Goal: Information Seeking & Learning: Learn about a topic

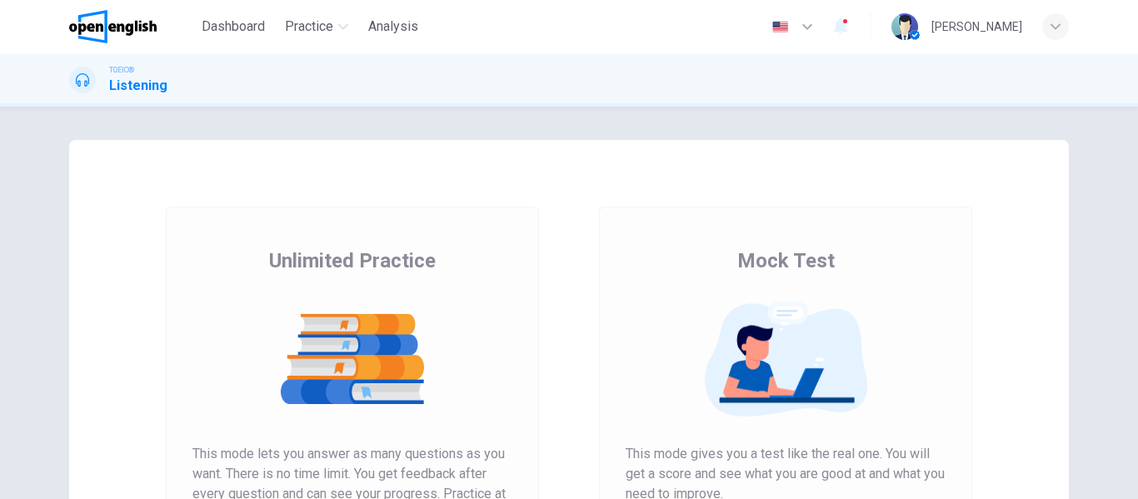
scroll to position [167, 0]
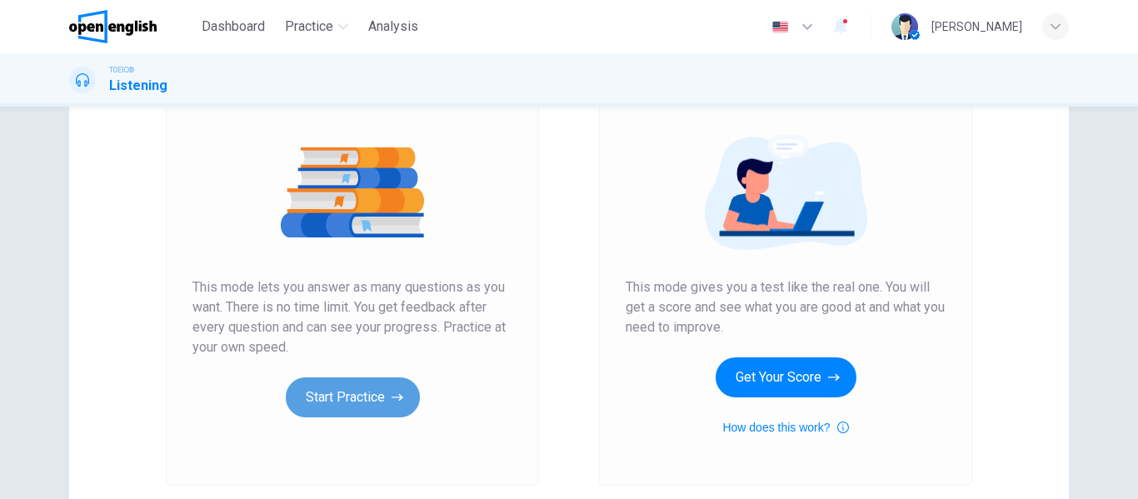
click at [343, 401] on button "Start Practice" at bounding box center [353, 397] width 134 height 40
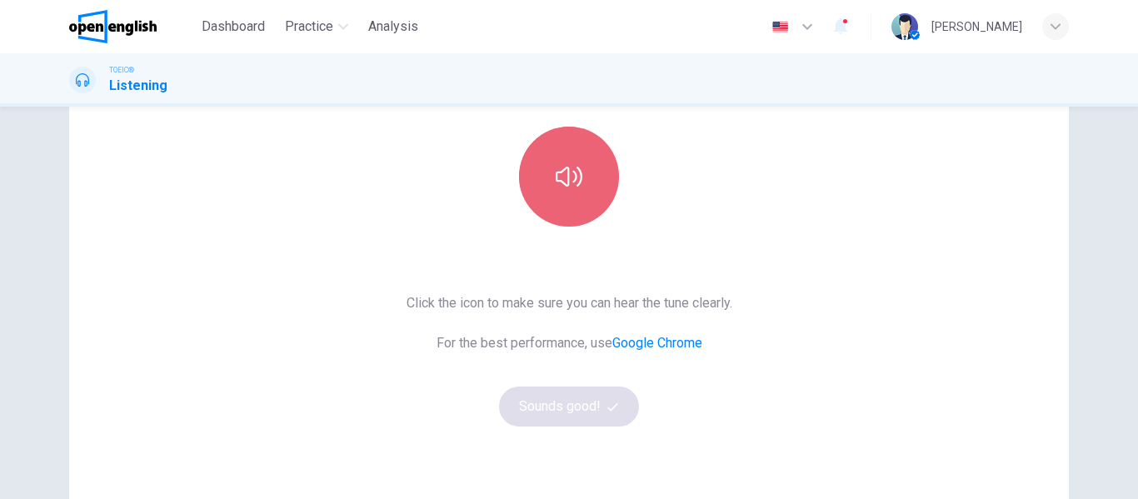
click at [556, 192] on button "button" at bounding box center [569, 177] width 100 height 100
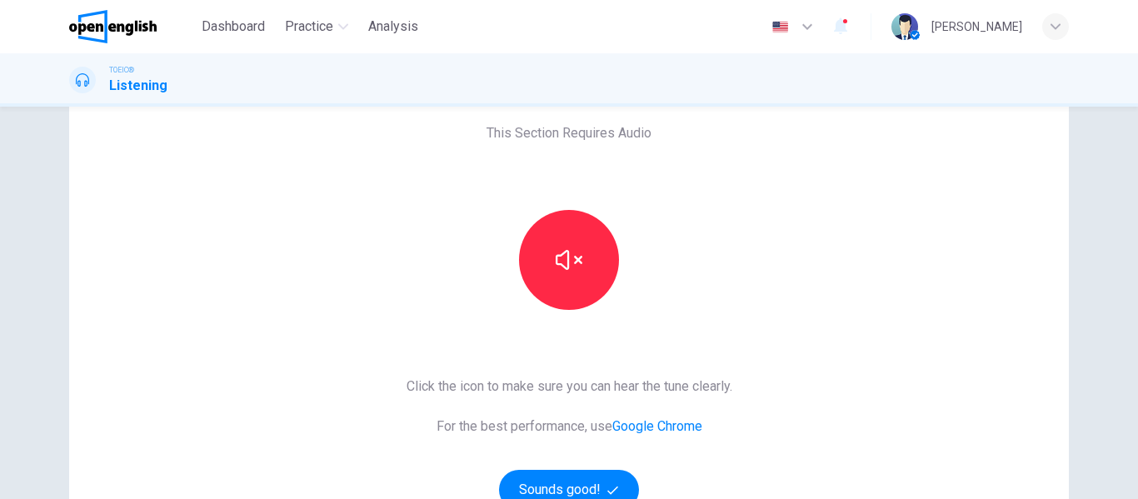
scroll to position [0, 0]
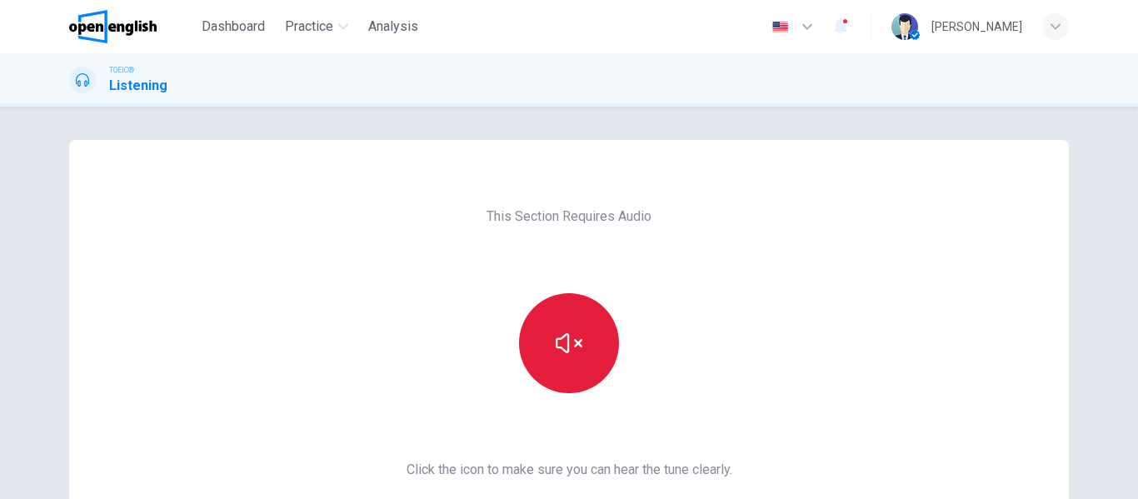
click at [557, 353] on icon "button" at bounding box center [569, 343] width 27 height 27
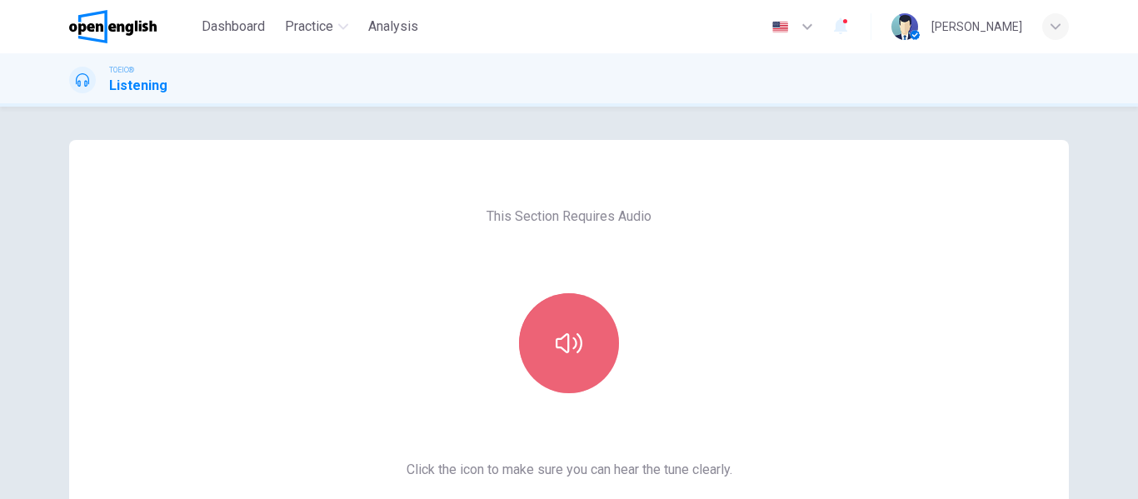
click at [559, 353] on icon "button" at bounding box center [569, 343] width 27 height 27
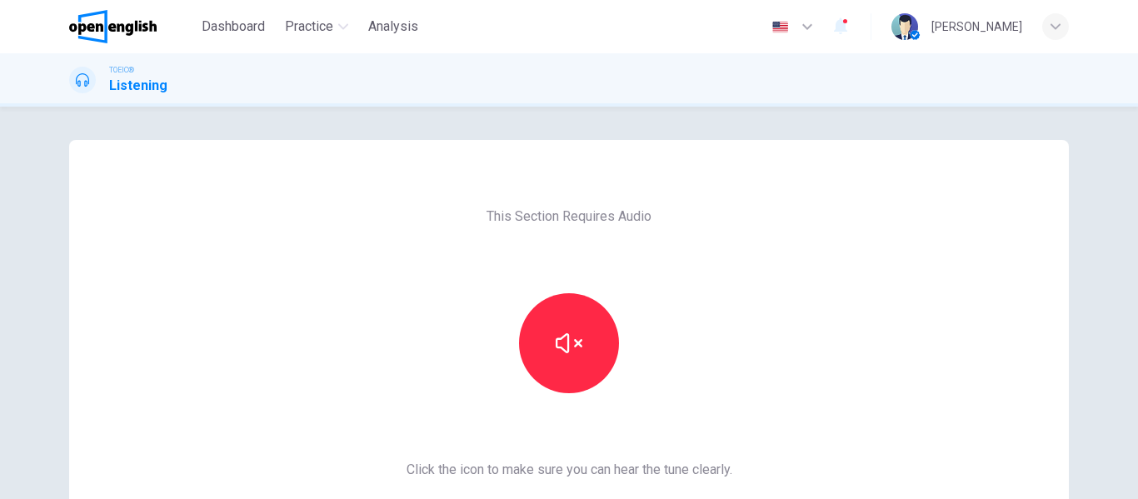
scroll to position [307, 0]
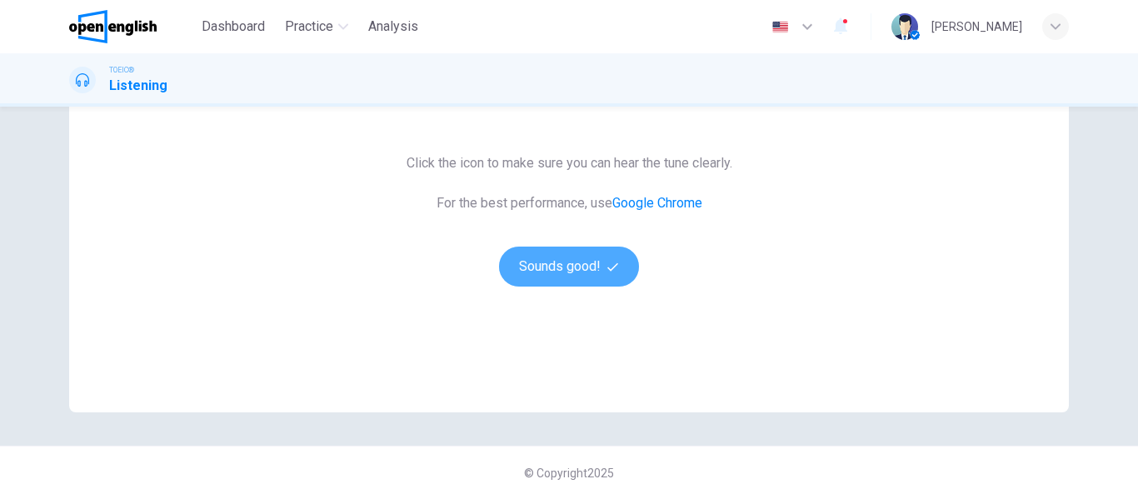
drag, startPoint x: 556, startPoint y: 281, endPoint x: 455, endPoint y: 0, distance: 298.3
click at [555, 281] on button "Sounds good!" at bounding box center [569, 267] width 140 height 40
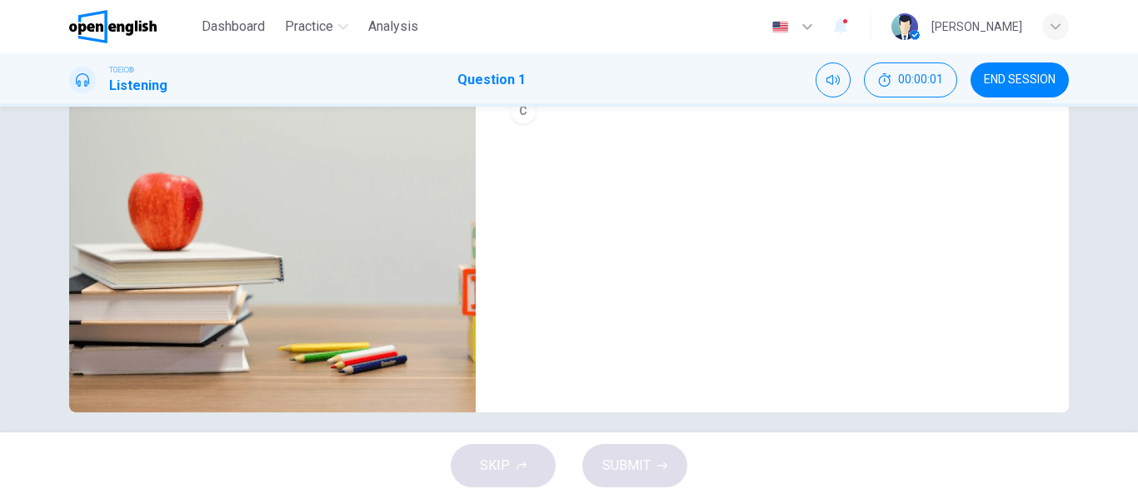
scroll to position [57, 0]
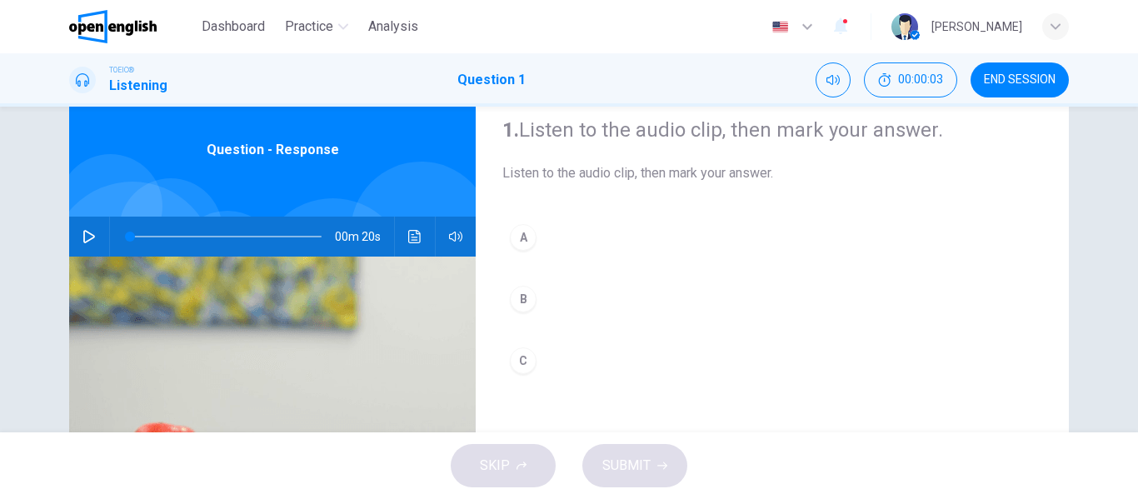
click at [86, 232] on icon "button" at bounding box center [88, 236] width 13 height 13
click at [516, 237] on div "A" at bounding box center [523, 237] width 27 height 27
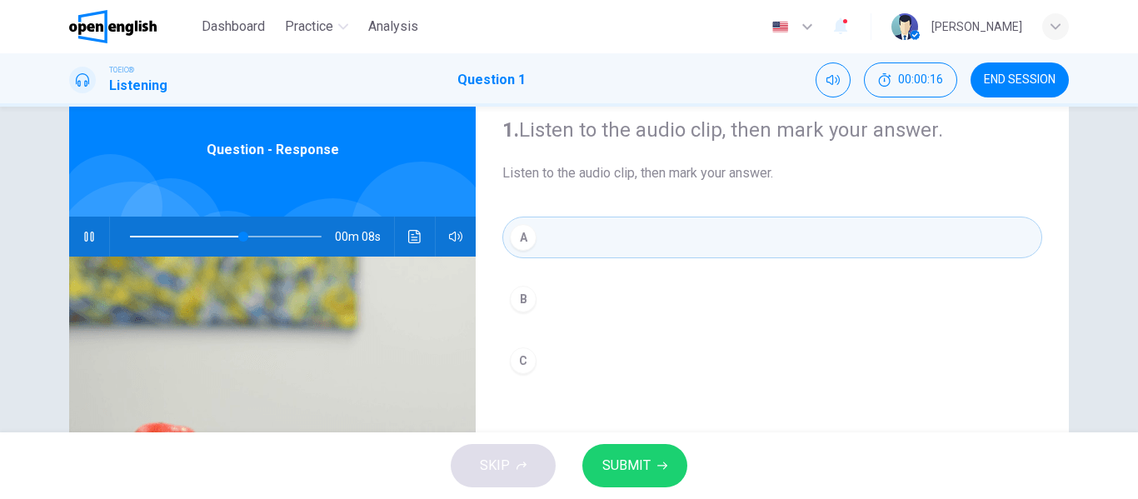
scroll to position [140, 0]
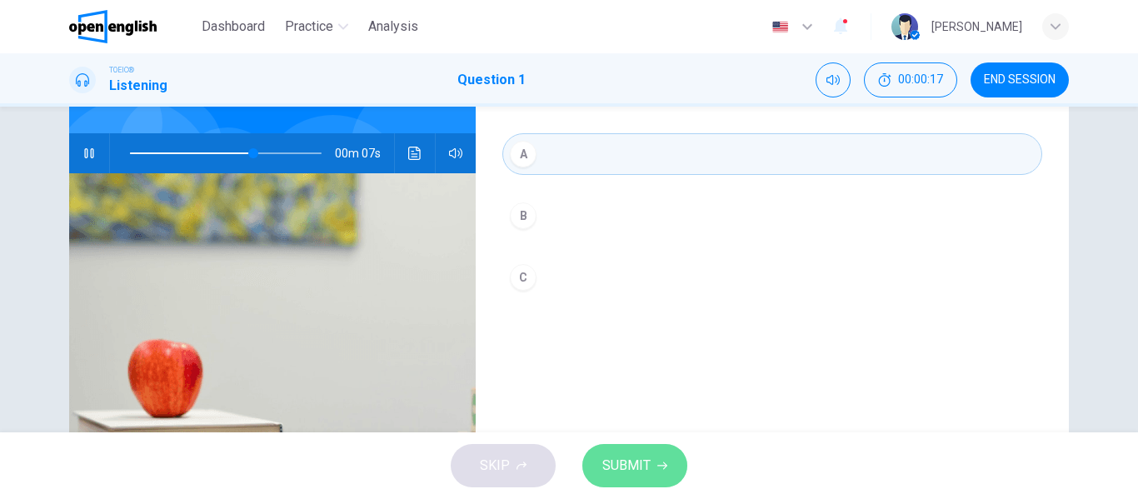
click at [646, 458] on span "SUBMIT" at bounding box center [626, 465] width 48 height 23
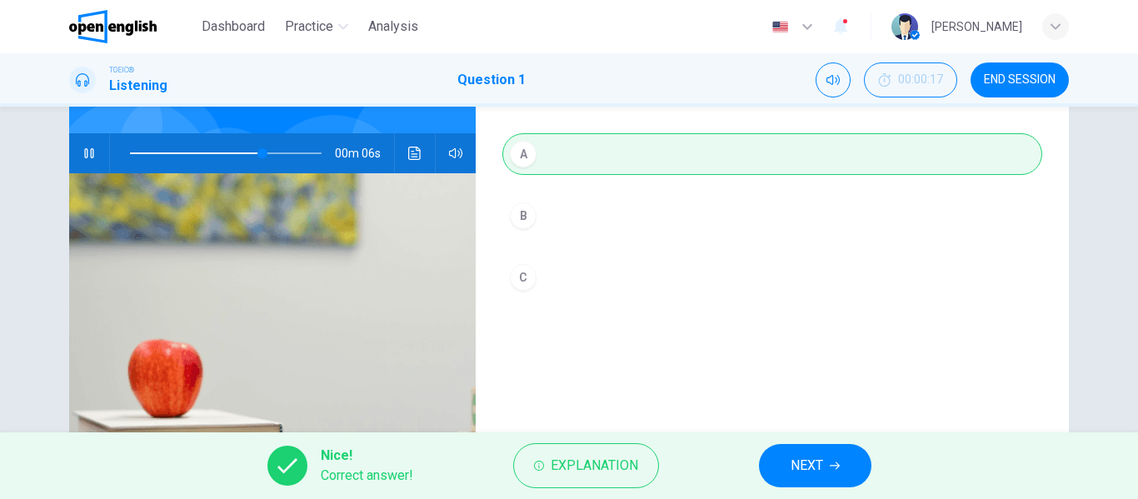
type input "**"
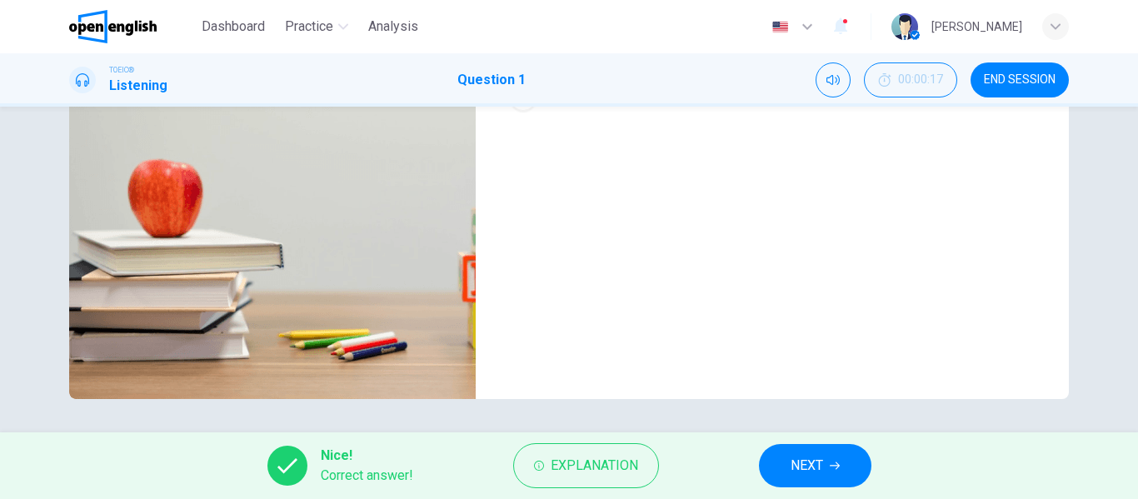
click at [780, 466] on button "NEXT" at bounding box center [815, 465] width 112 height 43
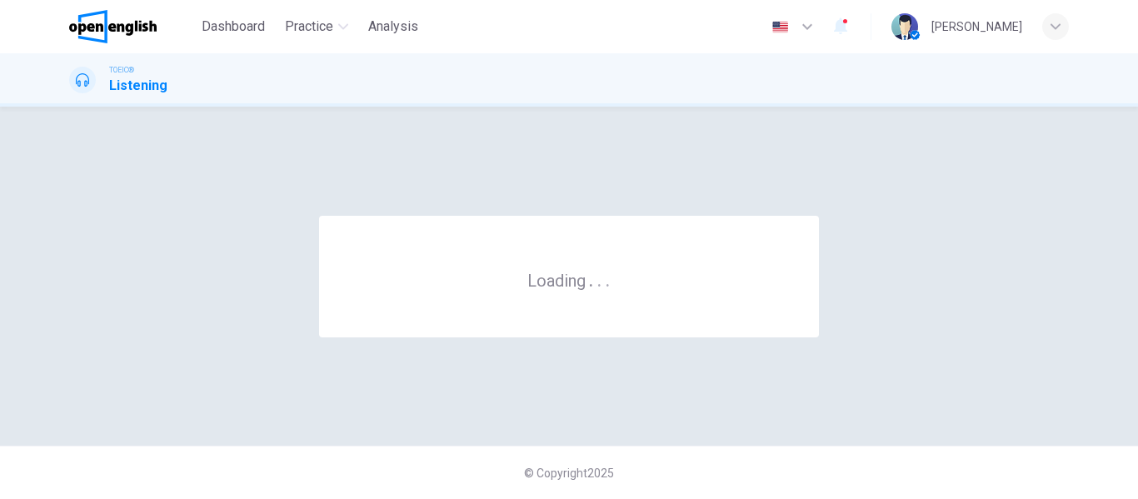
scroll to position [0, 0]
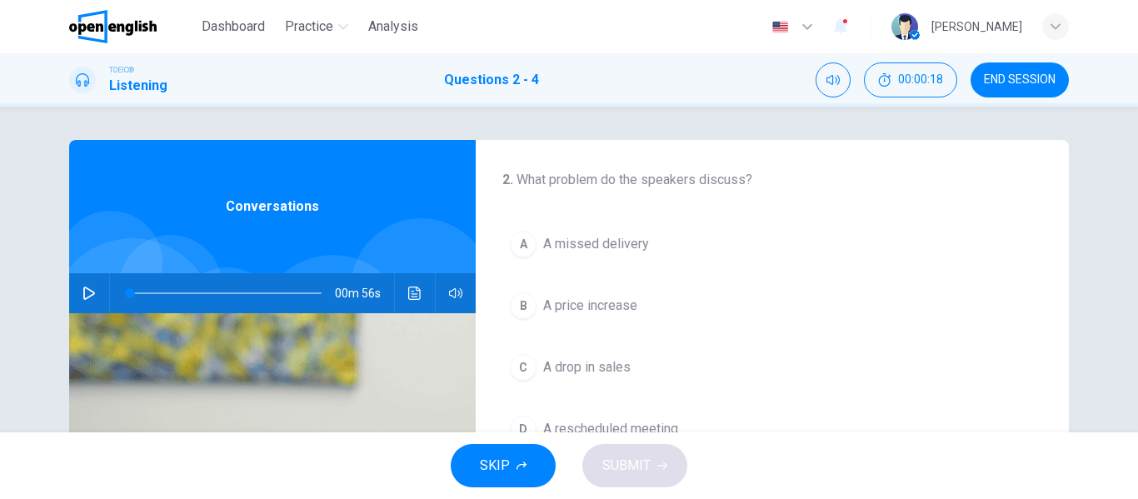
click at [82, 294] on icon "button" at bounding box center [88, 293] width 13 height 13
drag, startPoint x: 152, startPoint y: 289, endPoint x: 101, endPoint y: 291, distance: 50.8
click at [102, 291] on div "00m 53s" at bounding box center [272, 293] width 406 height 40
click at [71, 295] on div "00m 56s" at bounding box center [272, 293] width 406 height 40
click at [84, 294] on icon "button" at bounding box center [88, 293] width 13 height 13
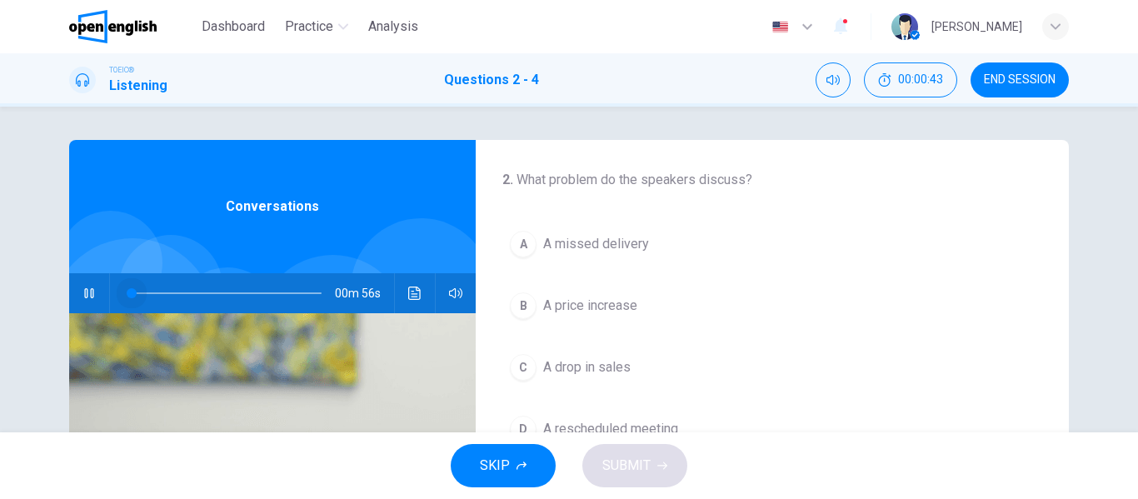
drag, startPoint x: 127, startPoint y: 295, endPoint x: 250, endPoint y: 305, distance: 123.7
click at [250, 305] on div at bounding box center [222, 293] width 225 height 40
click at [130, 291] on span at bounding box center [226, 293] width 192 height 23
click at [252, 296] on span at bounding box center [226, 293] width 192 height 23
click at [83, 305] on button "button" at bounding box center [89, 293] width 27 height 40
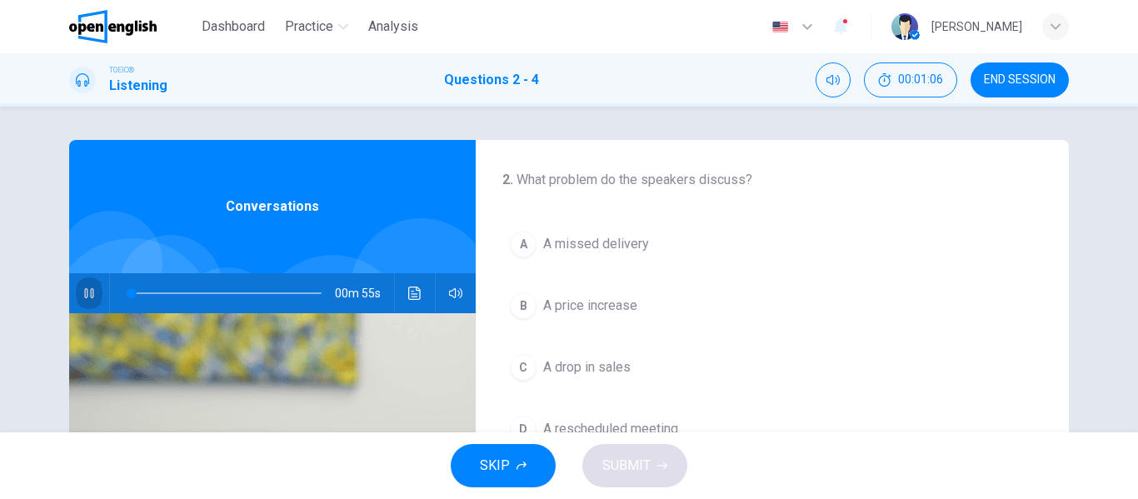
click at [84, 291] on icon "button" at bounding box center [88, 293] width 13 height 13
click at [82, 288] on icon "button" at bounding box center [88, 293] width 13 height 13
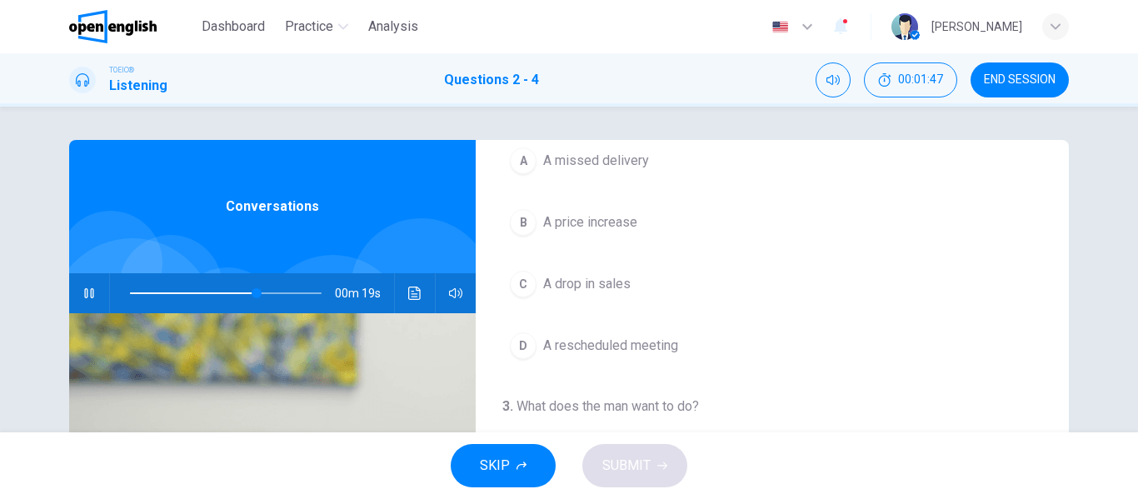
click at [516, 220] on div "B" at bounding box center [523, 222] width 27 height 27
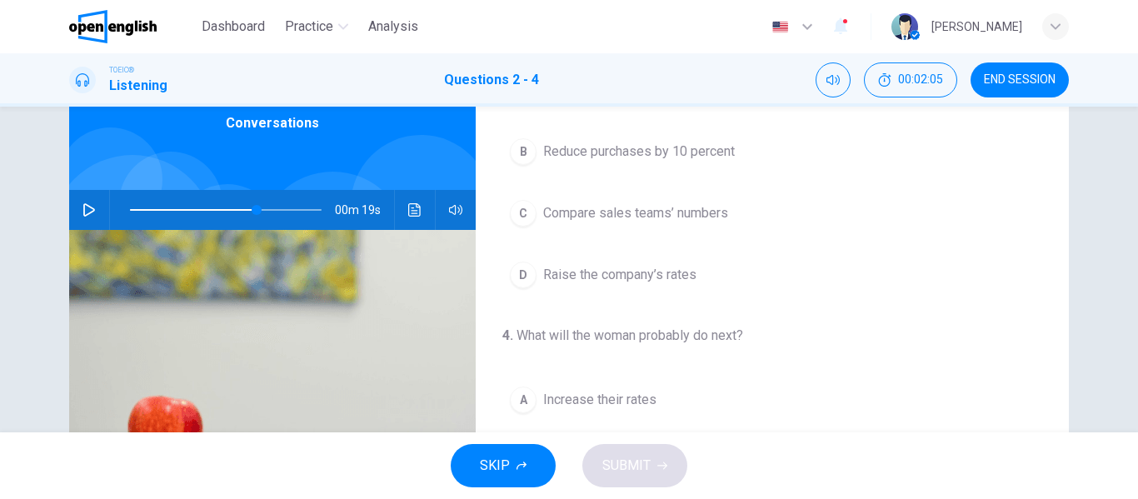
scroll to position [214, 0]
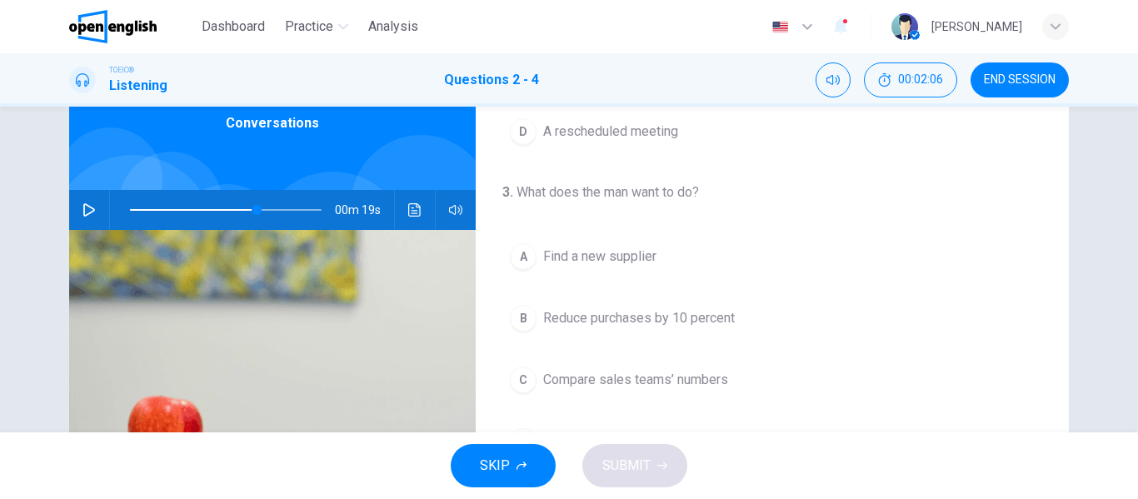
click at [521, 257] on div "A" at bounding box center [523, 256] width 27 height 27
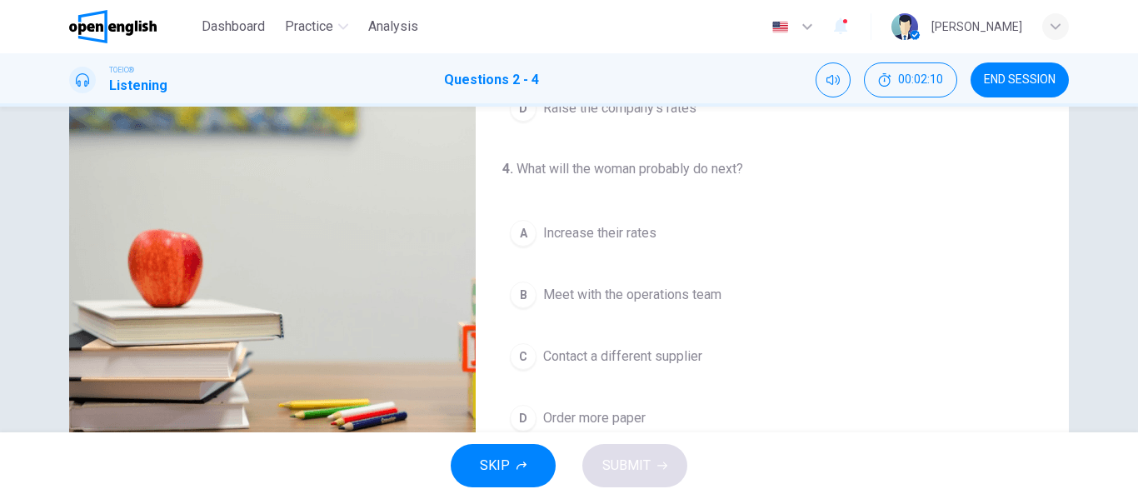
scroll to position [320, 0]
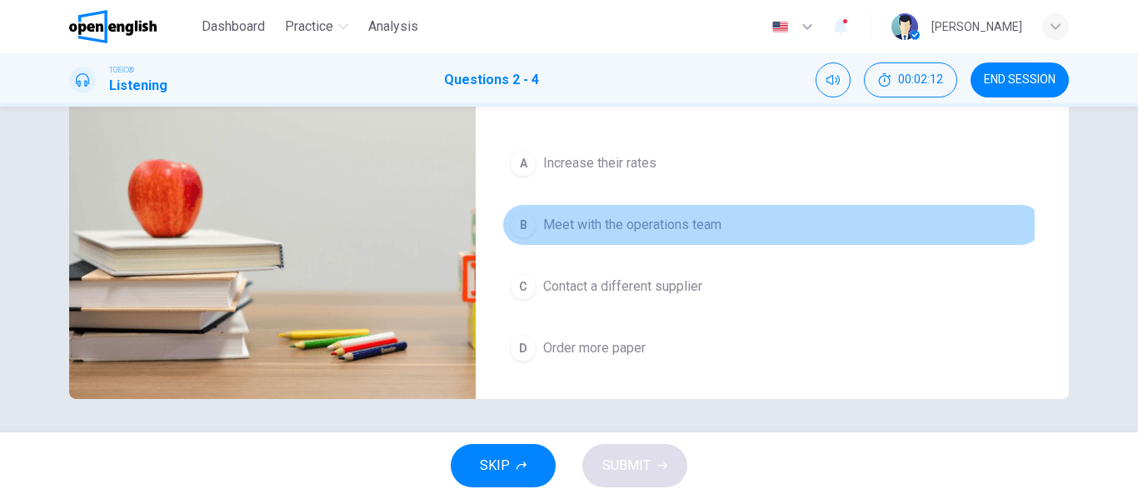
click at [514, 225] on div "B" at bounding box center [523, 225] width 27 height 27
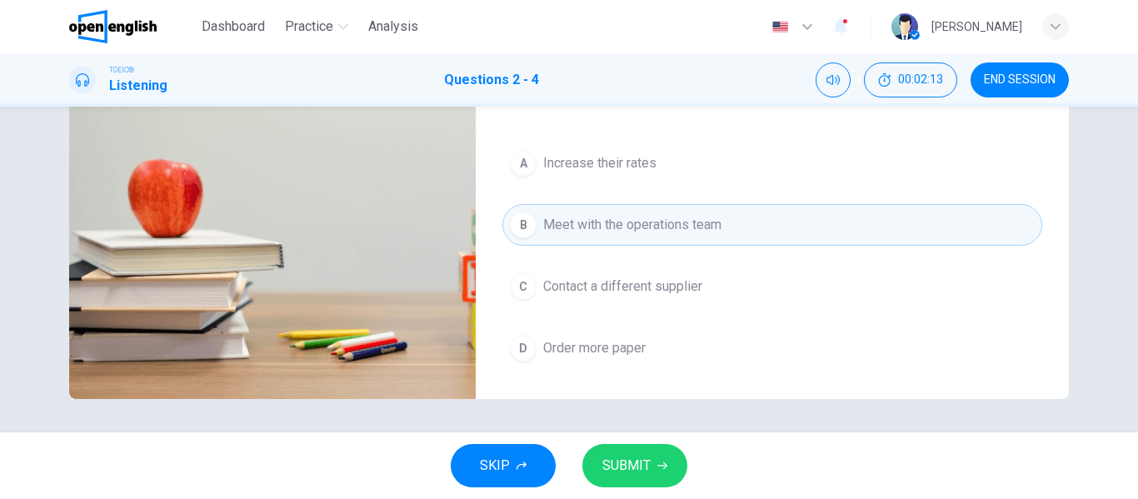
drag, startPoint x: 621, startPoint y: 442, endPoint x: 623, endPoint y: 451, distance: 8.7
click at [621, 442] on div "SKIP SUBMIT" at bounding box center [569, 465] width 1138 height 67
click at [623, 453] on button "SUBMIT" at bounding box center [634, 465] width 105 height 43
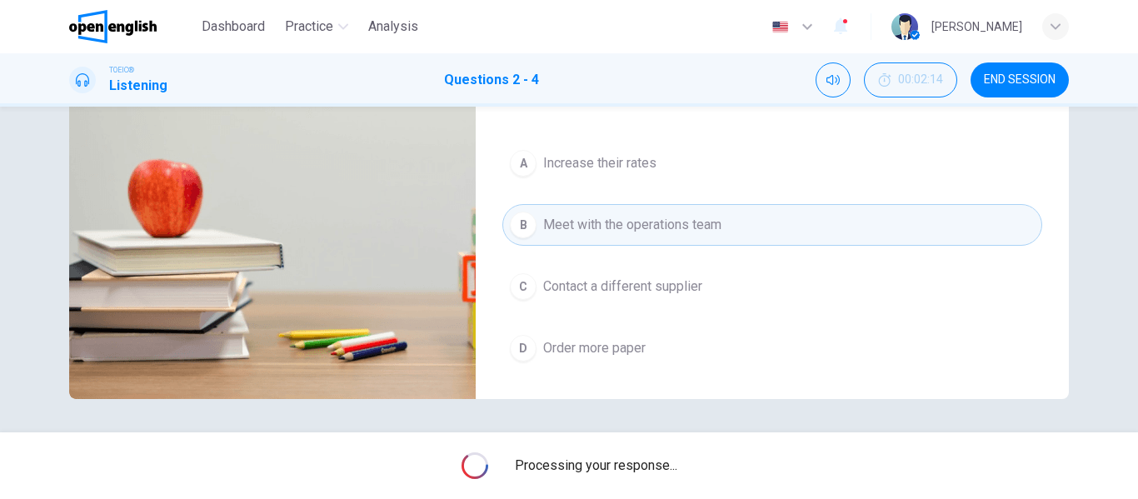
type input "**"
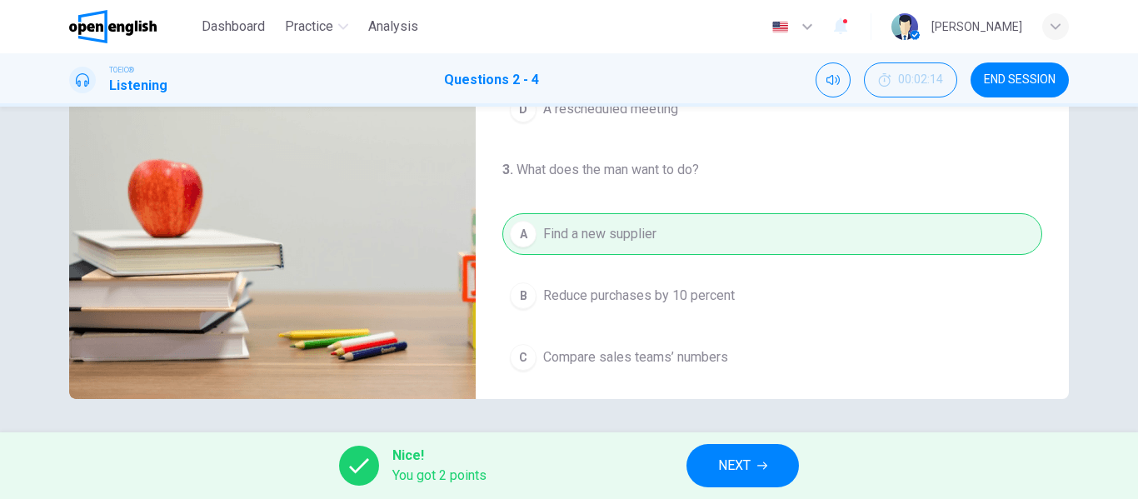
scroll to position [381, 0]
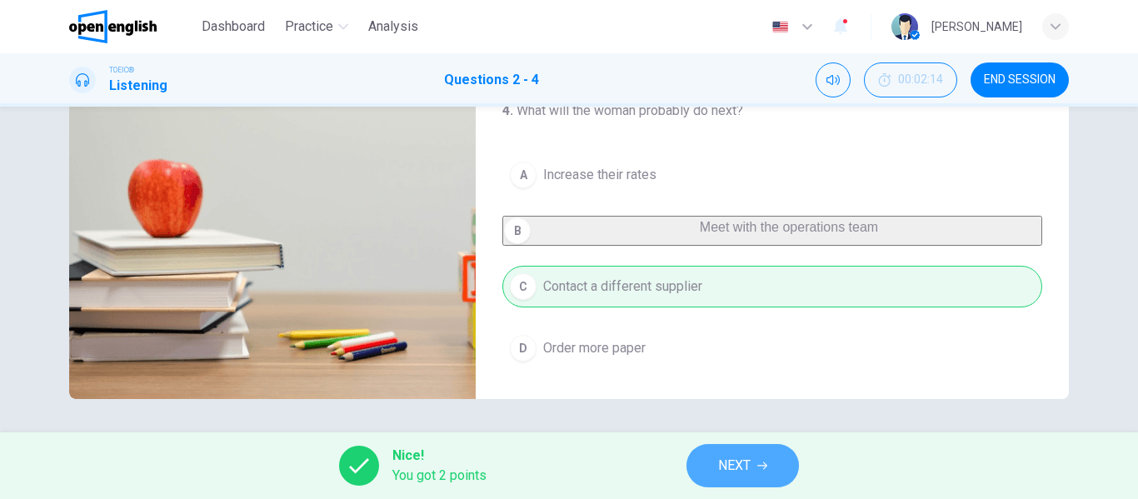
click at [749, 471] on span "NEXT" at bounding box center [734, 465] width 32 height 23
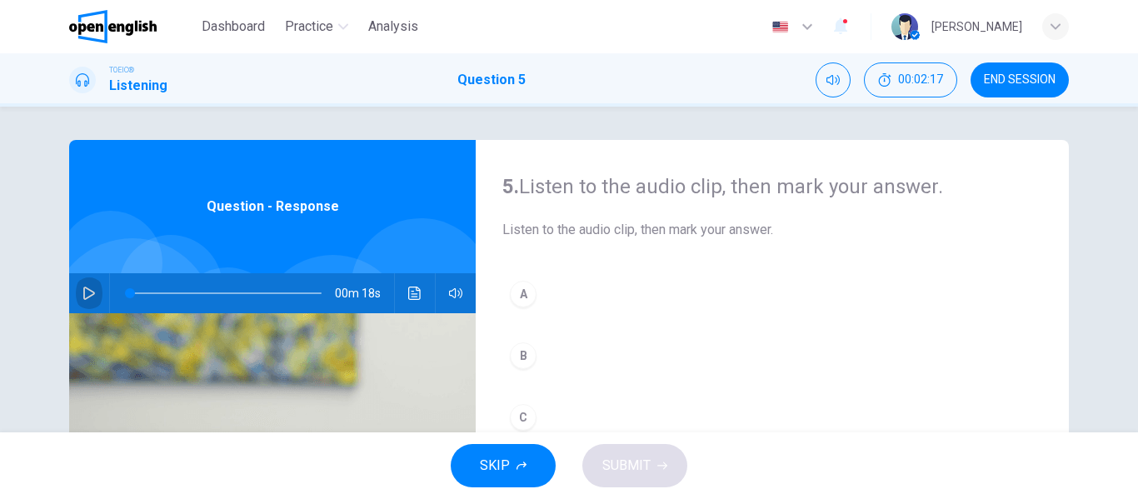
click at [84, 288] on icon "button" at bounding box center [88, 293] width 13 height 13
click at [80, 286] on button "button" at bounding box center [89, 293] width 27 height 40
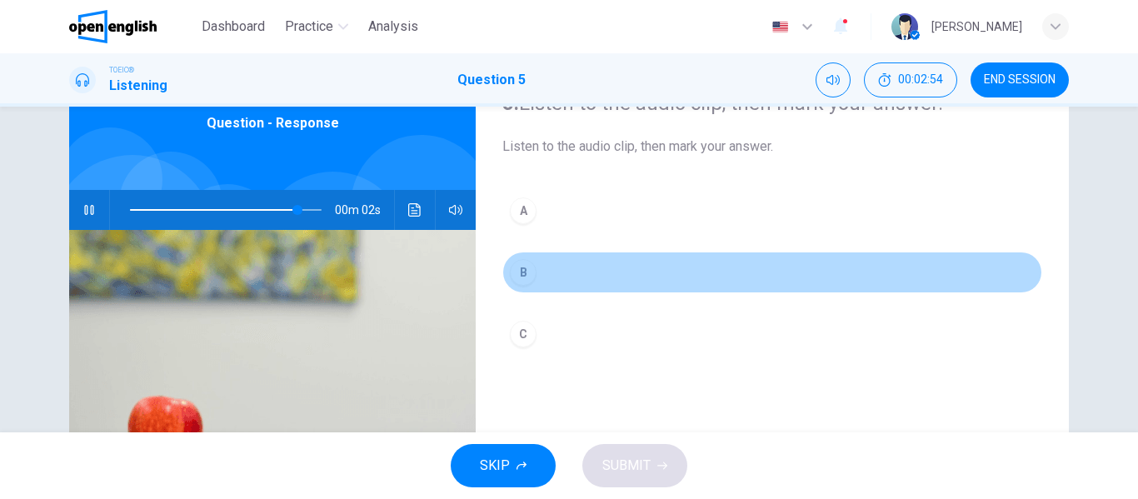
click at [513, 279] on div "B" at bounding box center [523, 272] width 27 height 27
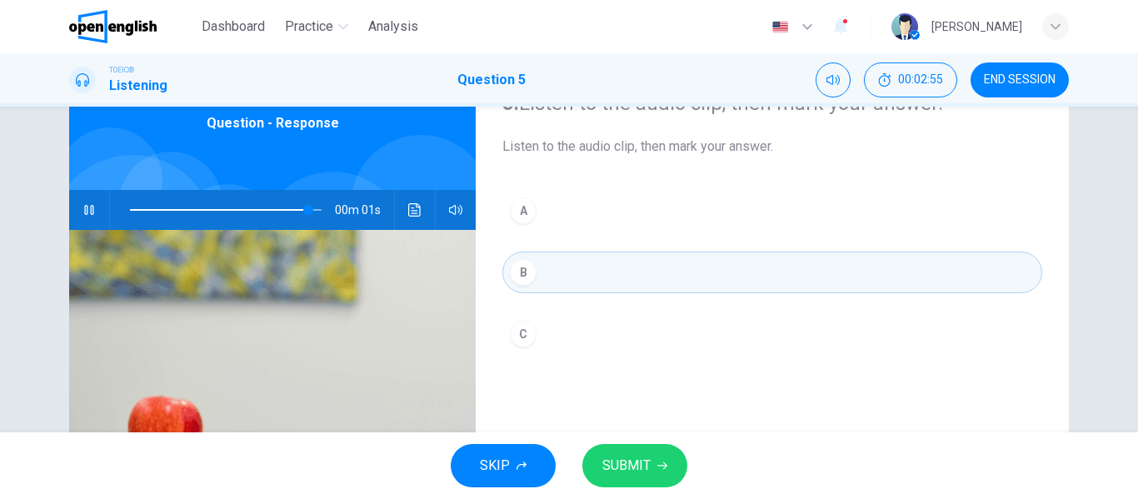
click at [628, 468] on span "SUBMIT" at bounding box center [626, 465] width 48 height 23
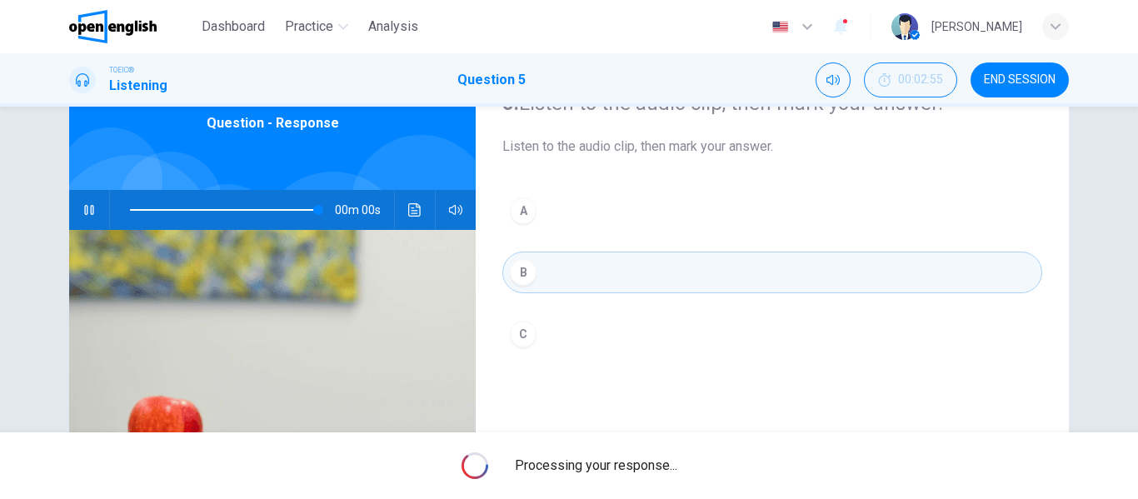
type input "*"
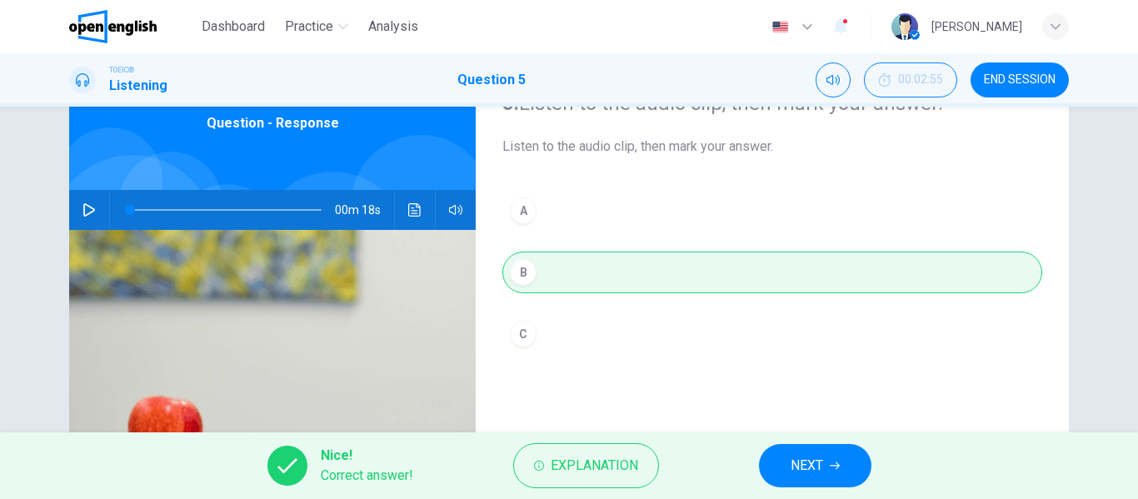
scroll to position [320, 0]
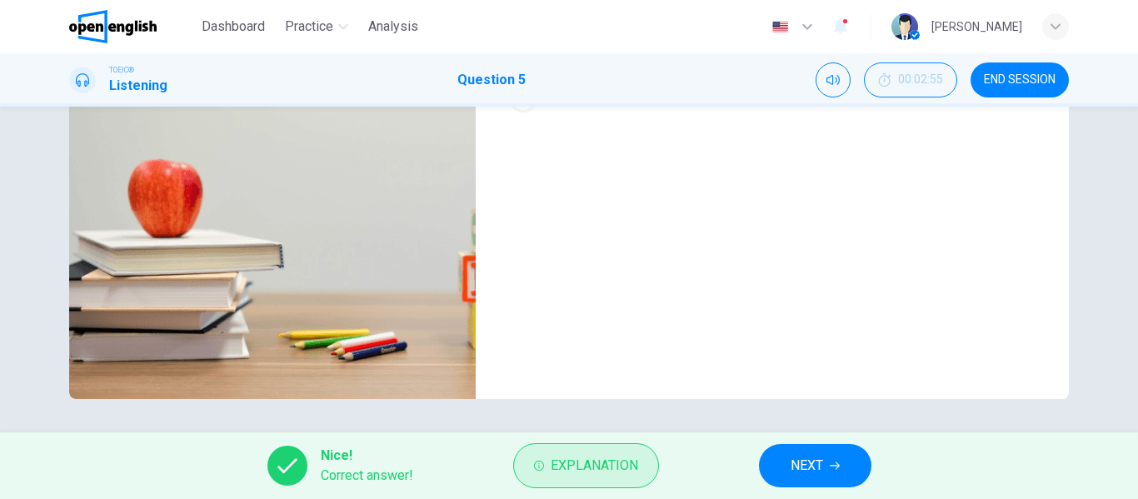
click at [576, 466] on span "Explanation" at bounding box center [594, 465] width 87 height 23
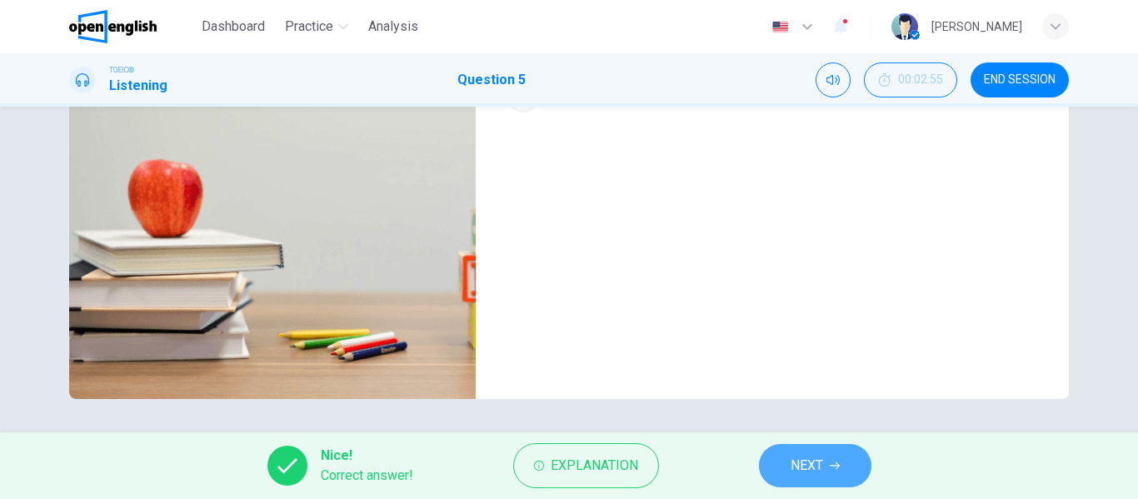
click at [788, 473] on button "NEXT" at bounding box center [815, 465] width 112 height 43
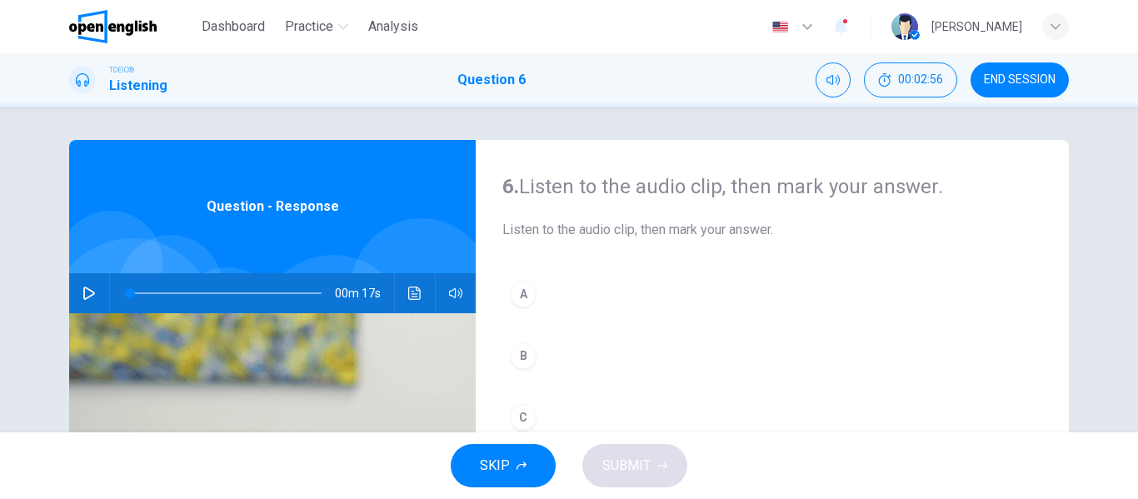
click at [82, 292] on icon "button" at bounding box center [88, 293] width 13 height 13
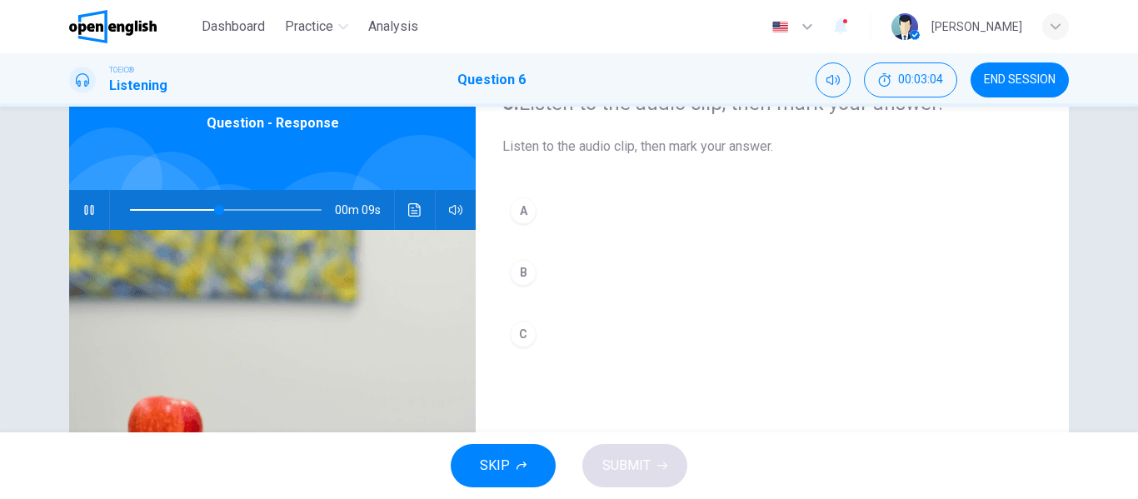
click at [516, 228] on button "A" at bounding box center [772, 211] width 540 height 42
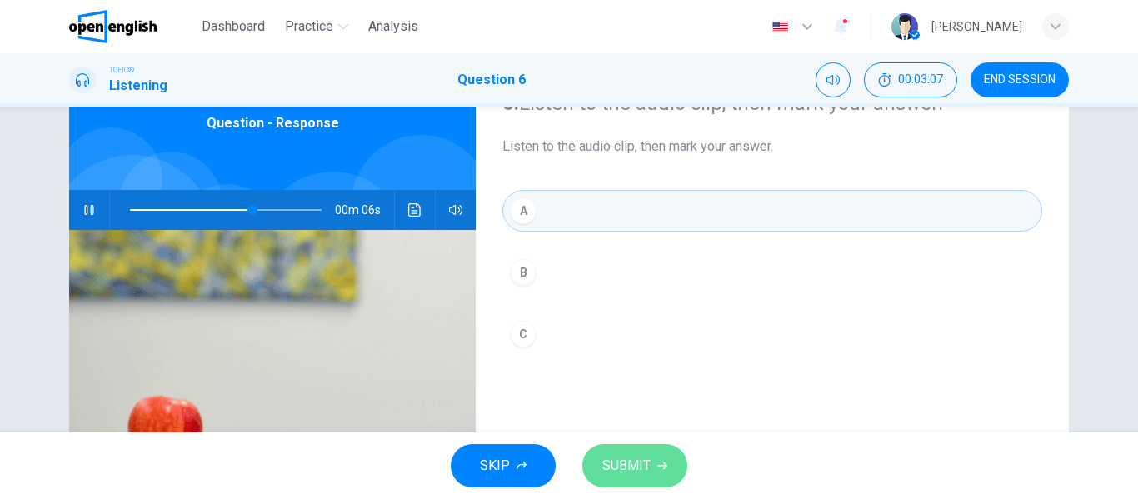
click at [628, 469] on span "SUBMIT" at bounding box center [626, 465] width 48 height 23
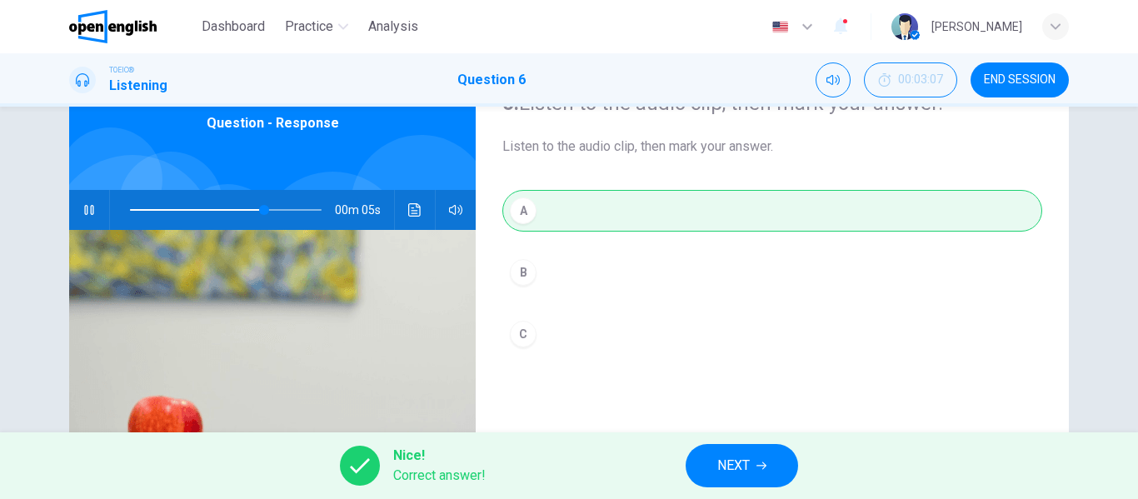
scroll to position [250, 0]
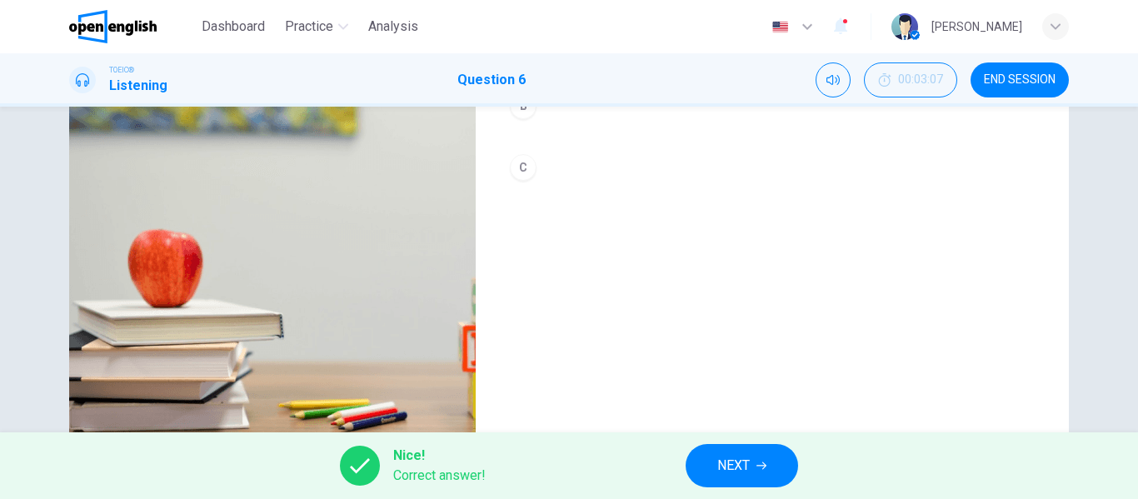
type input "**"
click at [730, 452] on button "NEXT" at bounding box center [742, 465] width 112 height 43
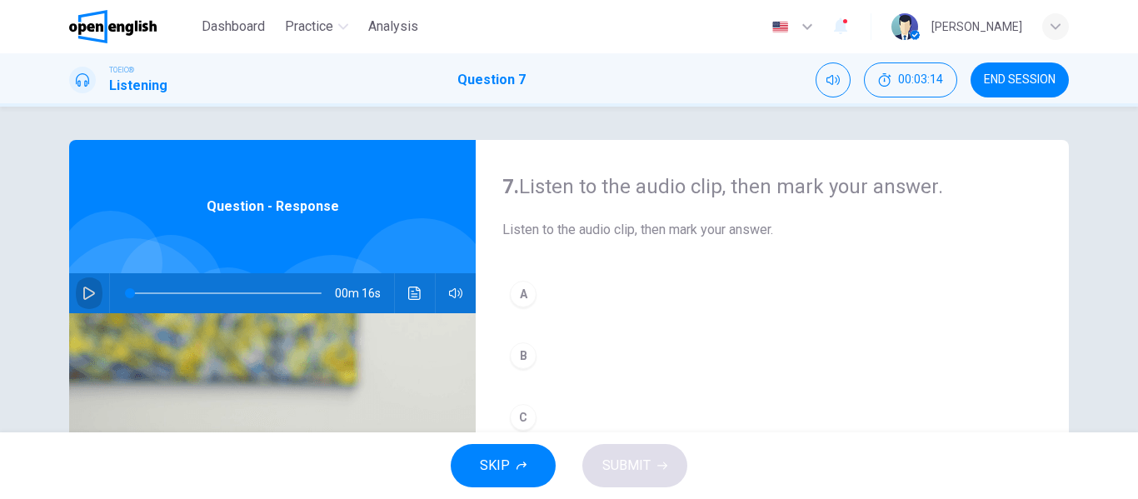
click at [87, 296] on icon "button" at bounding box center [89, 293] width 12 height 13
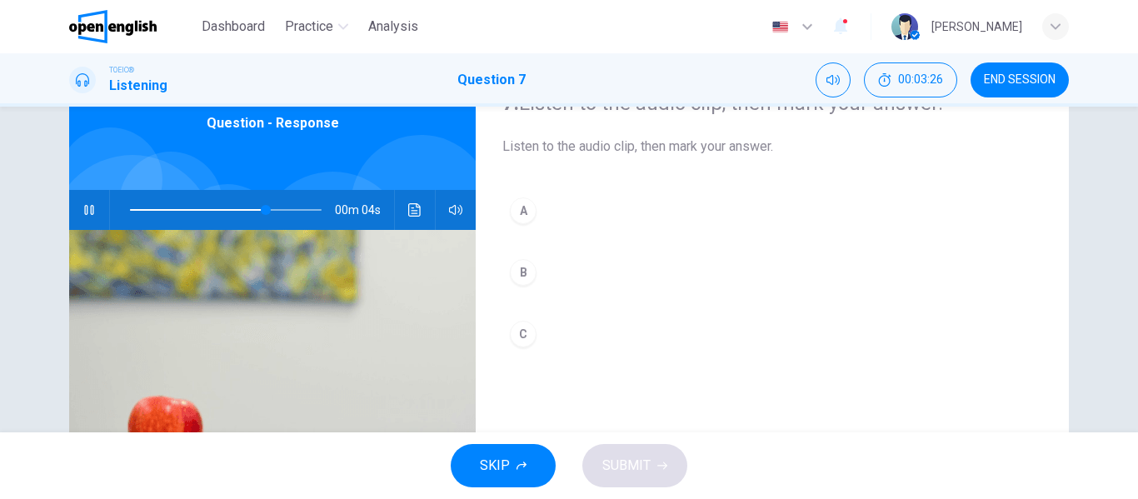
click at [521, 209] on div "A" at bounding box center [523, 210] width 27 height 27
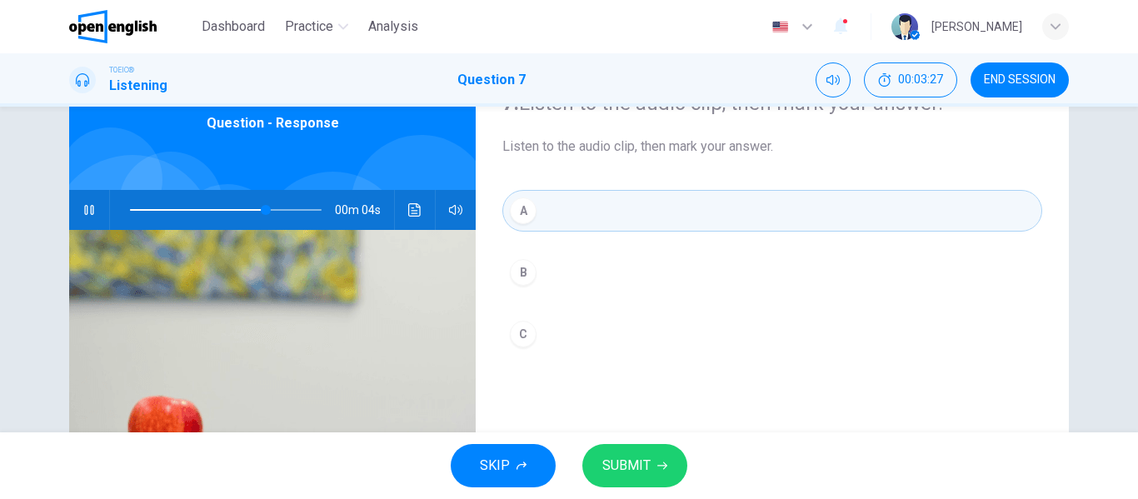
scroll to position [167, 0]
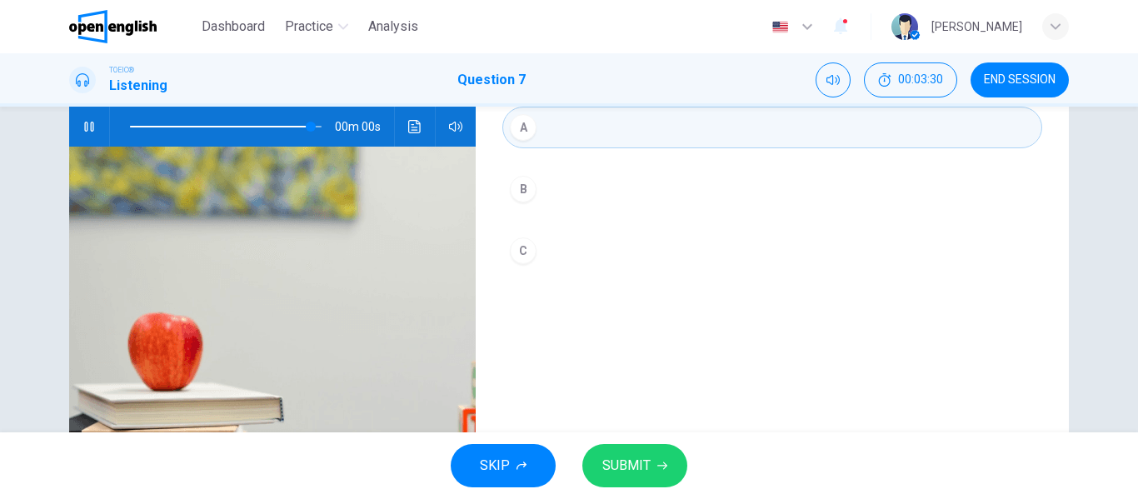
click at [618, 475] on span "SUBMIT" at bounding box center [626, 465] width 48 height 23
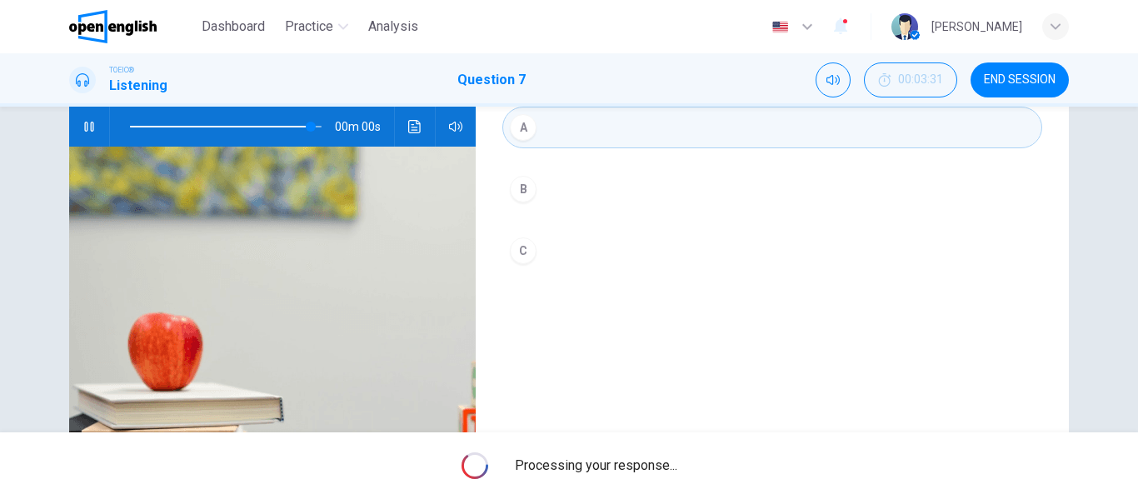
type input "*"
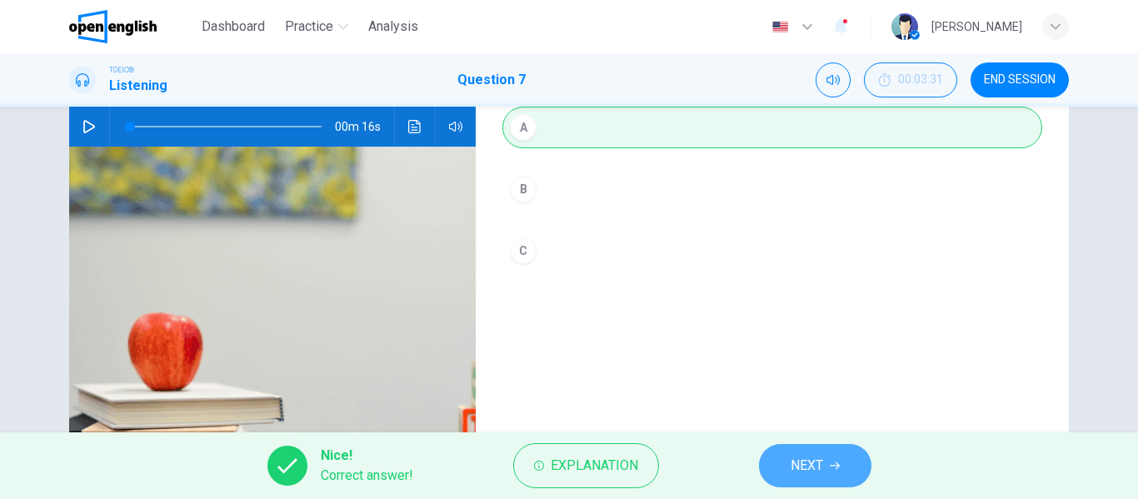
click at [807, 468] on span "NEXT" at bounding box center [806, 465] width 32 height 23
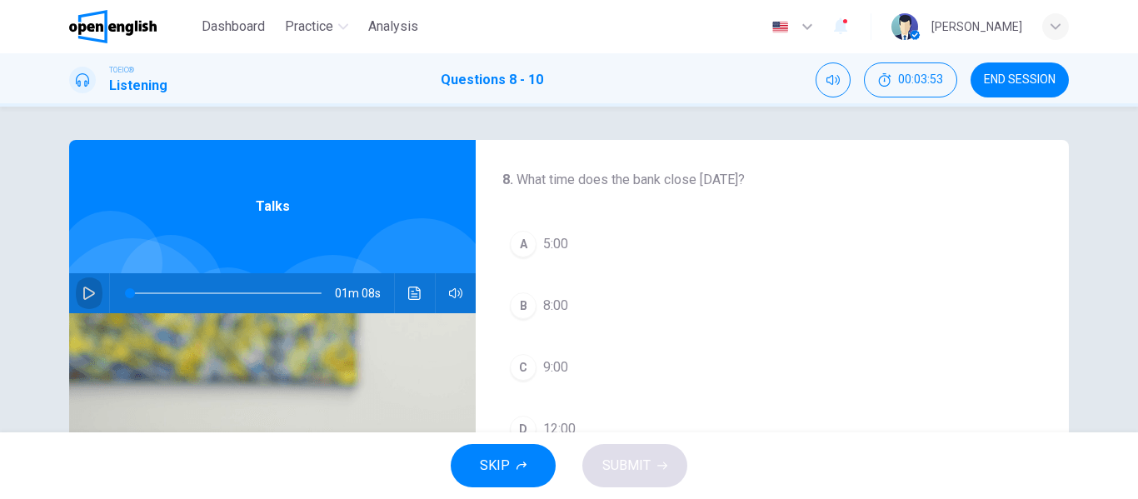
click at [87, 292] on icon "button" at bounding box center [89, 293] width 12 height 13
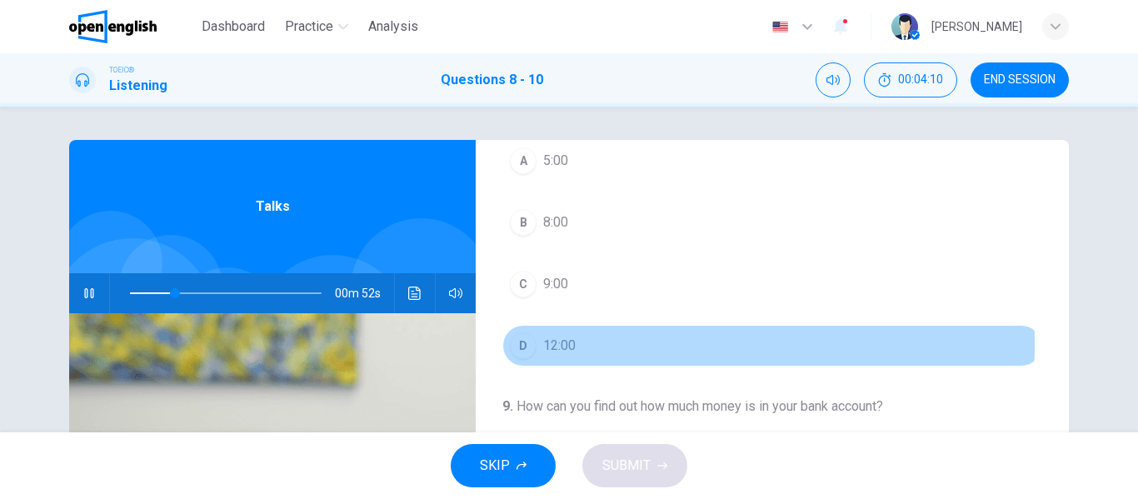
click at [516, 342] on div "D" at bounding box center [523, 345] width 27 height 27
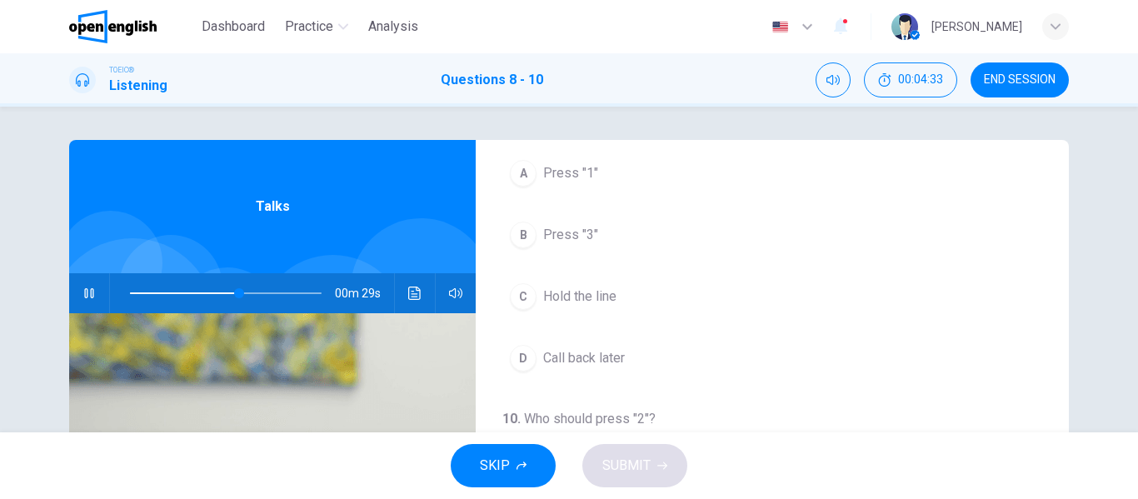
scroll to position [167, 0]
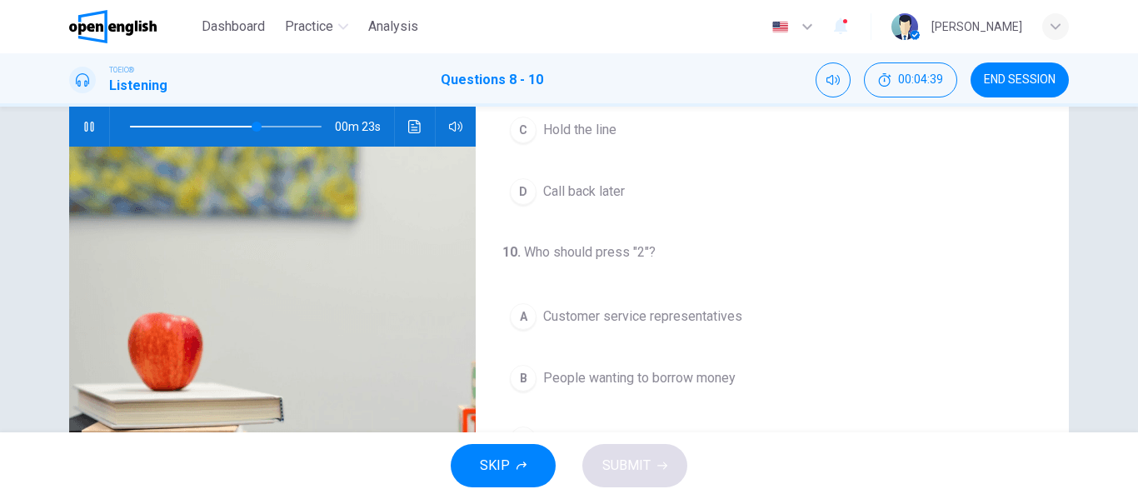
click at [177, 125] on span at bounding box center [226, 126] width 192 height 23
click at [157, 126] on span at bounding box center [226, 126] width 192 height 23
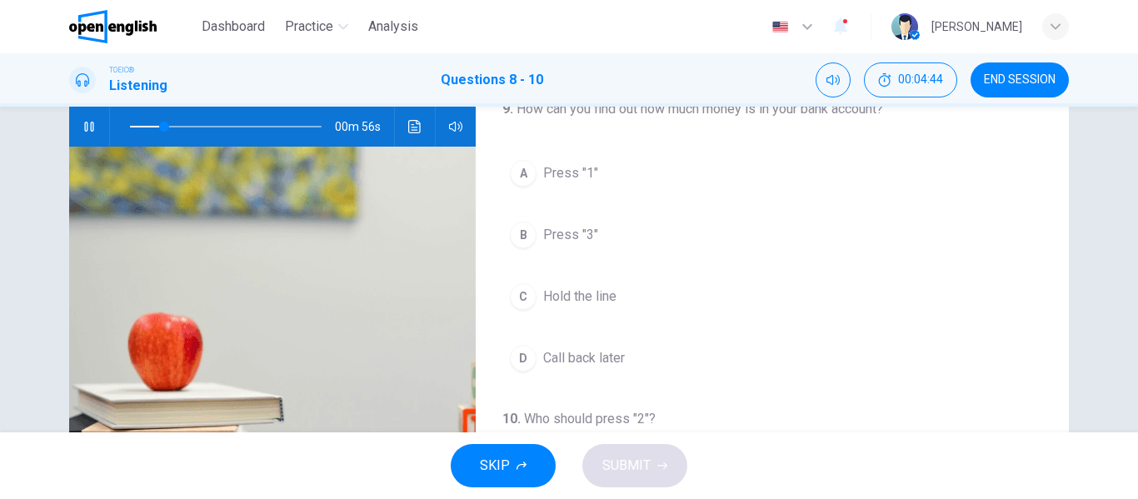
scroll to position [131, 0]
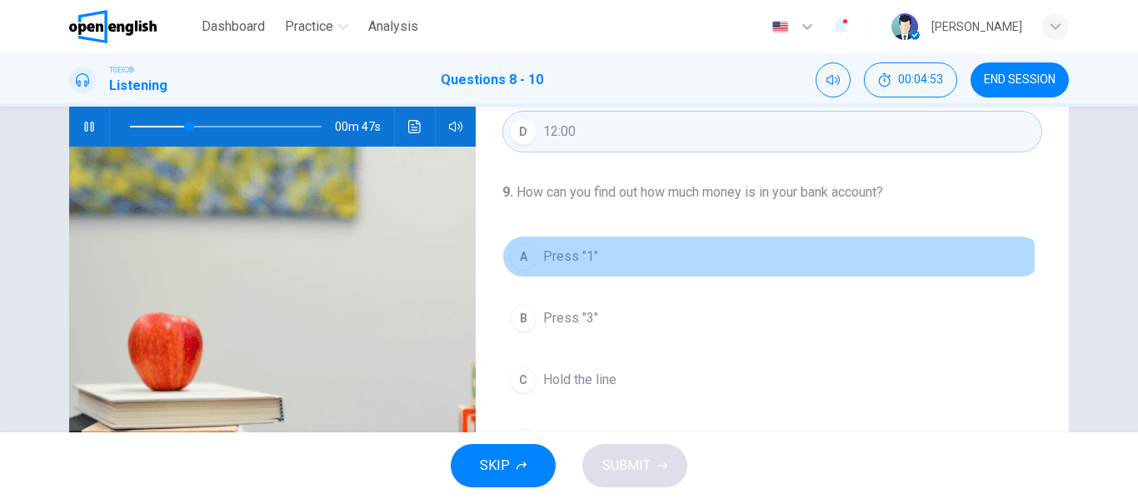
click at [521, 253] on div "A" at bounding box center [523, 256] width 27 height 27
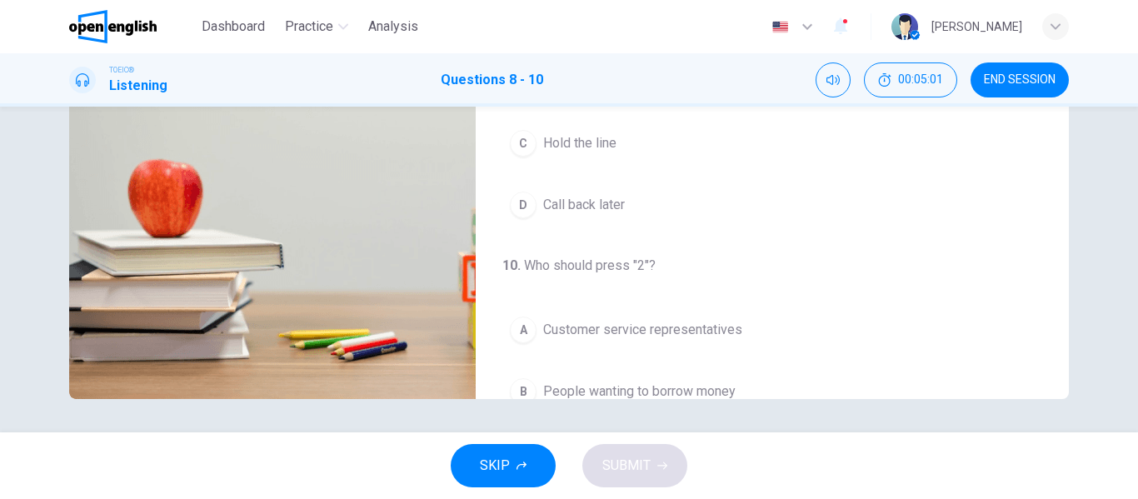
scroll to position [297, 0]
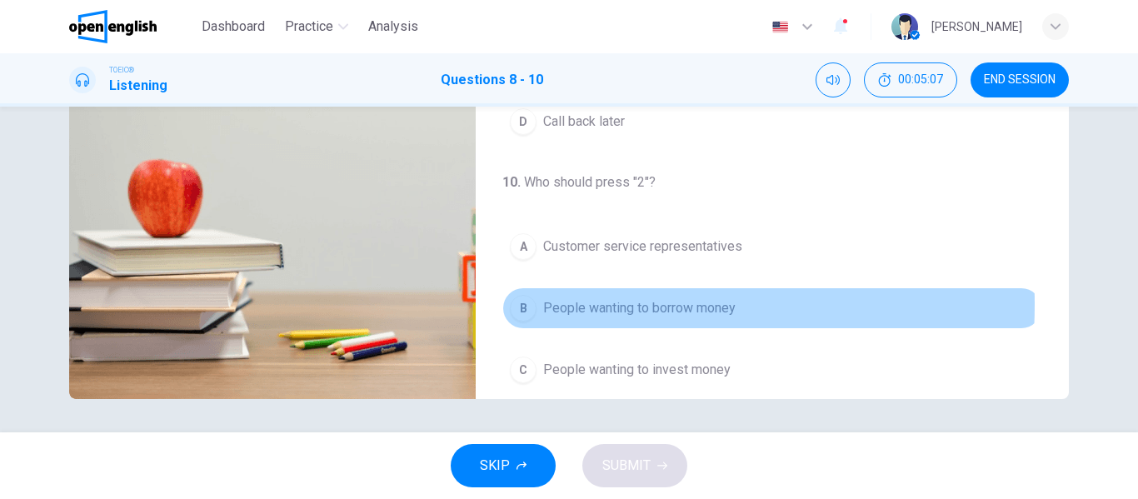
click at [521, 304] on div "B" at bounding box center [523, 308] width 27 height 27
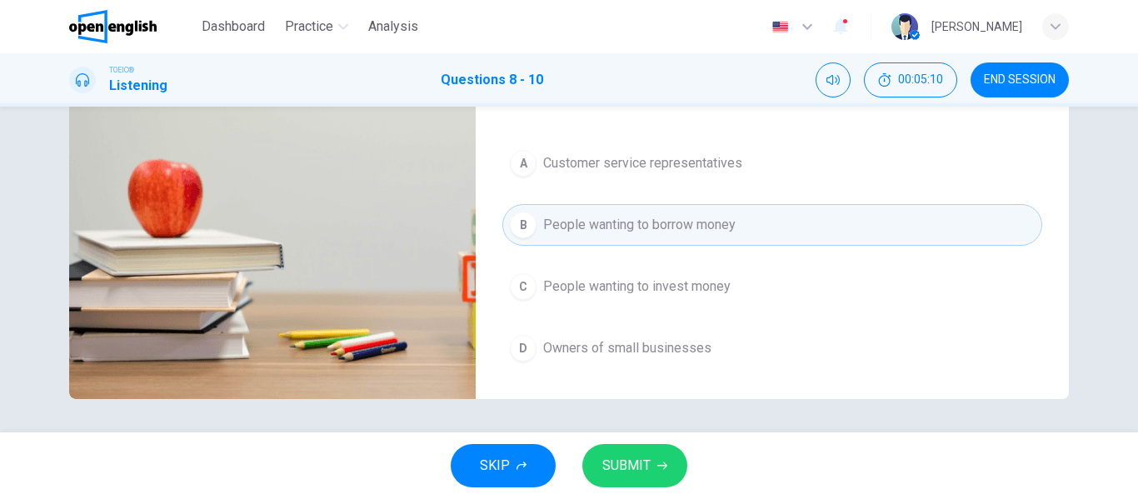
scroll to position [70, 0]
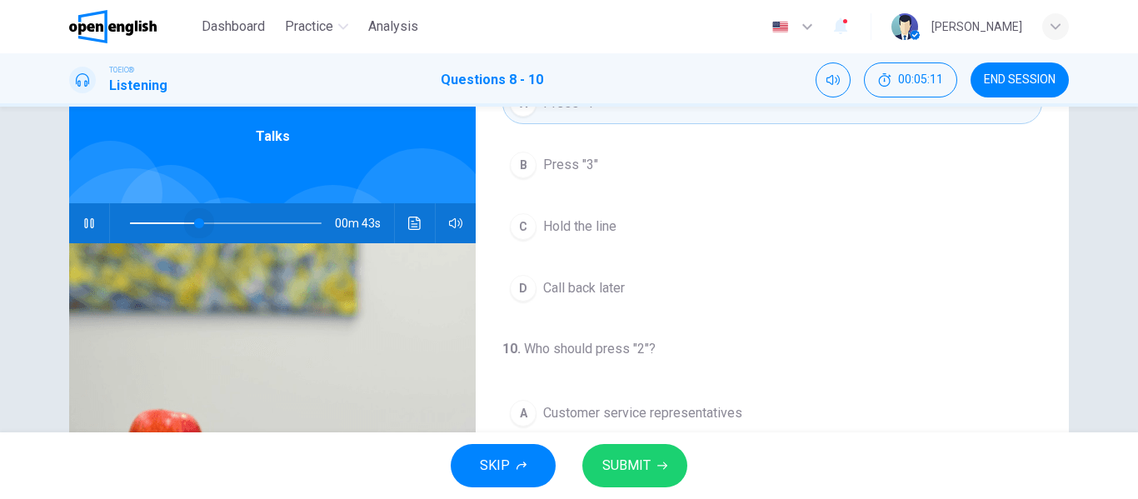
click at [194, 219] on span at bounding box center [226, 223] width 192 height 23
click at [170, 224] on span at bounding box center [226, 223] width 192 height 23
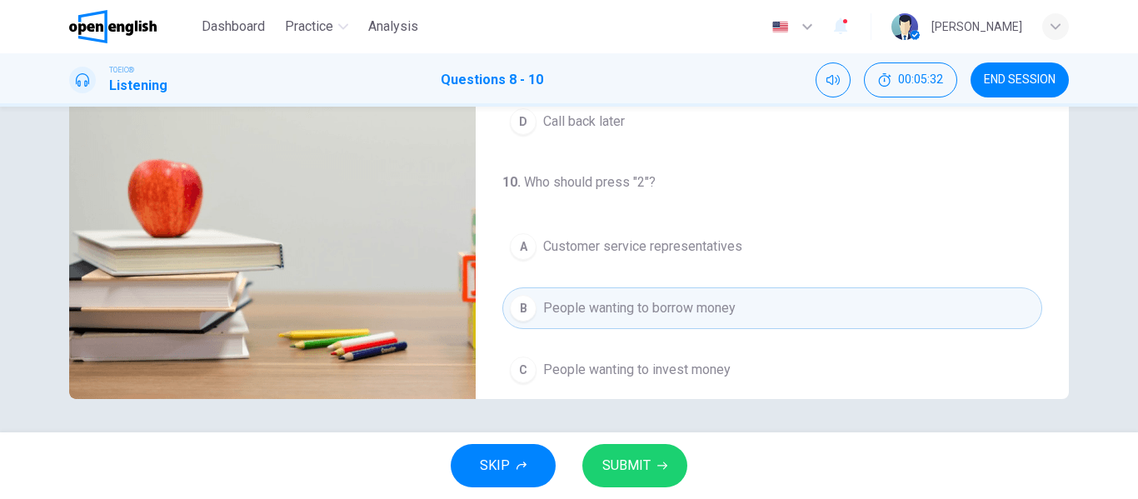
scroll to position [381, 0]
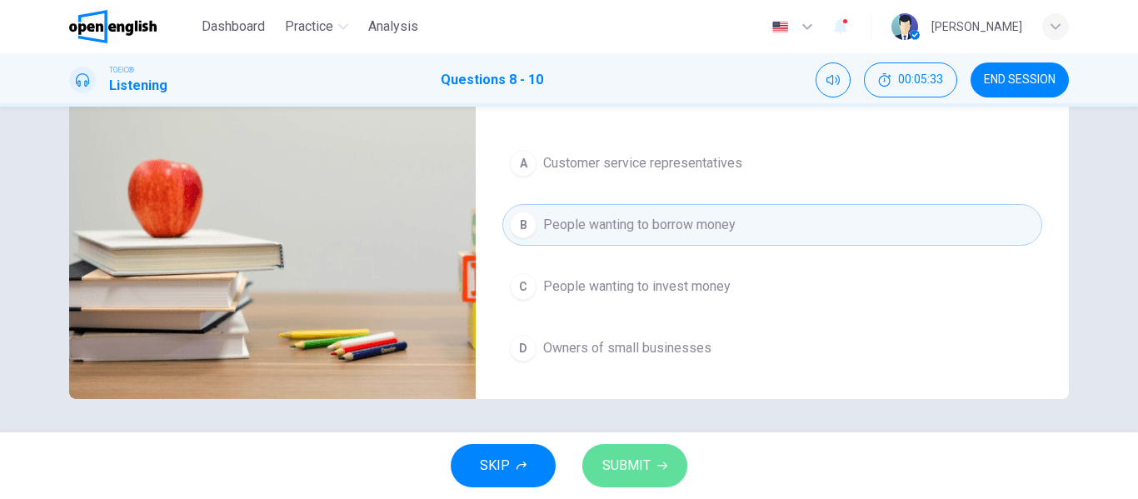
click at [628, 462] on span "SUBMIT" at bounding box center [626, 465] width 48 height 23
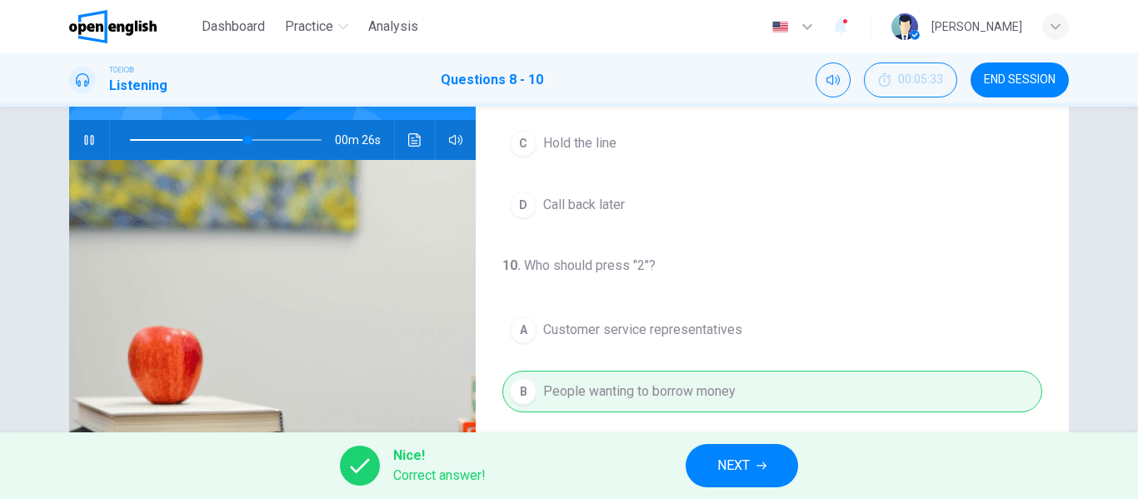
scroll to position [320, 0]
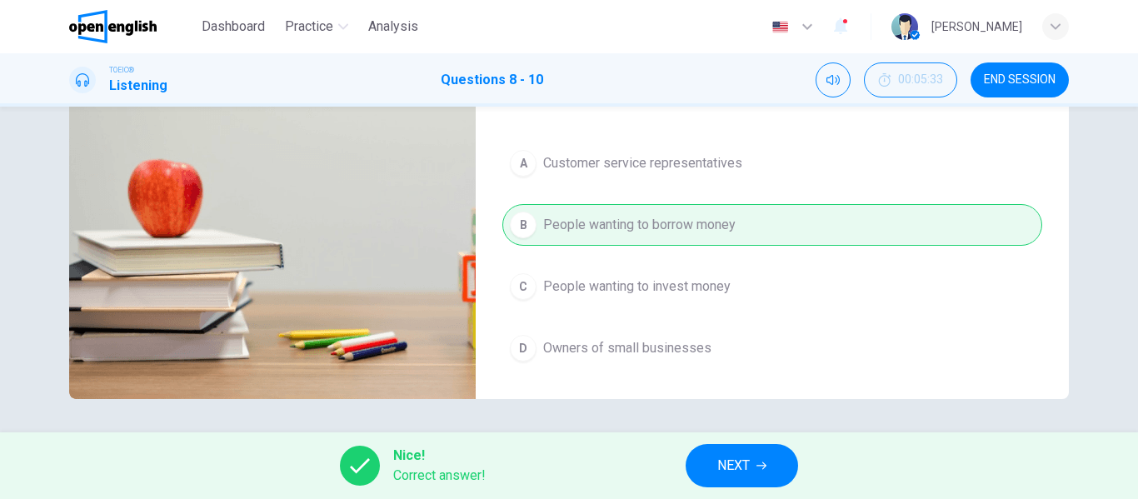
type input "**"
click at [722, 471] on span "NEXT" at bounding box center [733, 465] width 32 height 23
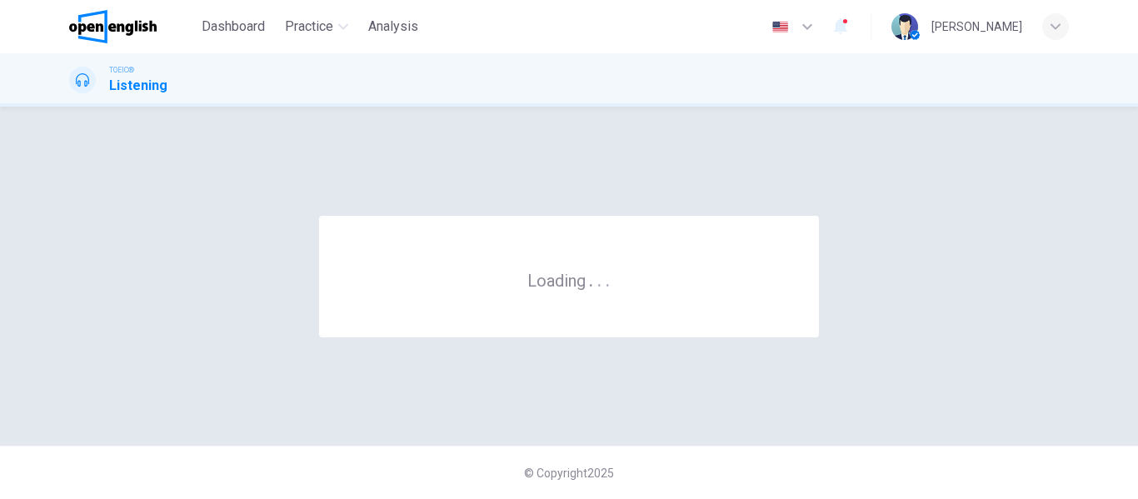
scroll to position [0, 0]
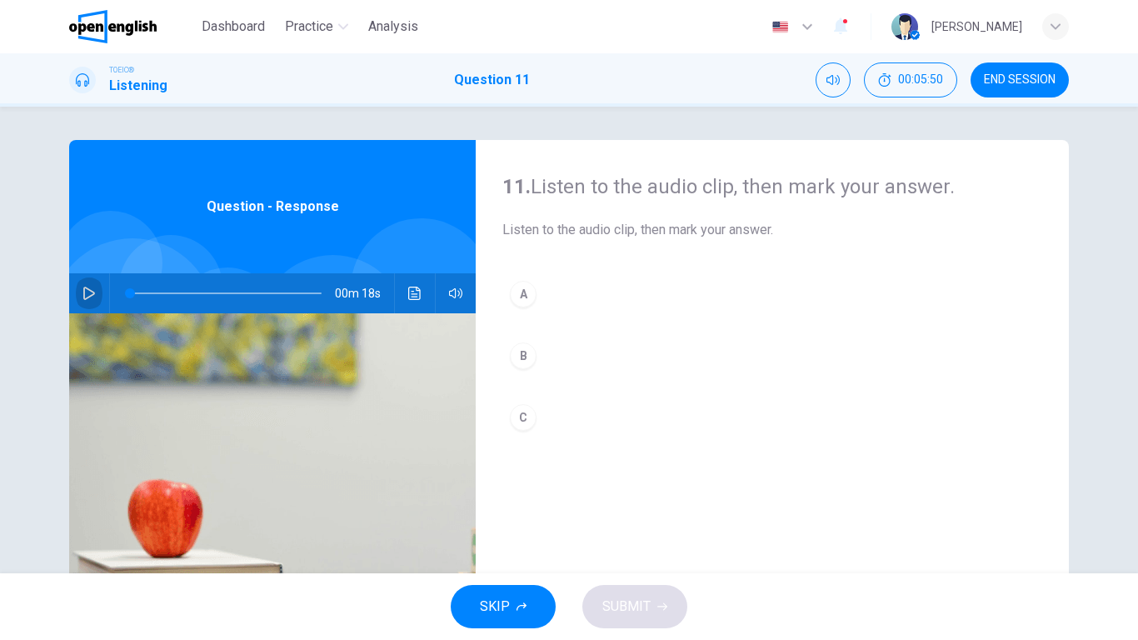
click at [95, 292] on button "button" at bounding box center [89, 293] width 27 height 40
click at [514, 291] on div "A" at bounding box center [523, 294] width 27 height 27
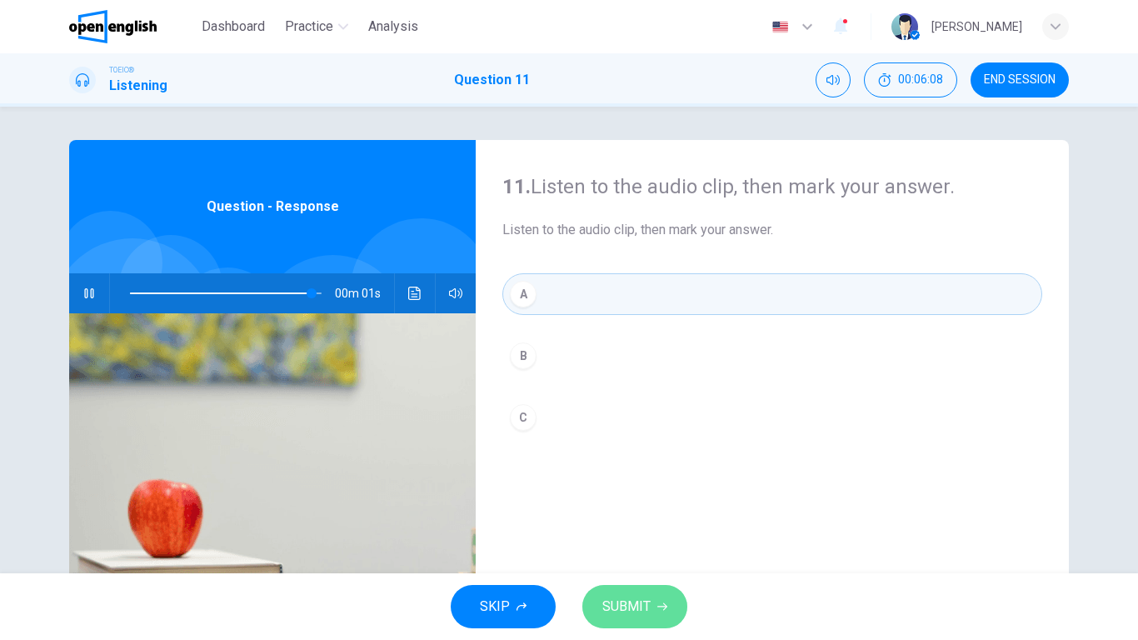
click at [645, 498] on span "SUBMIT" at bounding box center [626, 606] width 48 height 23
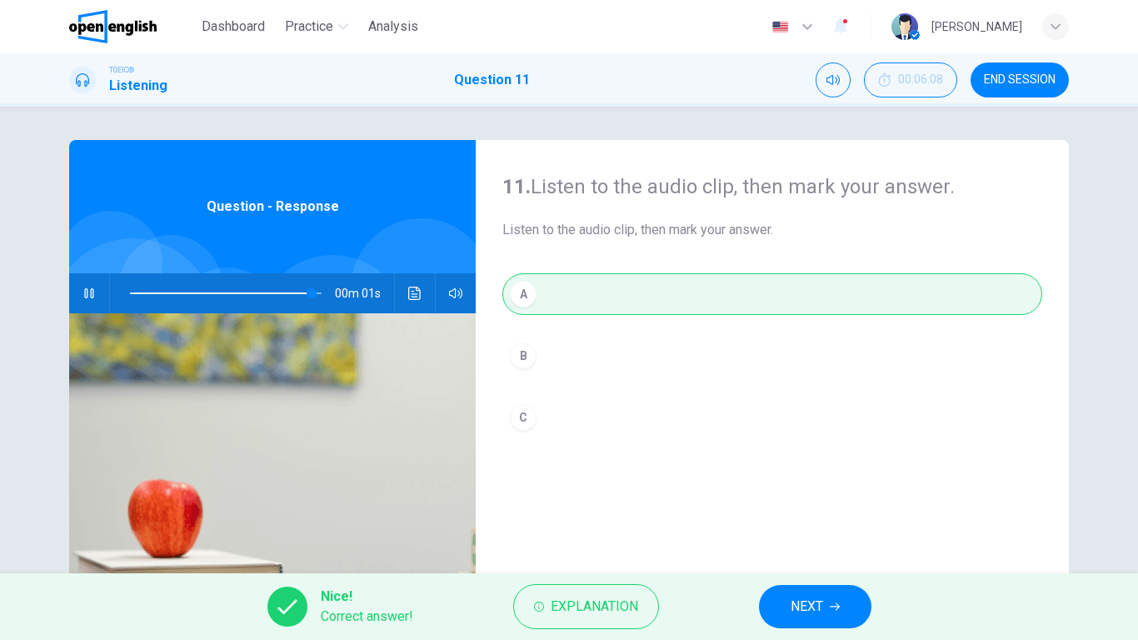
type input "*"
click at [819, 498] on span "NEXT" at bounding box center [806, 606] width 32 height 23
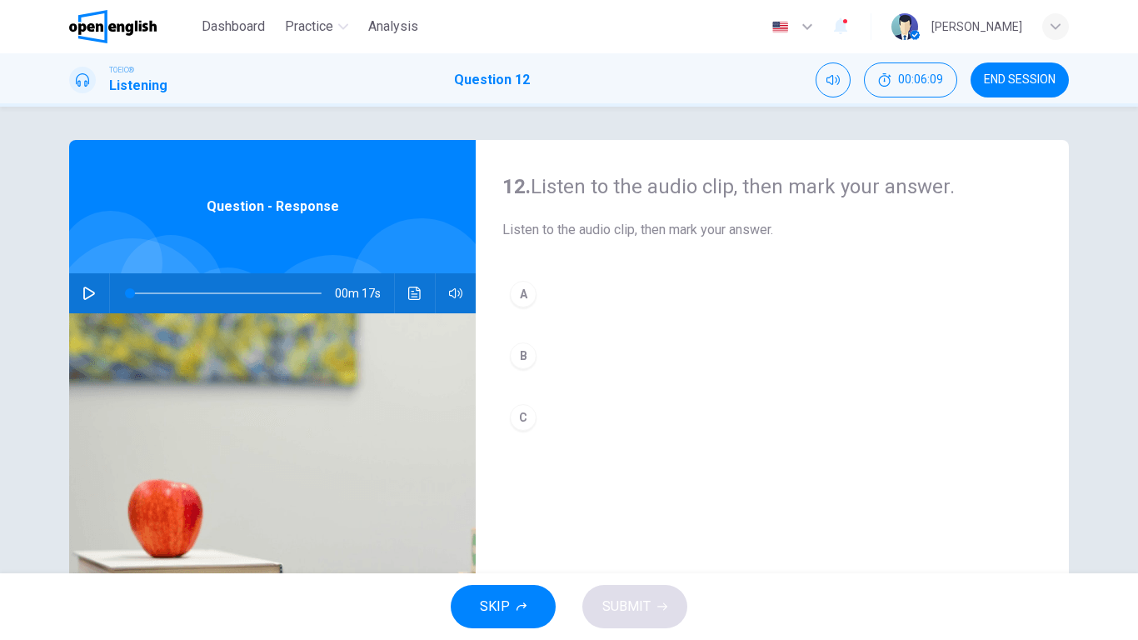
click at [84, 292] on icon "button" at bounding box center [88, 293] width 13 height 13
click at [518, 356] on div "B" at bounding box center [523, 355] width 27 height 27
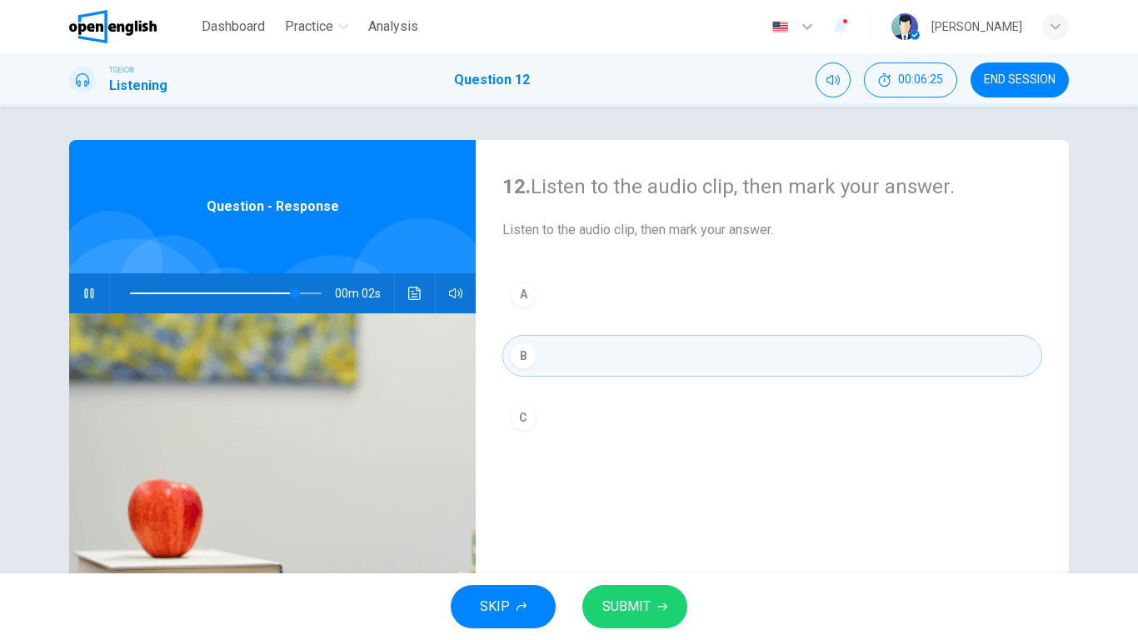
click at [639, 498] on span "SUBMIT" at bounding box center [626, 606] width 48 height 23
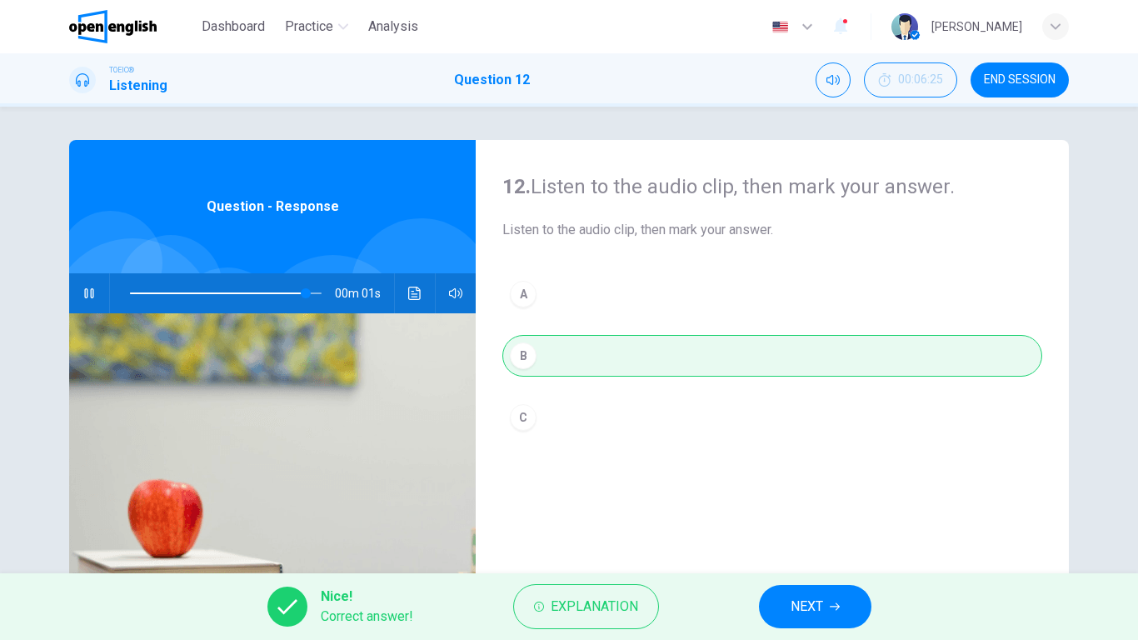
drag, startPoint x: 821, startPoint y: 576, endPoint x: 820, endPoint y: 585, distance: 8.4
click at [822, 498] on div "Nice! Correct answer! Explanation NEXT" at bounding box center [569, 606] width 1138 height 67
type input "*"
click at [816, 498] on span "NEXT" at bounding box center [806, 606] width 32 height 23
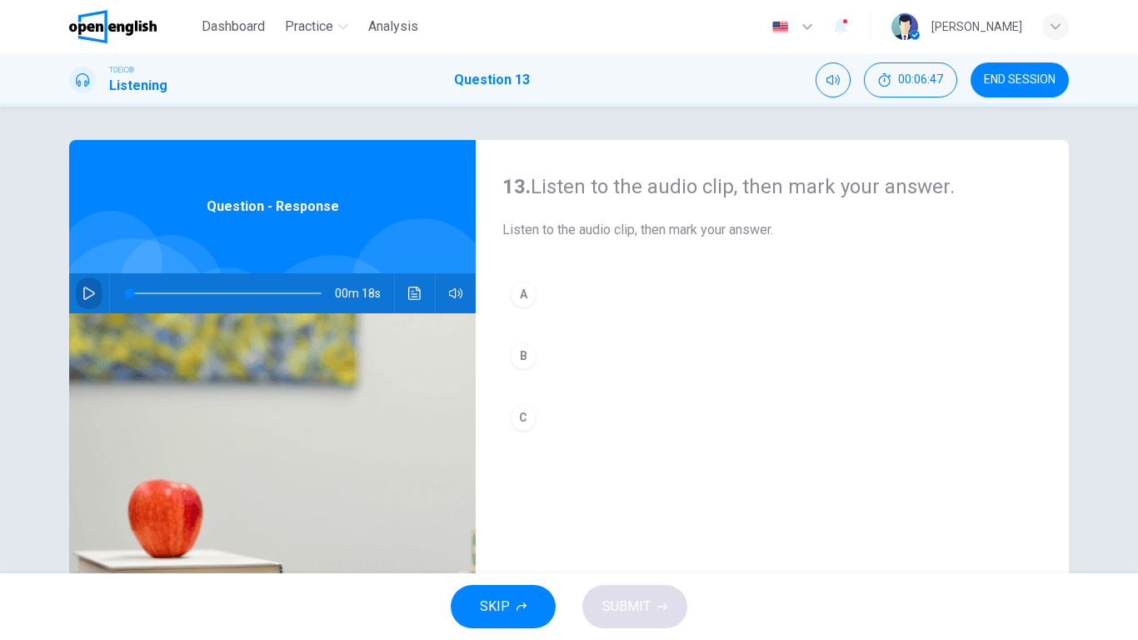
click at [90, 289] on icon "button" at bounding box center [88, 293] width 13 height 13
click at [86, 287] on icon "button" at bounding box center [88, 293] width 13 height 13
click at [93, 295] on button "button" at bounding box center [89, 293] width 27 height 40
click at [522, 352] on div "B" at bounding box center [523, 355] width 27 height 27
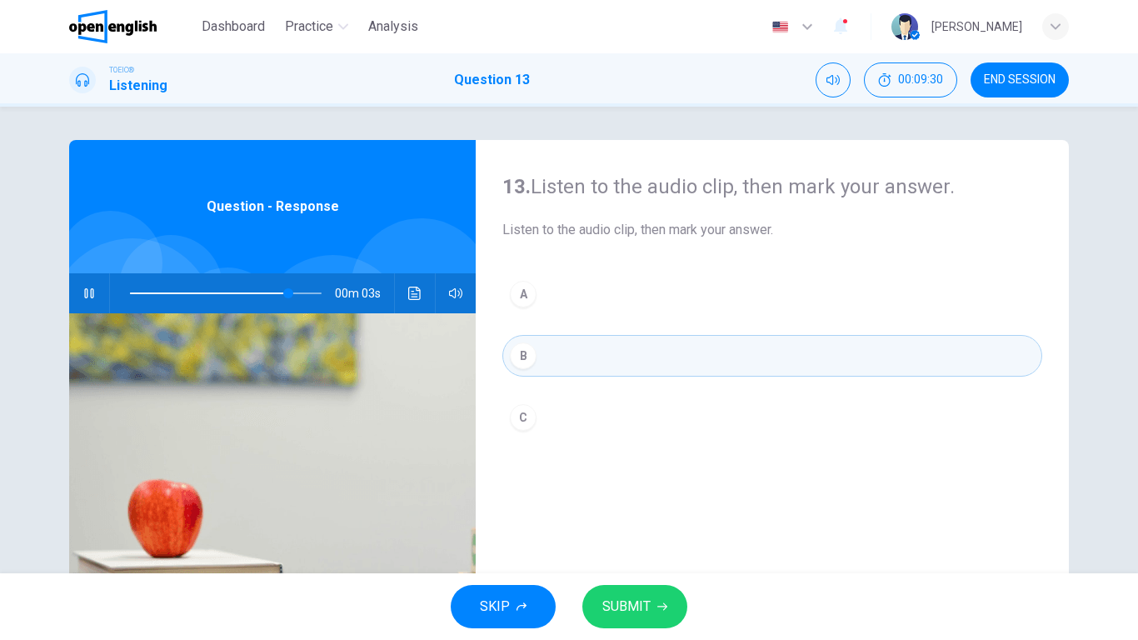
click at [606, 498] on button "SUBMIT" at bounding box center [634, 606] width 105 height 43
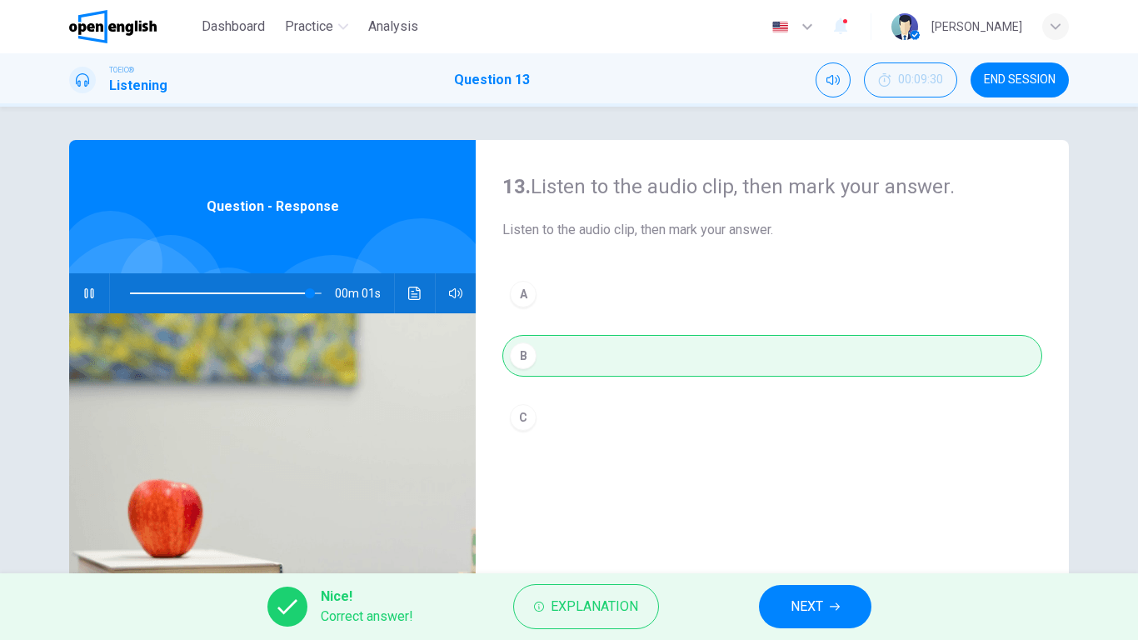
type input "*"
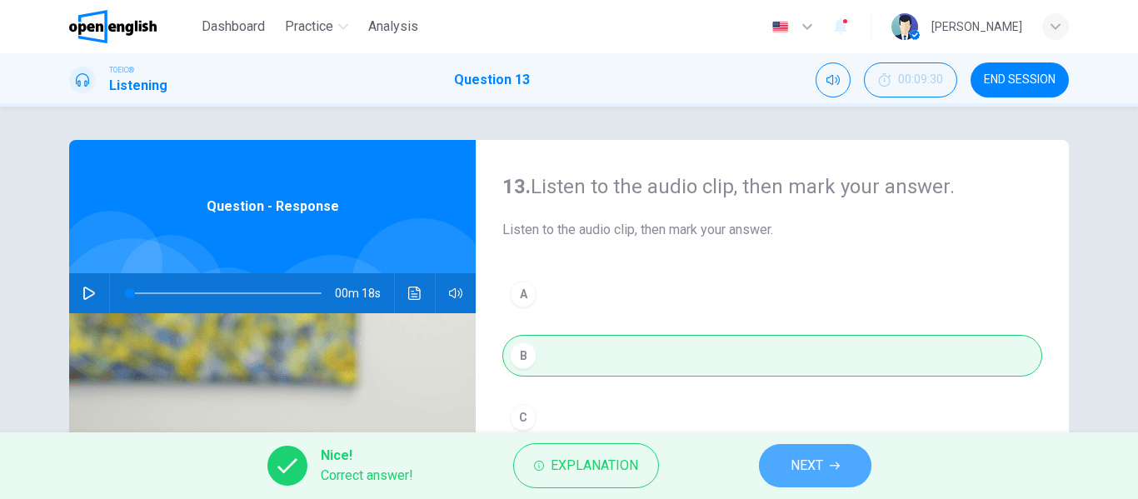
click at [805, 475] on span "NEXT" at bounding box center [806, 465] width 32 height 23
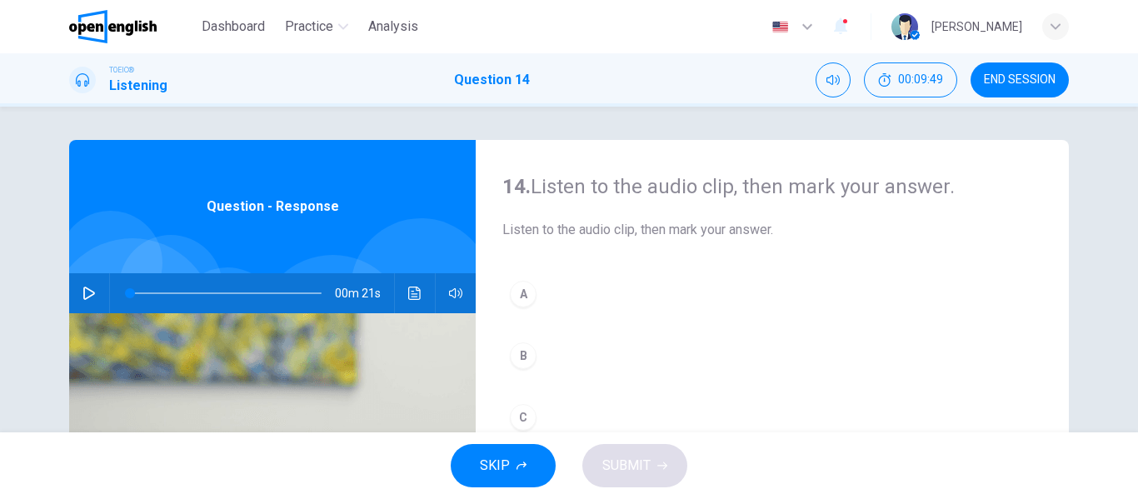
click at [82, 290] on icon "button" at bounding box center [88, 293] width 13 height 13
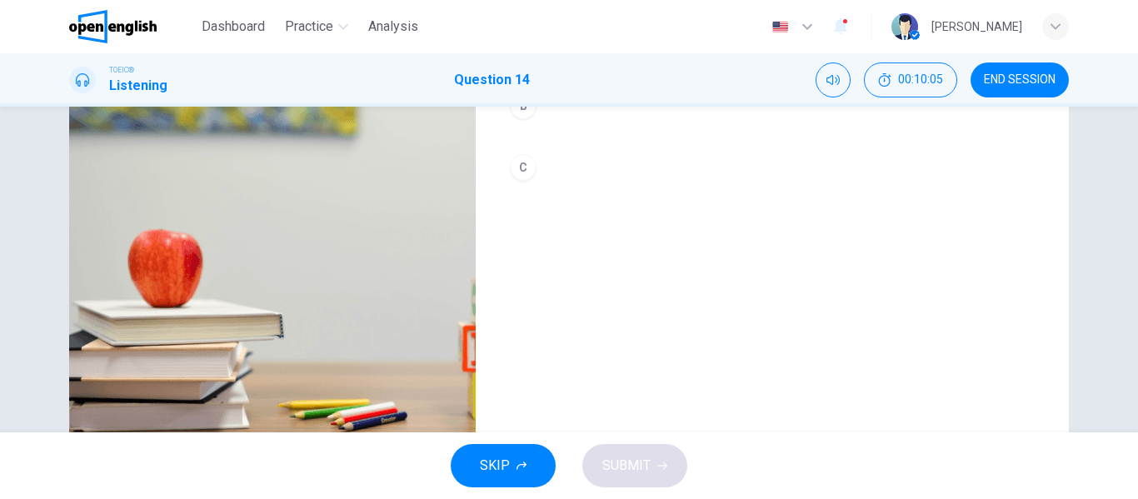
scroll to position [83, 0]
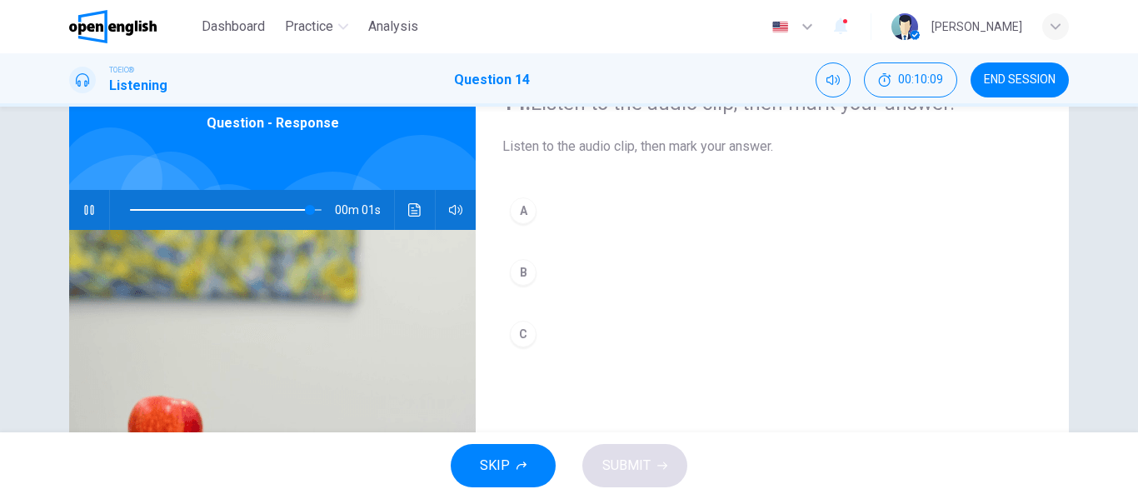
click at [521, 334] on div "C" at bounding box center [523, 334] width 27 height 27
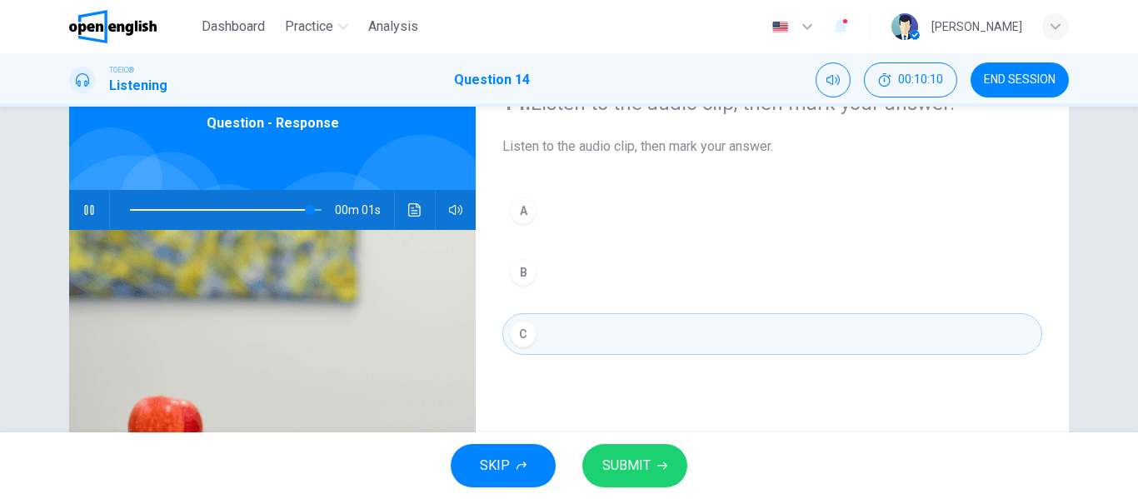
click at [631, 462] on span "SUBMIT" at bounding box center [626, 465] width 48 height 23
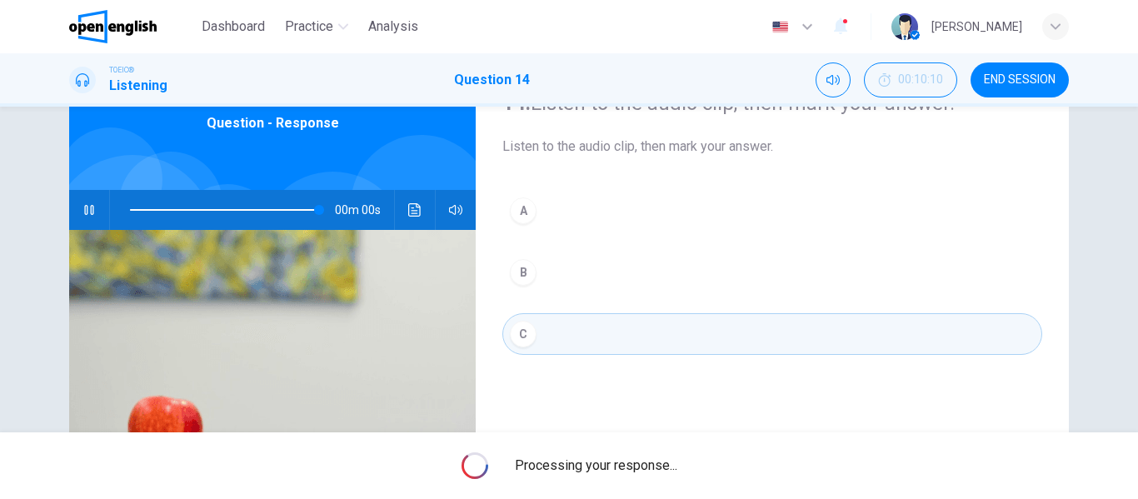
type input "*"
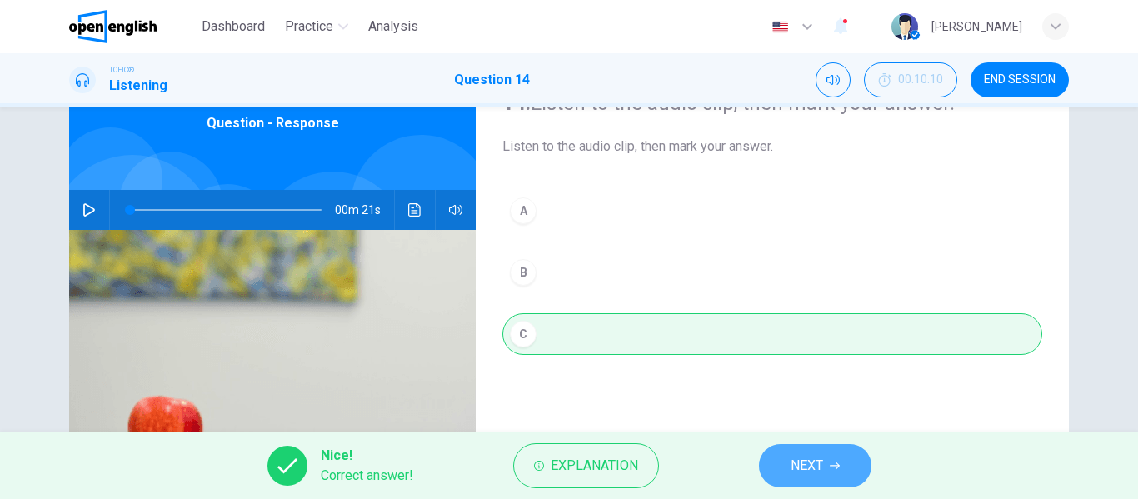
click at [818, 475] on span "NEXT" at bounding box center [806, 465] width 32 height 23
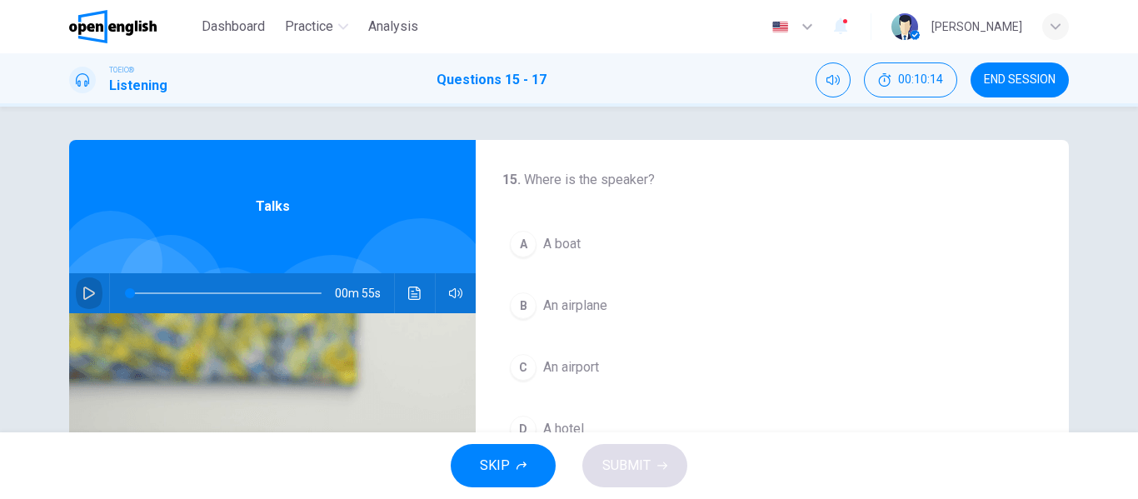
click at [82, 293] on icon "button" at bounding box center [88, 293] width 13 height 13
click at [516, 310] on div "B" at bounding box center [523, 305] width 27 height 27
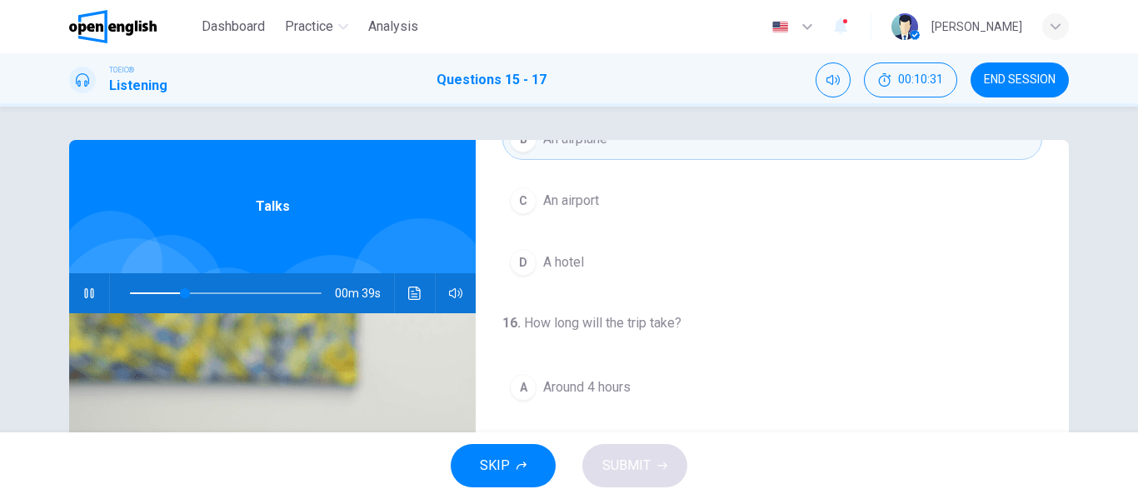
scroll to position [333, 0]
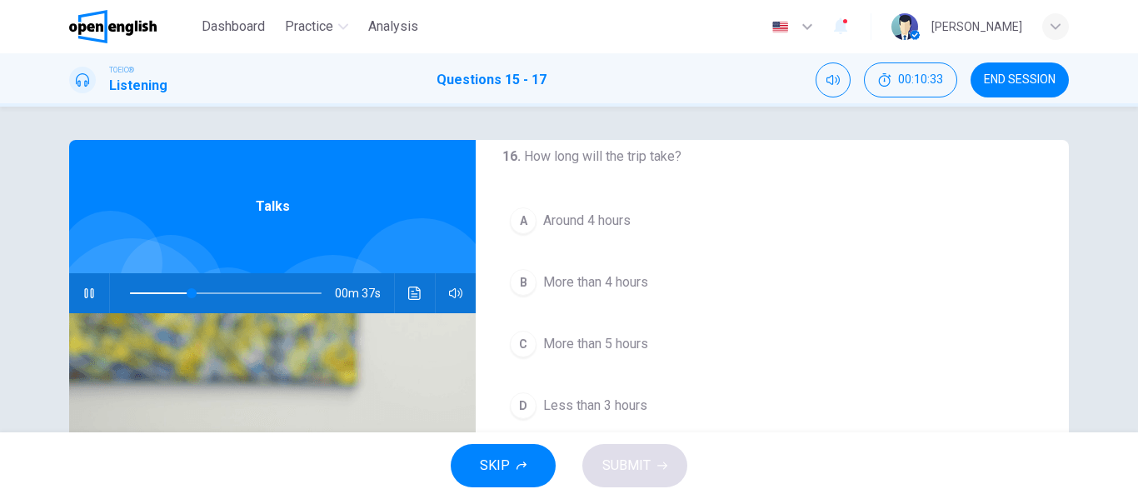
click at [520, 222] on div "A" at bounding box center [523, 220] width 27 height 27
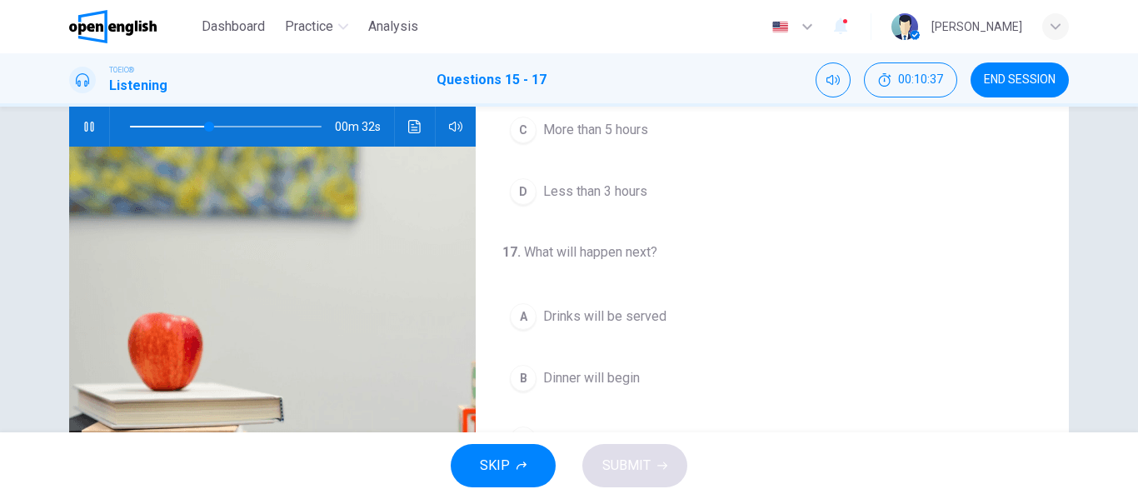
scroll to position [250, 0]
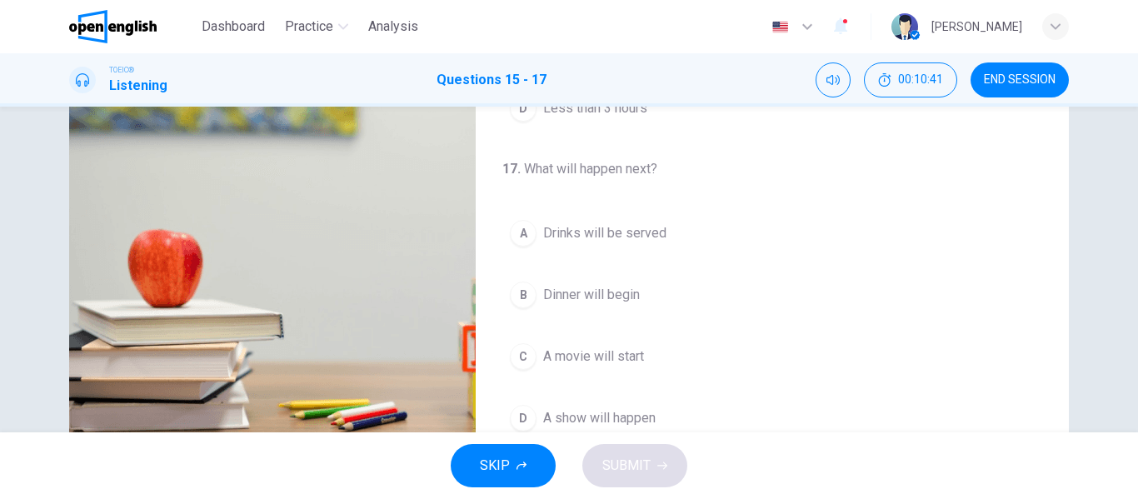
click at [522, 355] on div "C" at bounding box center [523, 356] width 27 height 27
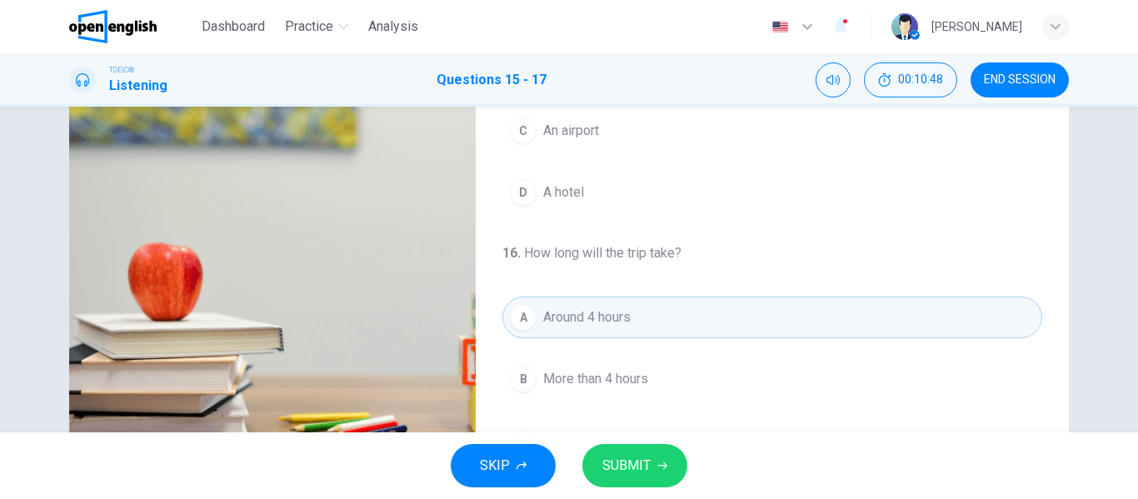
scroll to position [0, 0]
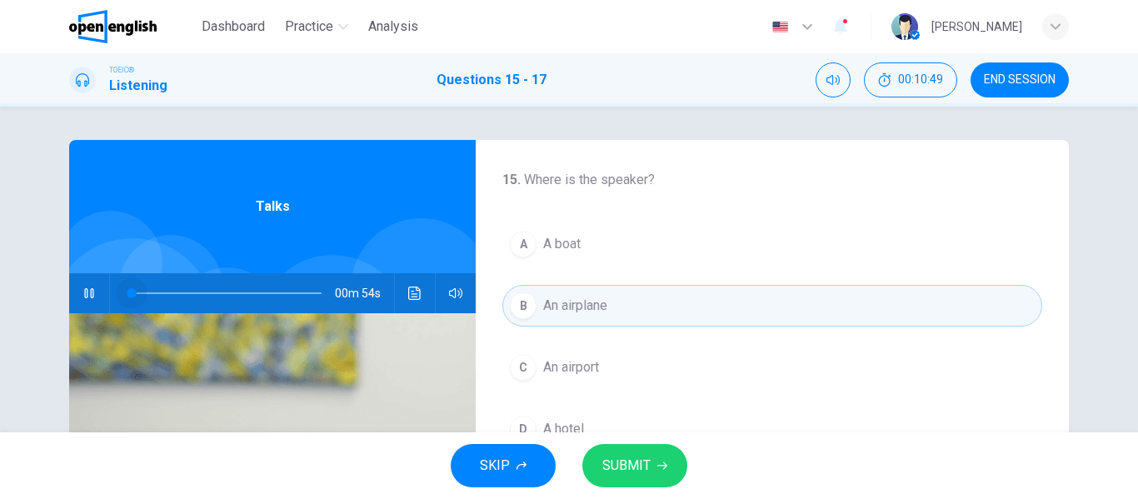
click at [130, 294] on span at bounding box center [226, 293] width 192 height 23
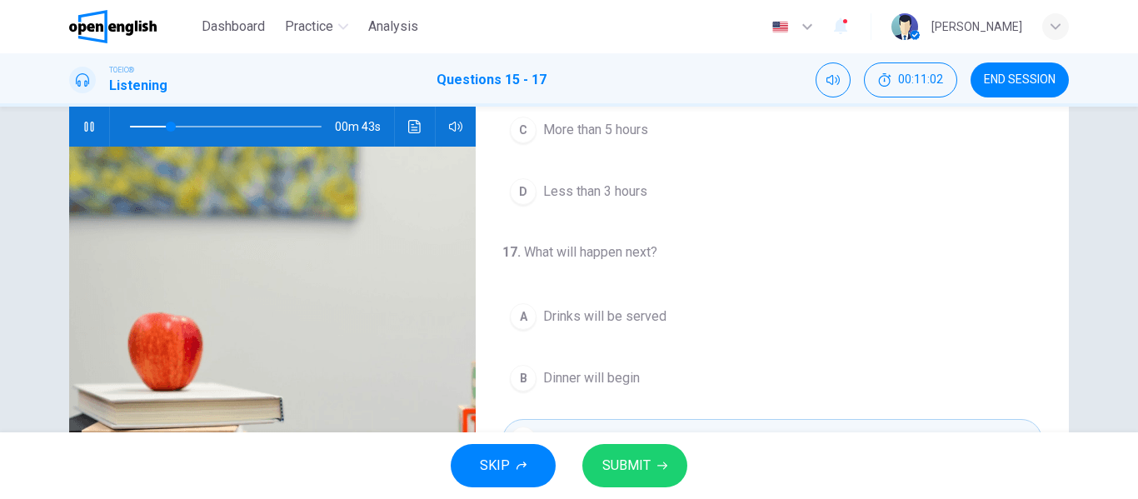
scroll to position [250, 0]
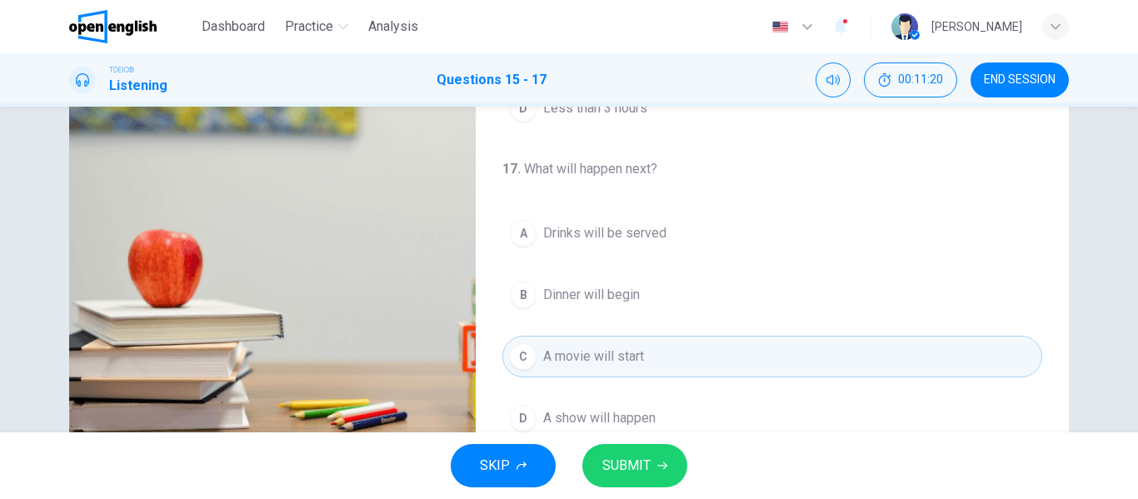
click at [519, 236] on div "A" at bounding box center [523, 233] width 27 height 27
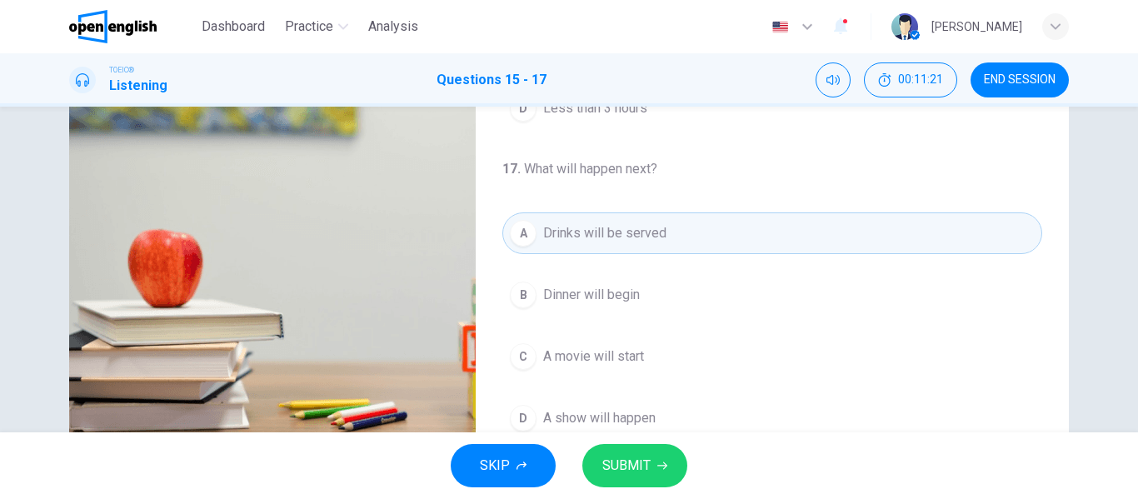
scroll to position [320, 0]
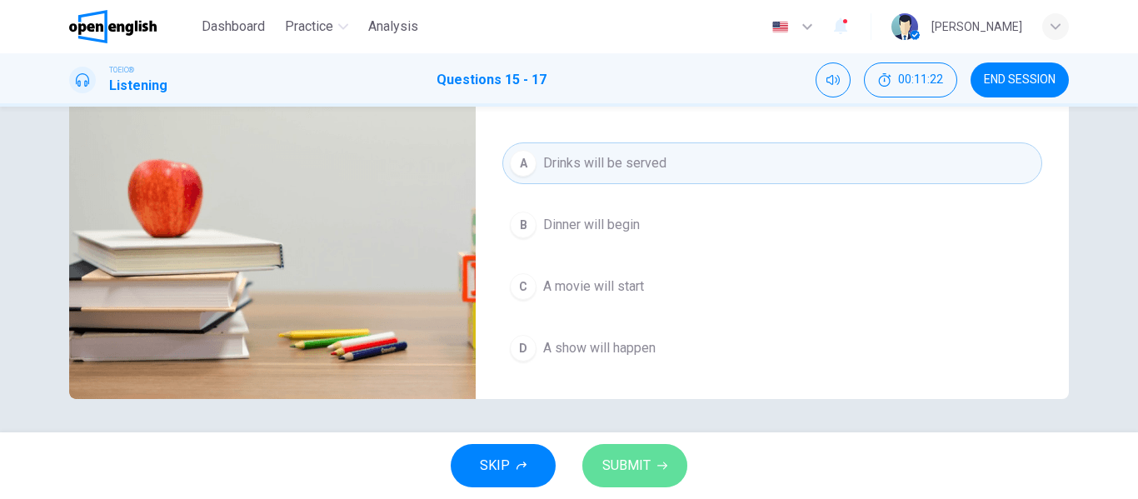
click at [646, 460] on span "SUBMIT" at bounding box center [626, 465] width 48 height 23
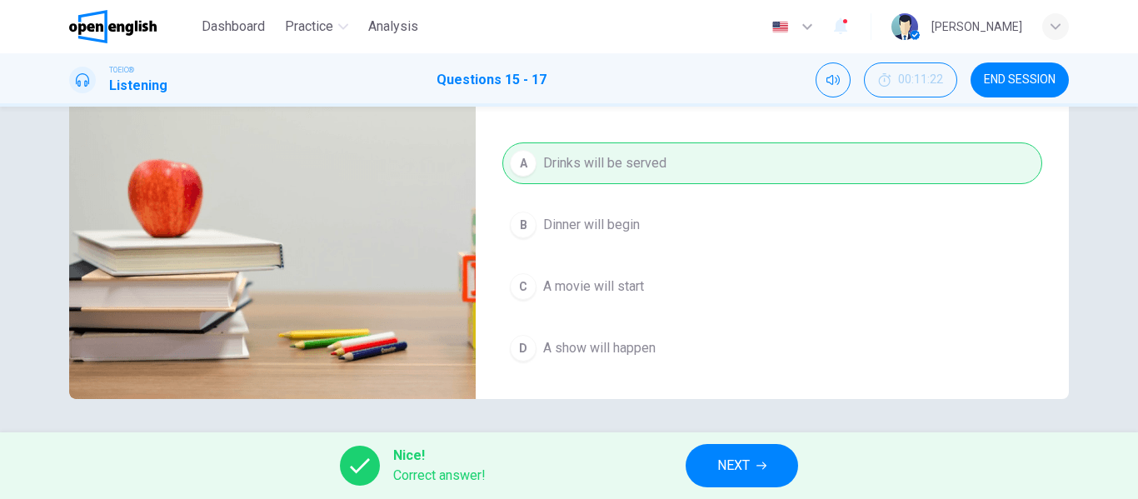
type input "**"
click at [743, 464] on span "NEXT" at bounding box center [733, 465] width 32 height 23
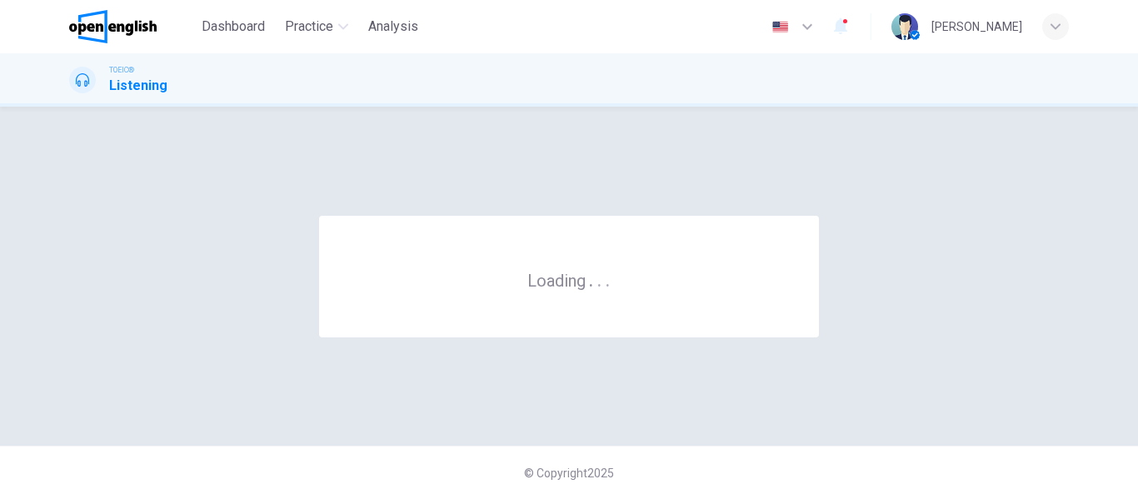
scroll to position [0, 0]
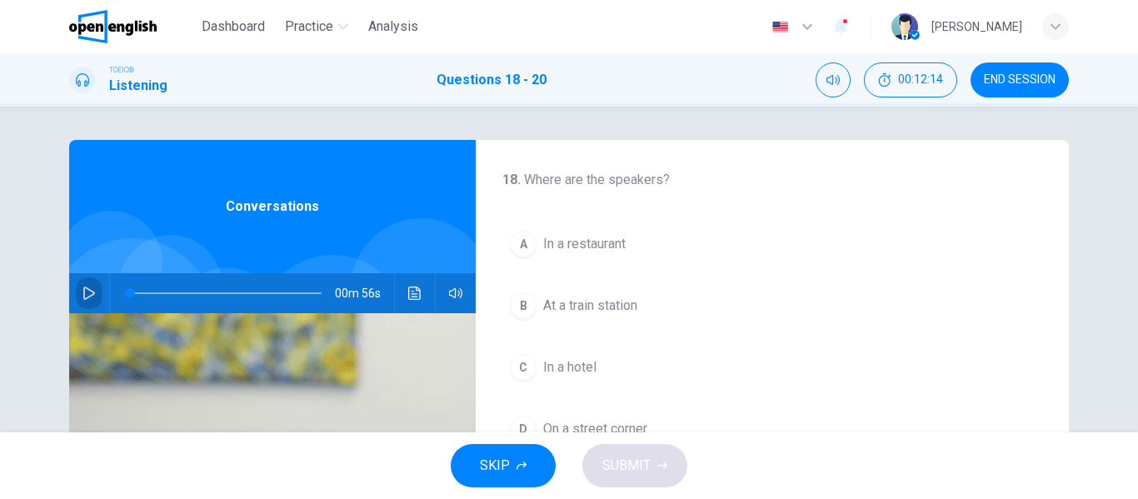
click at [92, 288] on button "button" at bounding box center [89, 293] width 27 height 40
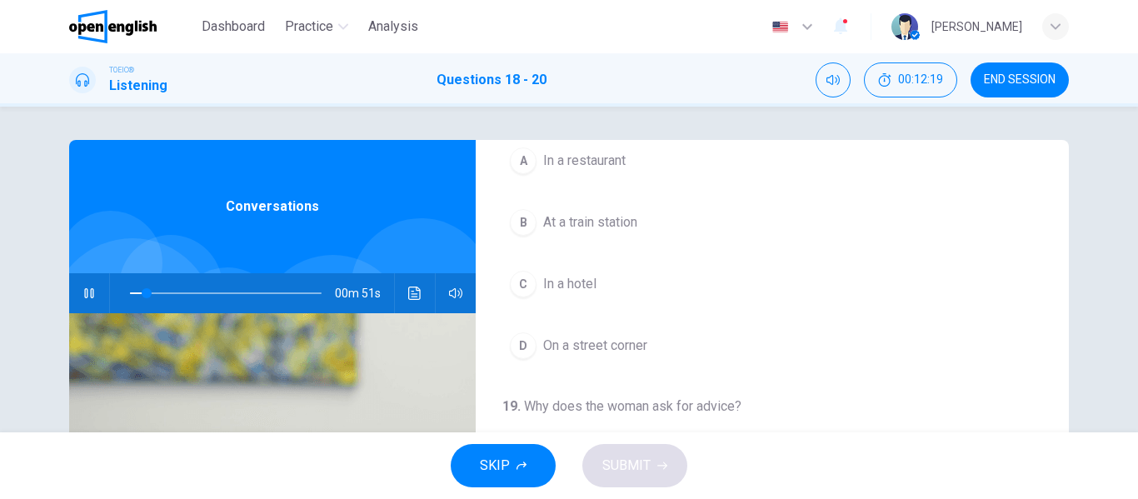
click at [522, 278] on div "C" at bounding box center [523, 284] width 27 height 27
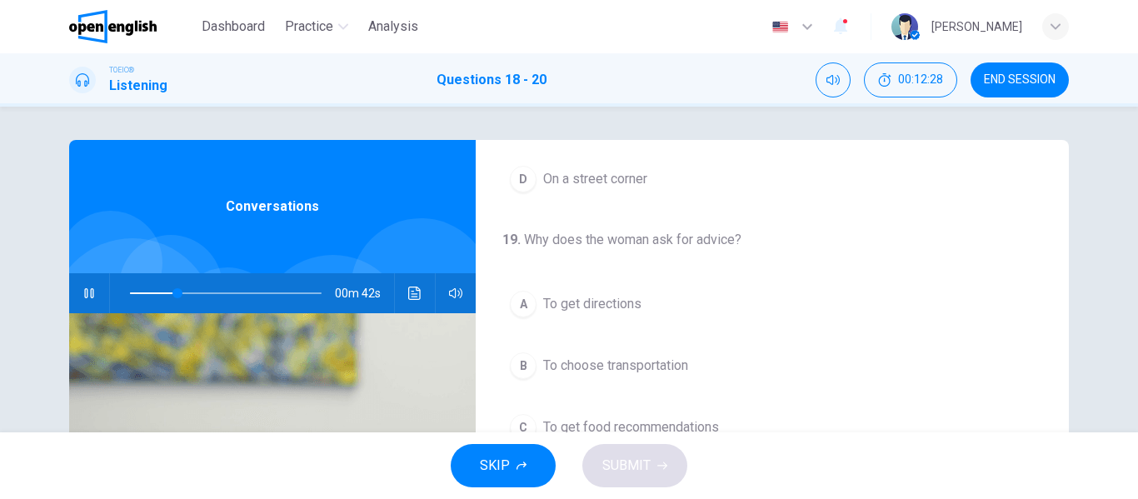
scroll to position [333, 0]
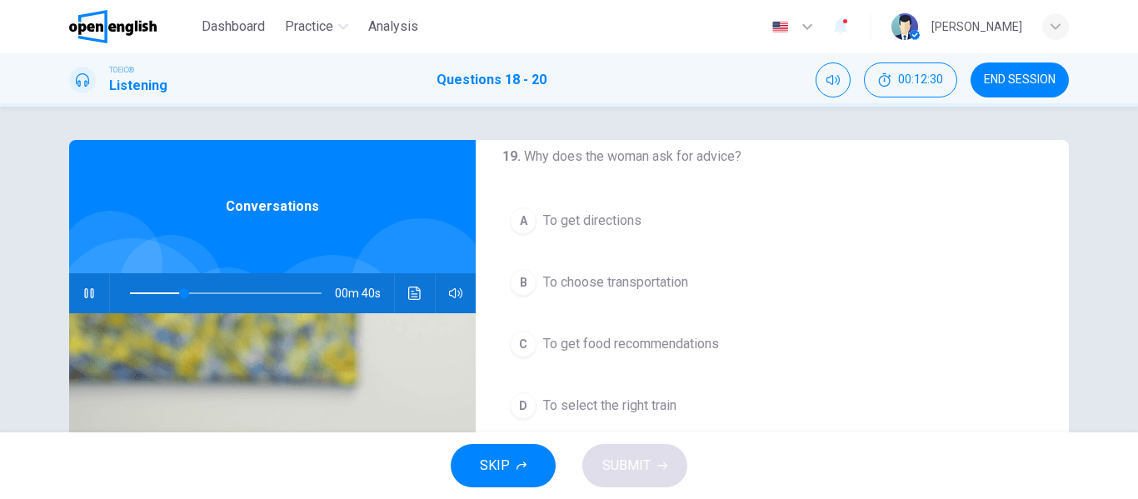
click at [526, 286] on div "B" at bounding box center [523, 282] width 27 height 27
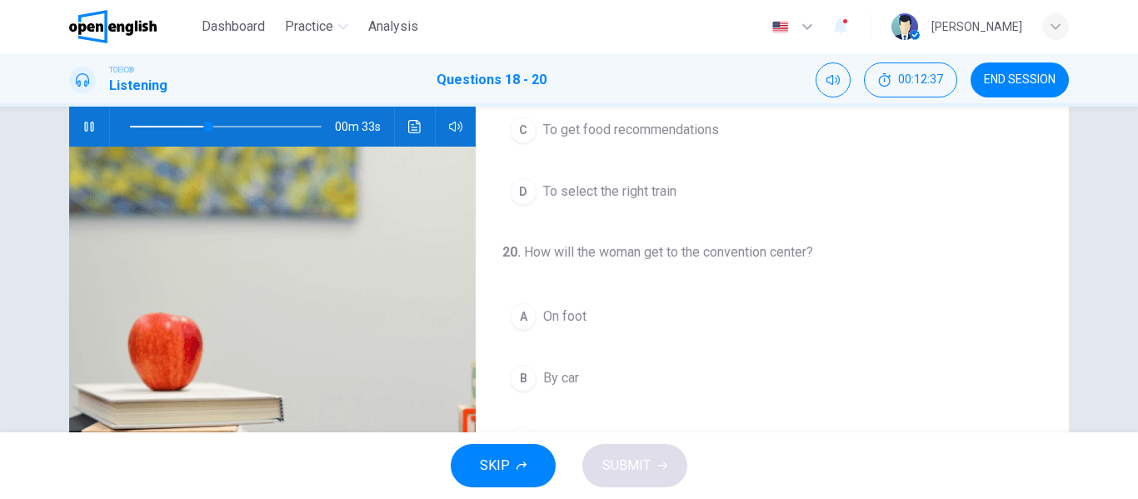
scroll to position [250, 0]
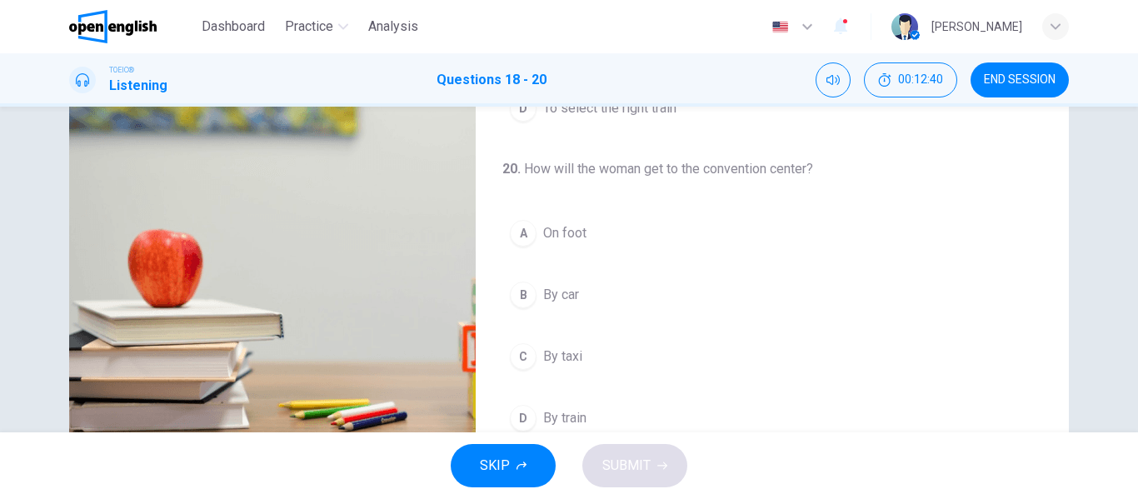
click at [520, 235] on div "A" at bounding box center [523, 233] width 27 height 27
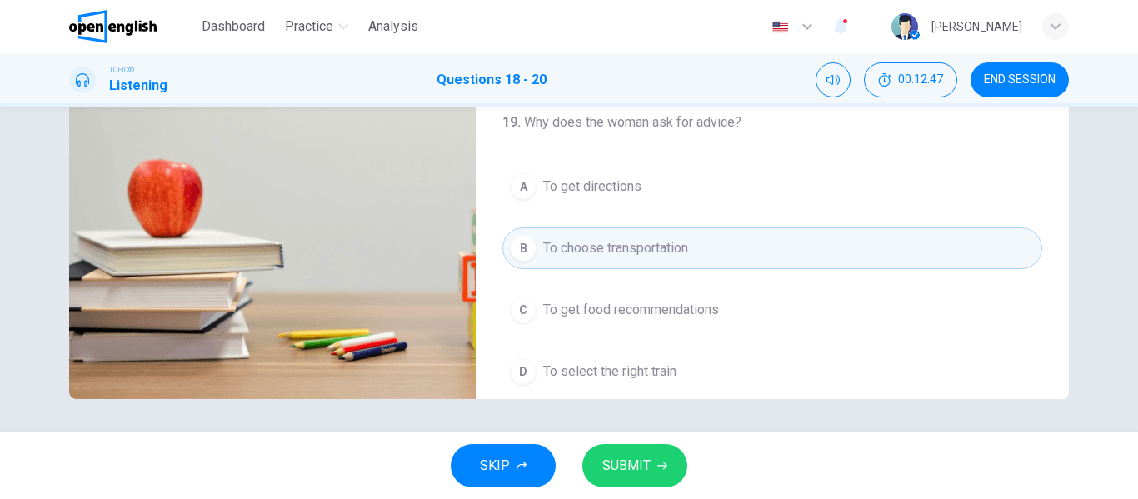
scroll to position [0, 0]
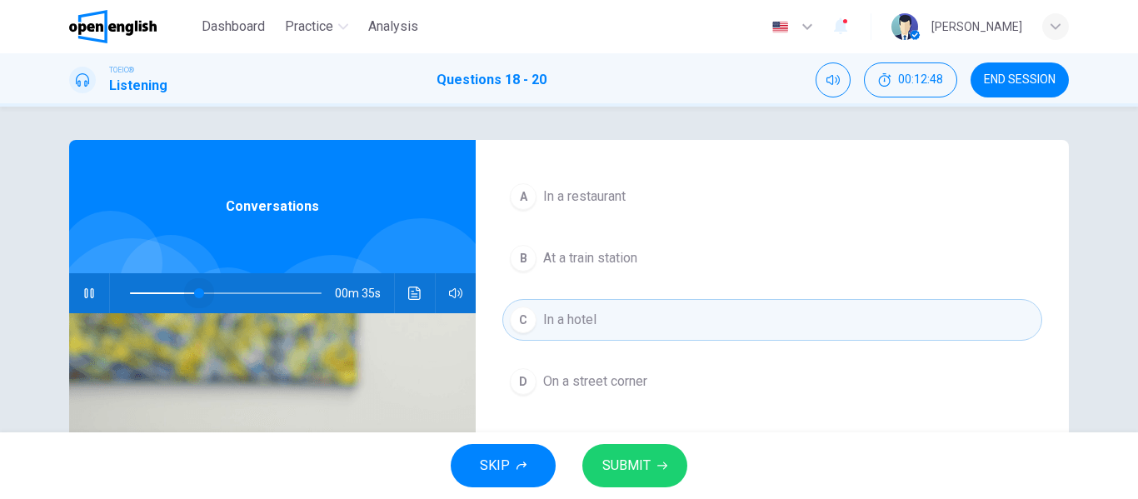
click at [195, 292] on span at bounding box center [226, 293] width 192 height 23
click at [167, 292] on span at bounding box center [226, 293] width 192 height 23
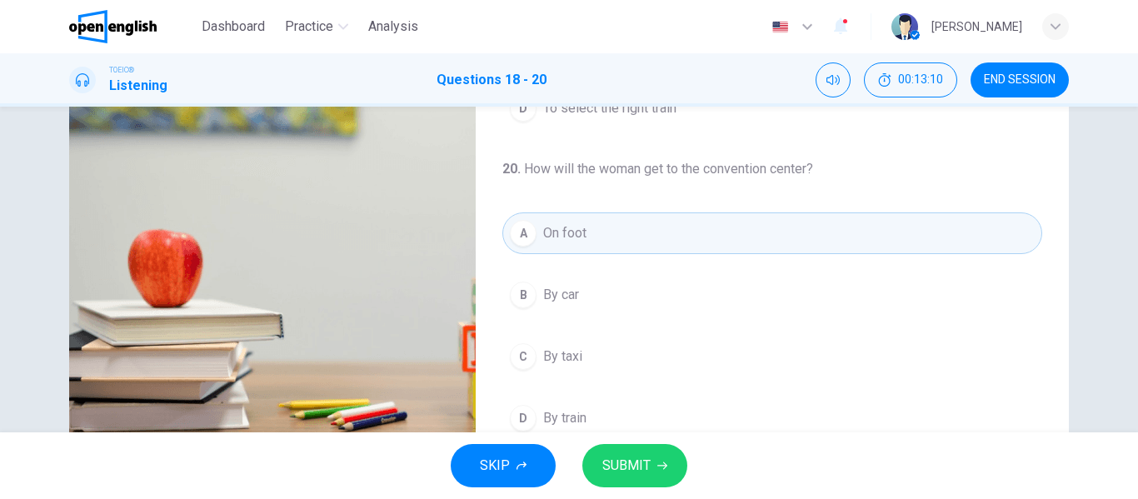
scroll to position [320, 0]
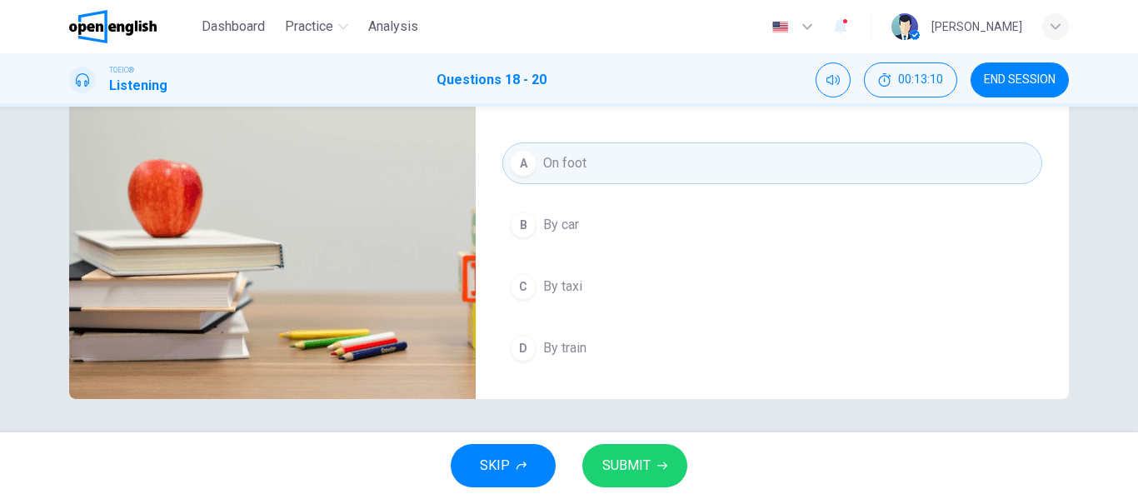
click at [629, 476] on span "SUBMIT" at bounding box center [626, 465] width 48 height 23
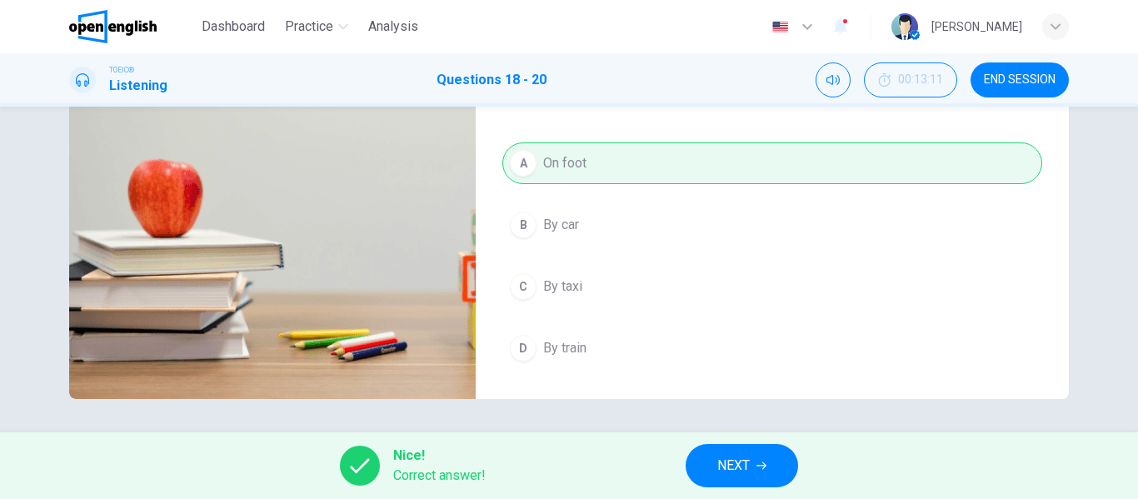
type input "**"
click at [735, 469] on span "NEXT" at bounding box center [733, 465] width 32 height 23
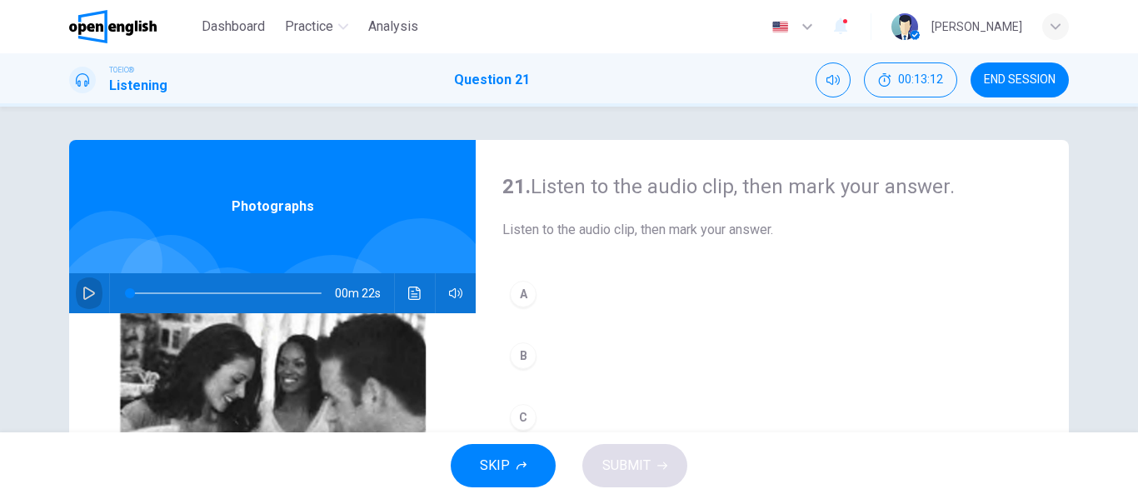
click at [87, 292] on icon "button" at bounding box center [88, 293] width 13 height 13
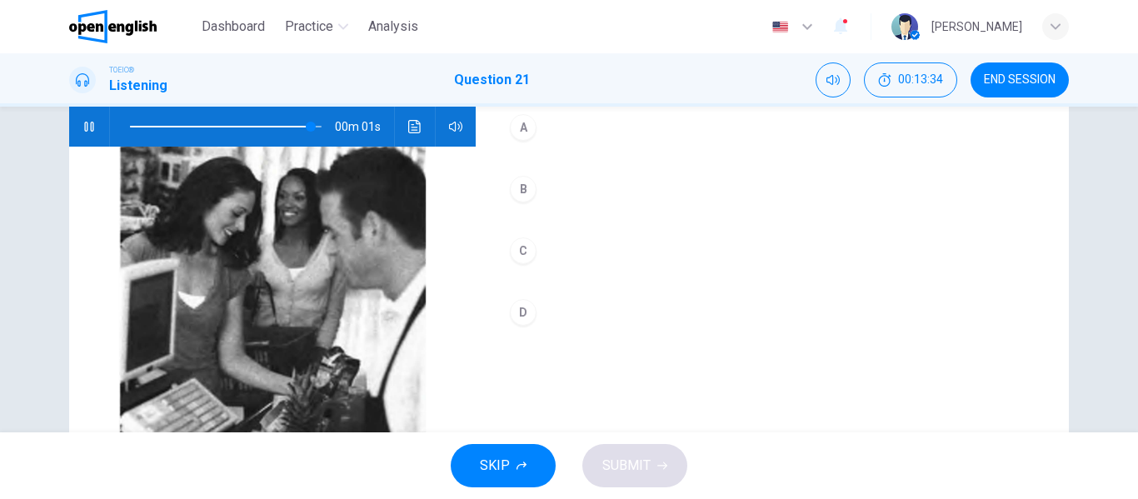
scroll to position [83, 0]
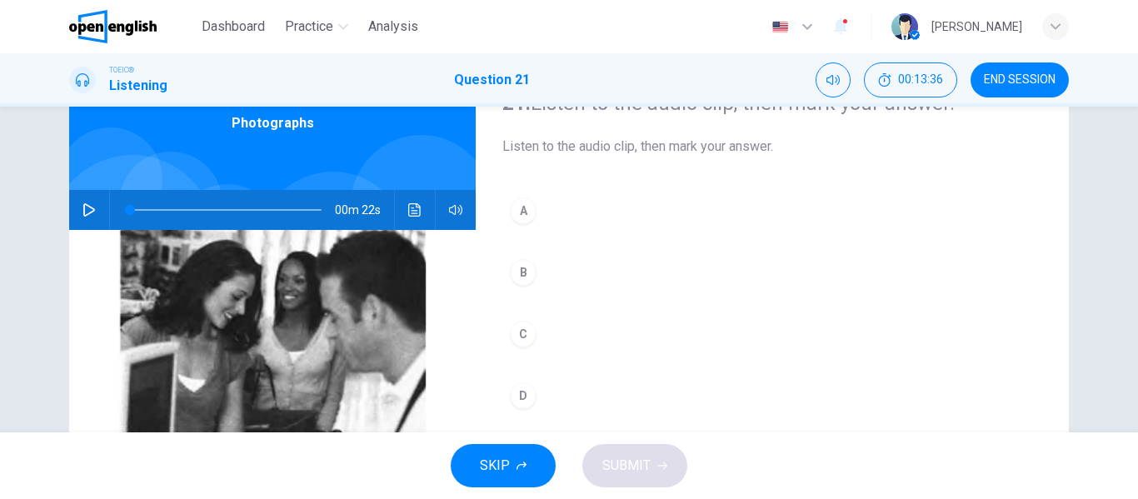
click at [82, 207] on icon "button" at bounding box center [88, 209] width 13 height 13
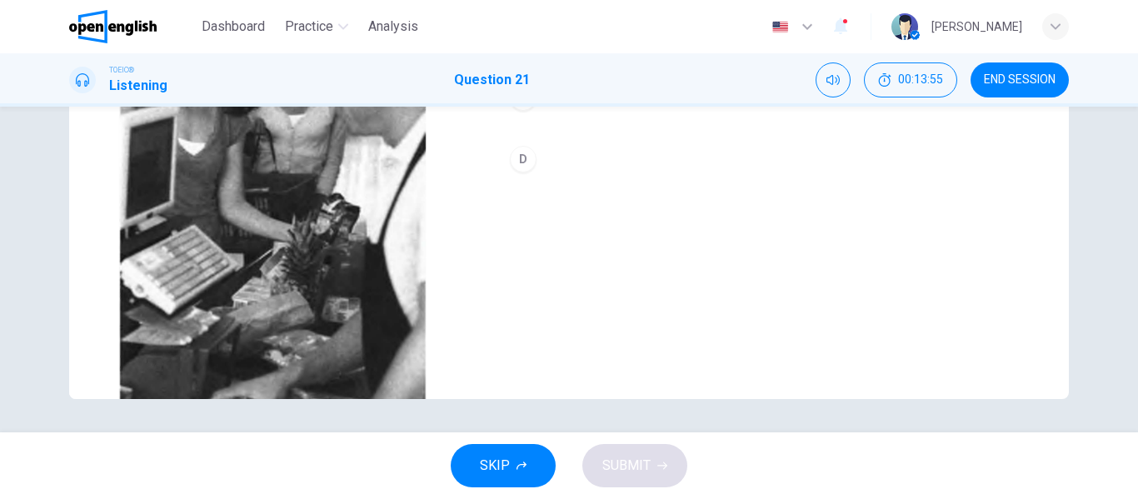
scroll to position [153, 0]
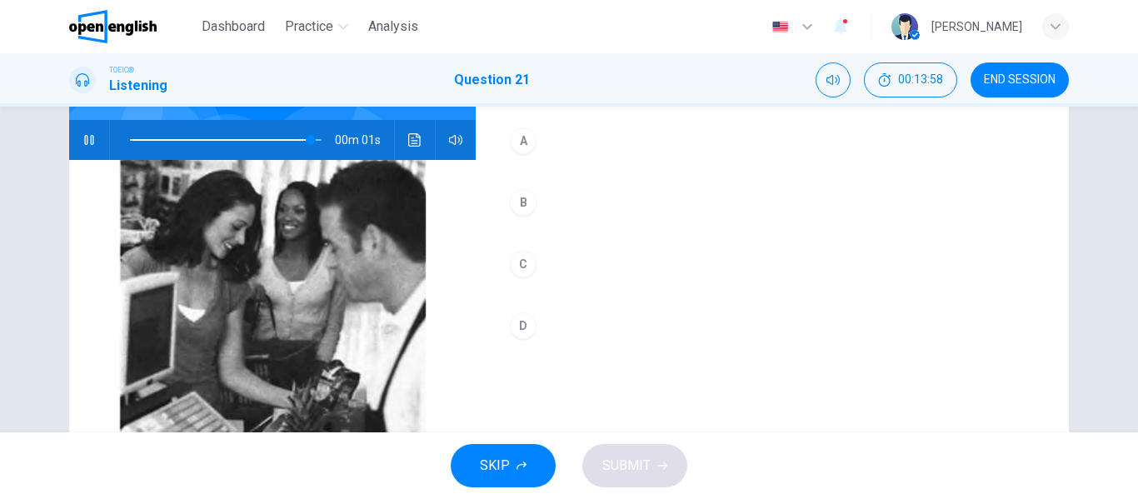
type input "*"
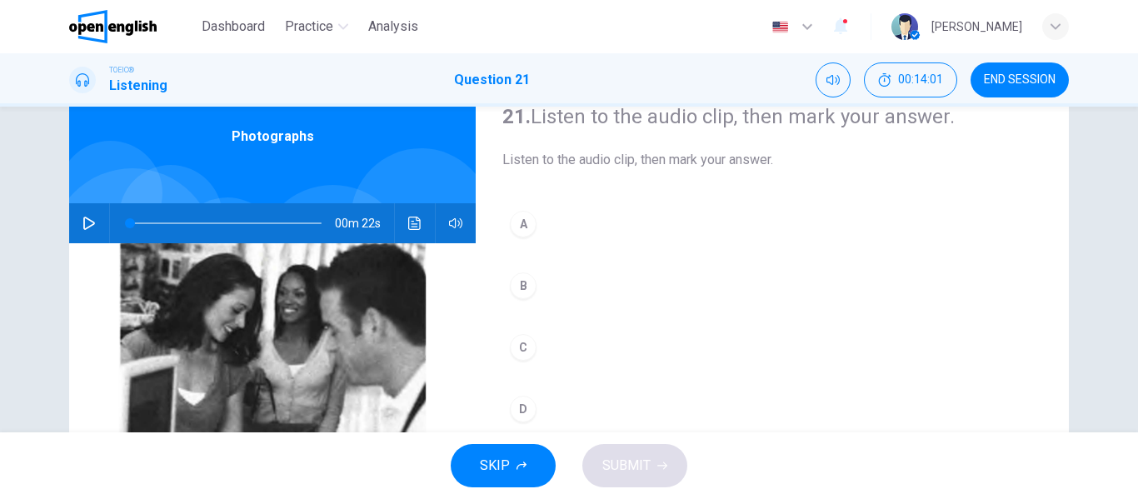
scroll to position [0, 0]
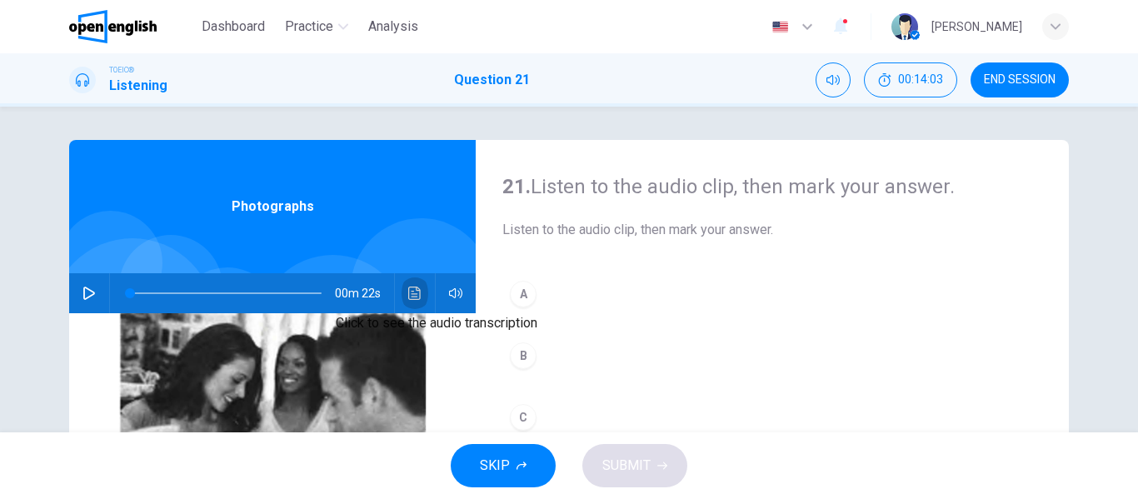
click at [415, 287] on icon "Click to see the audio transcription" at bounding box center [414, 293] width 13 height 13
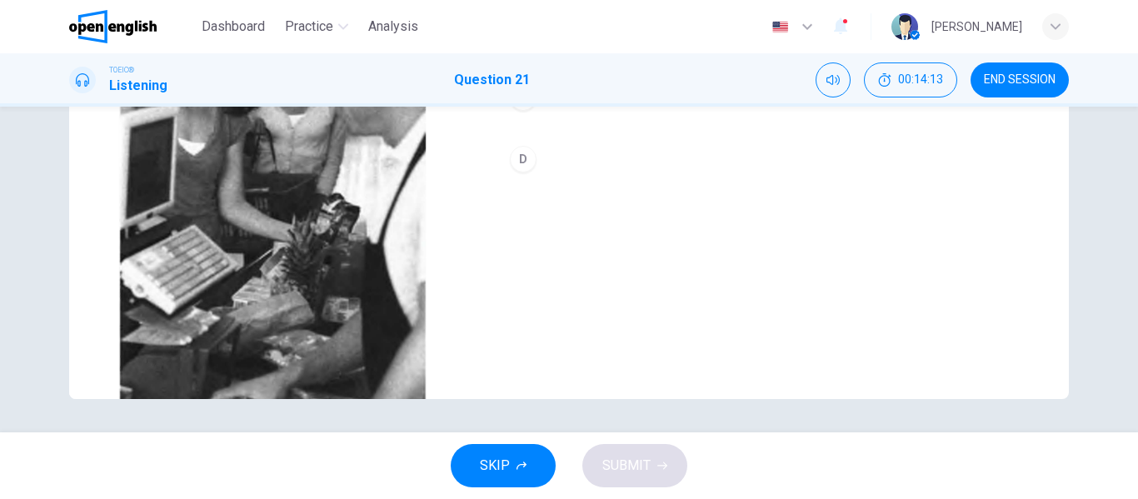
click at [526, 166] on div "D" at bounding box center [523, 159] width 27 height 27
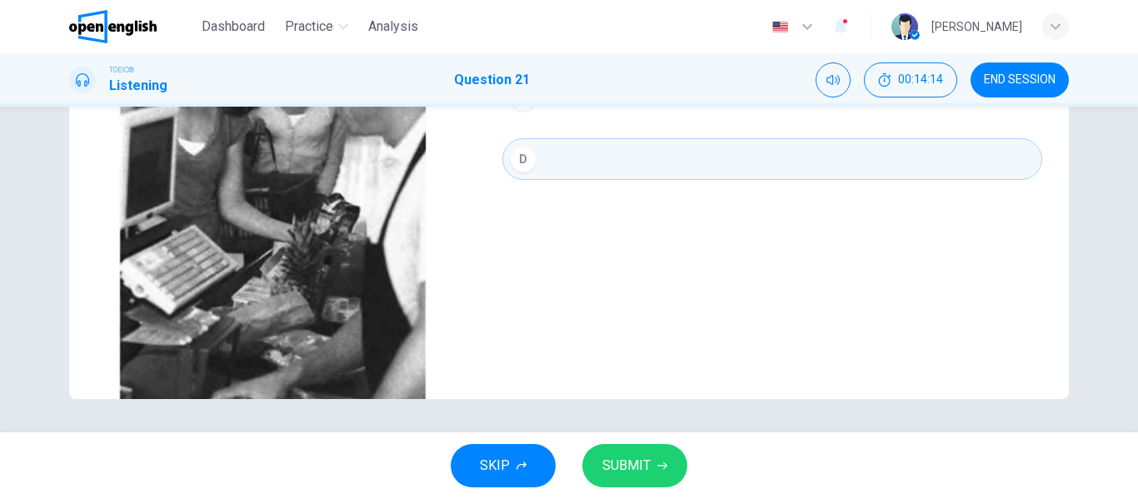
click at [641, 468] on span "SUBMIT" at bounding box center [626, 465] width 48 height 23
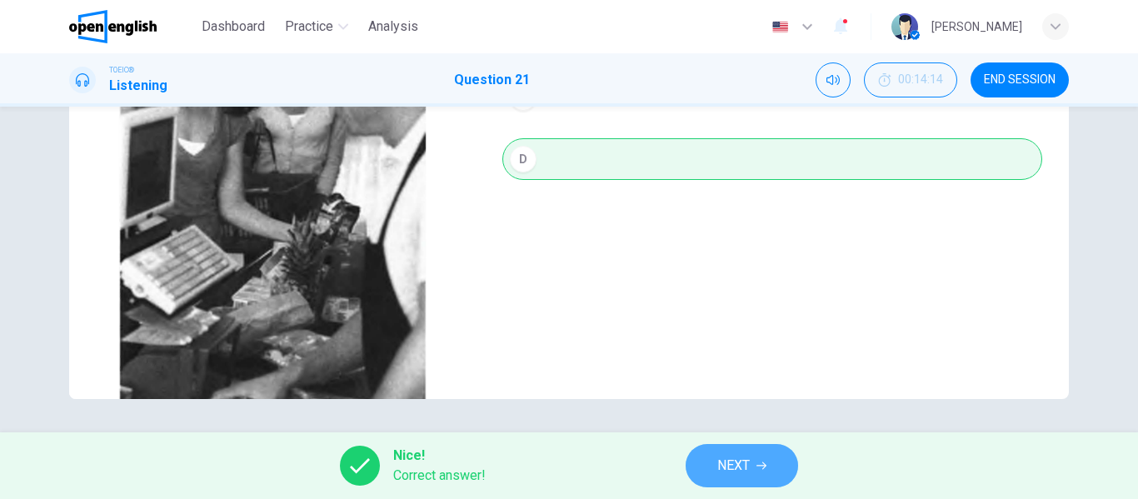
click at [745, 481] on button "NEXT" at bounding box center [742, 465] width 112 height 43
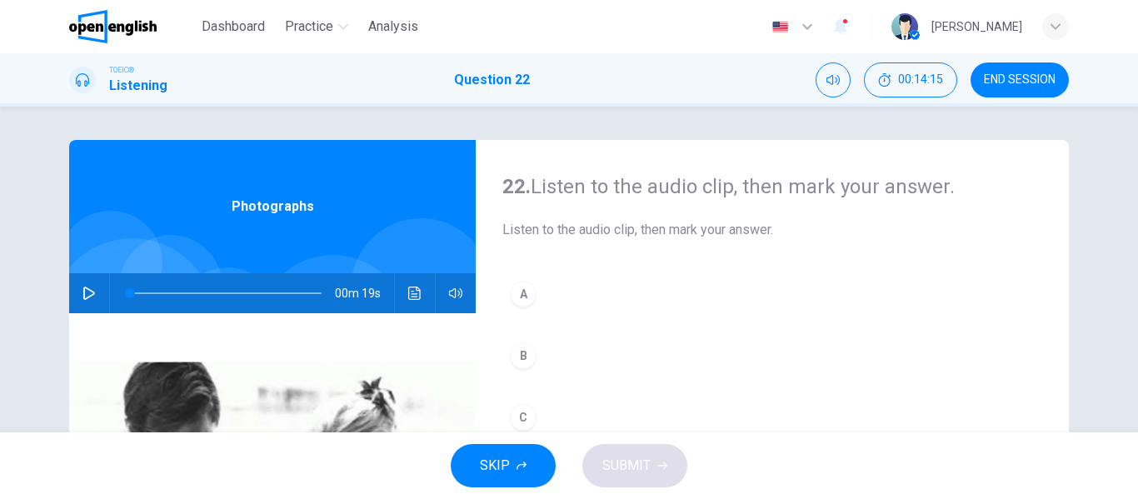
click at [91, 292] on icon "button" at bounding box center [88, 293] width 13 height 13
click at [526, 300] on div "A" at bounding box center [523, 294] width 27 height 27
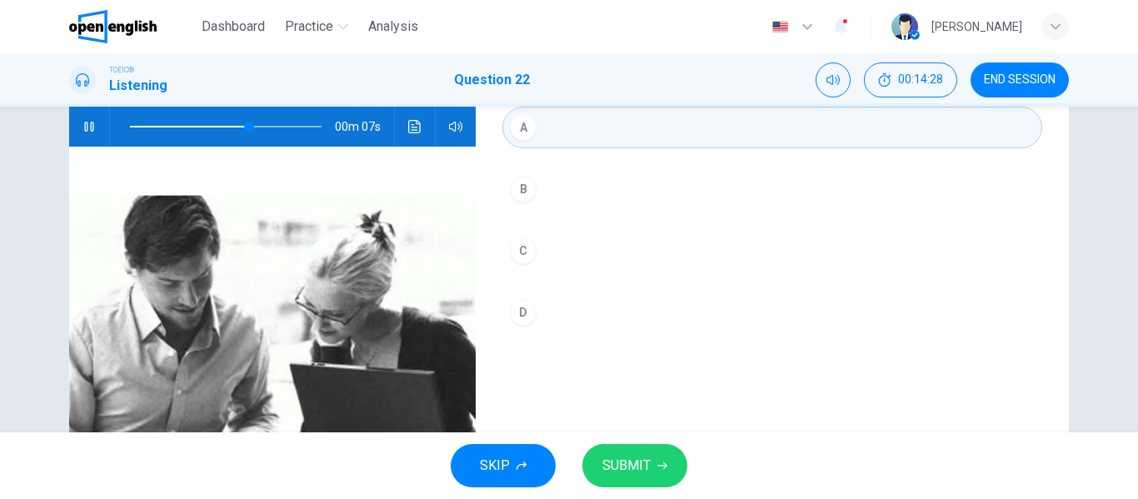
scroll to position [250, 0]
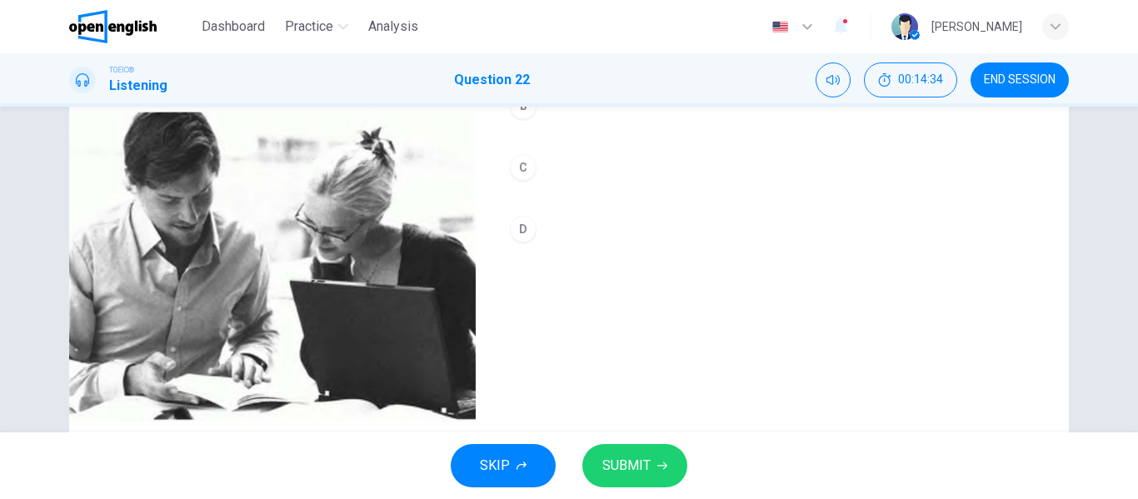
type input "*"
click at [634, 478] on button "SUBMIT" at bounding box center [634, 465] width 105 height 43
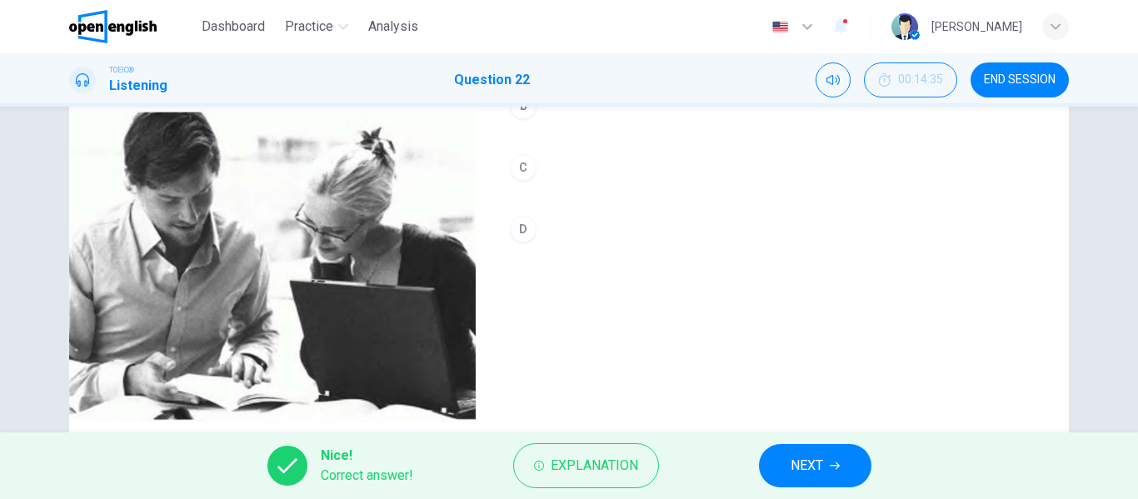
scroll to position [320, 0]
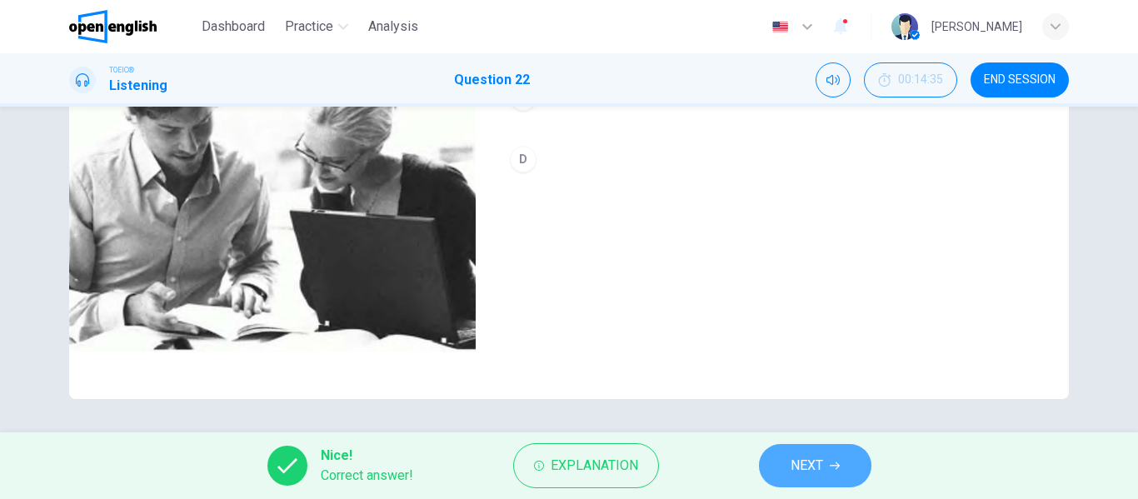
click at [802, 468] on span "NEXT" at bounding box center [806, 465] width 32 height 23
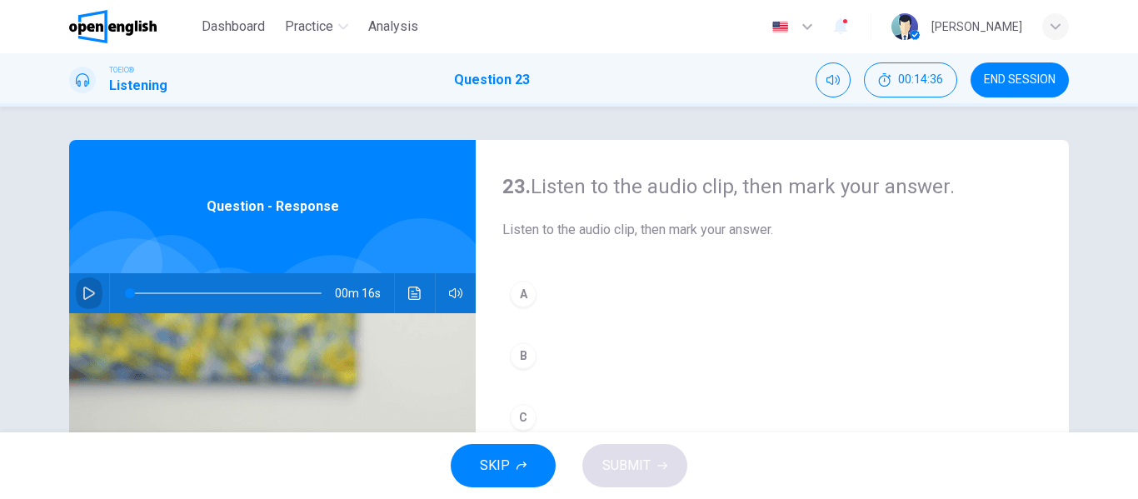
click at [84, 298] on icon "button" at bounding box center [88, 293] width 13 height 13
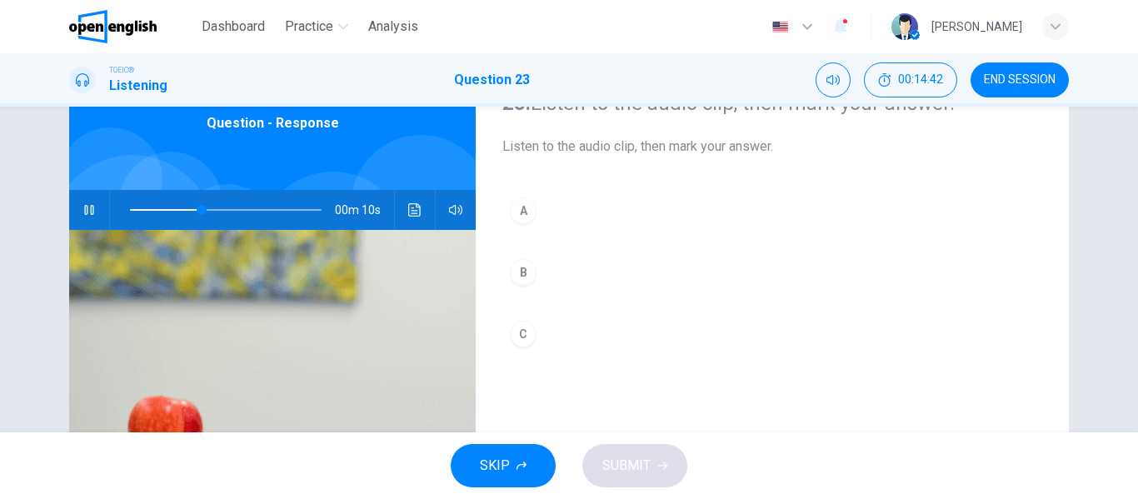
click at [512, 207] on div "A" at bounding box center [523, 210] width 27 height 27
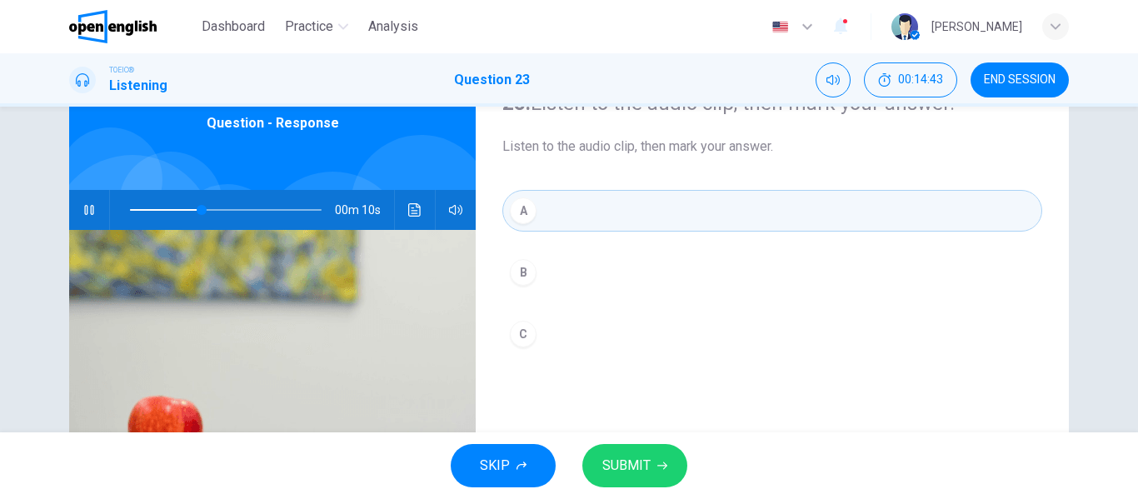
scroll to position [167, 0]
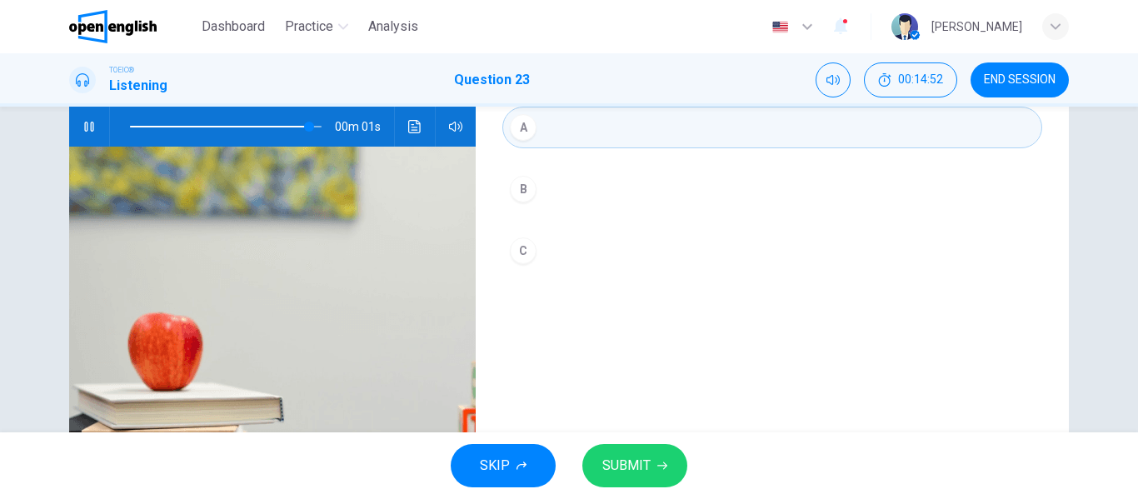
type input "*"
click at [626, 464] on span "SUBMIT" at bounding box center [626, 465] width 48 height 23
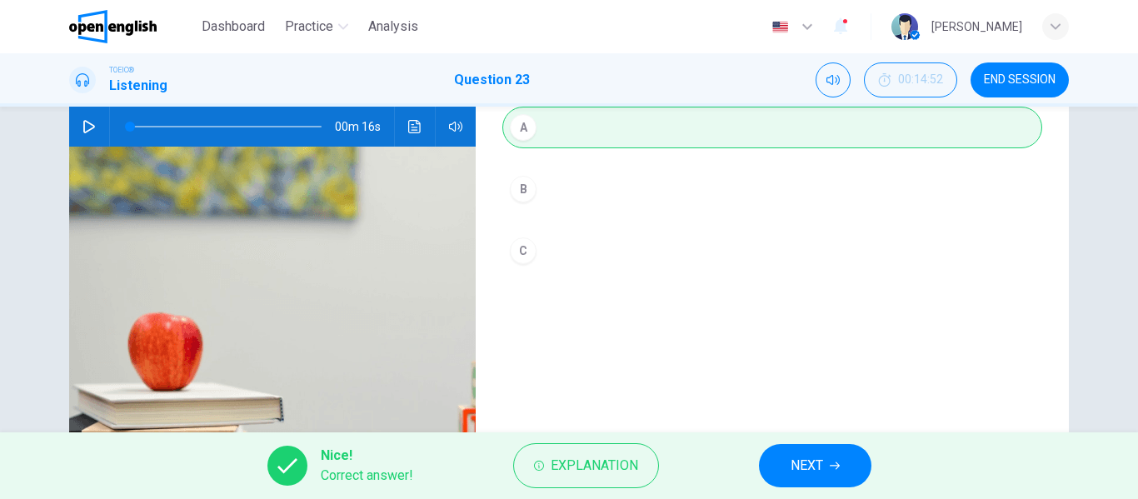
click at [786, 454] on button "NEXT" at bounding box center [815, 465] width 112 height 43
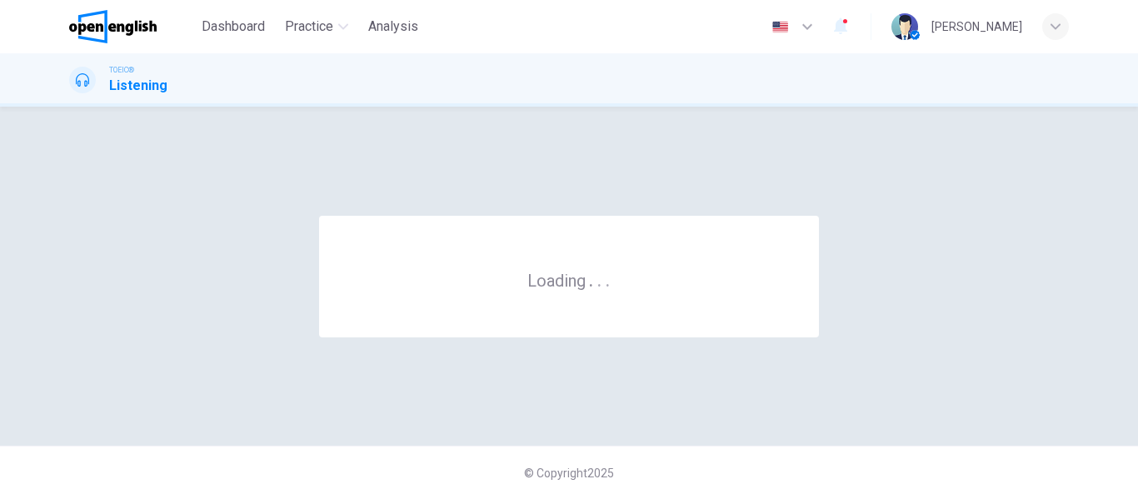
scroll to position [0, 0]
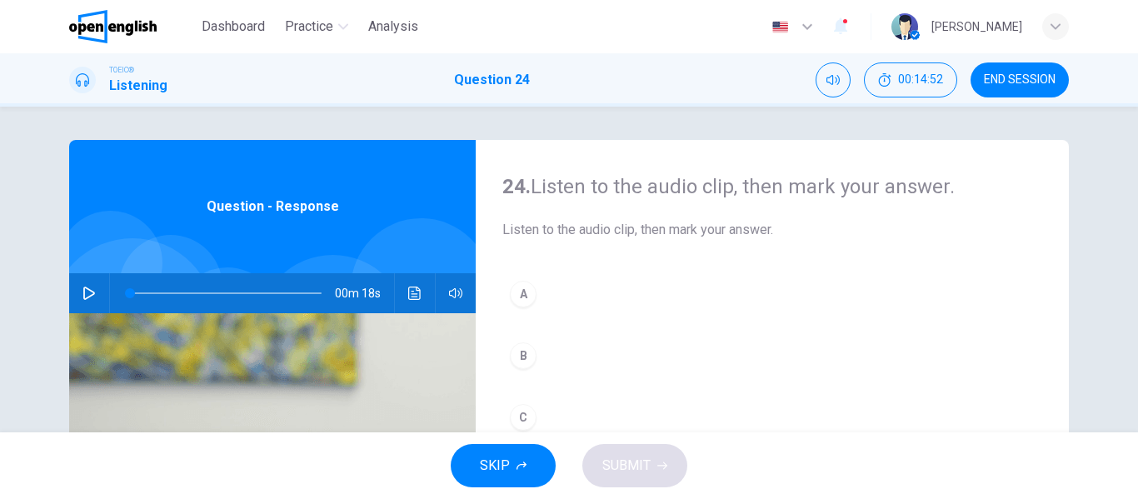
click at [83, 285] on button "button" at bounding box center [89, 293] width 27 height 40
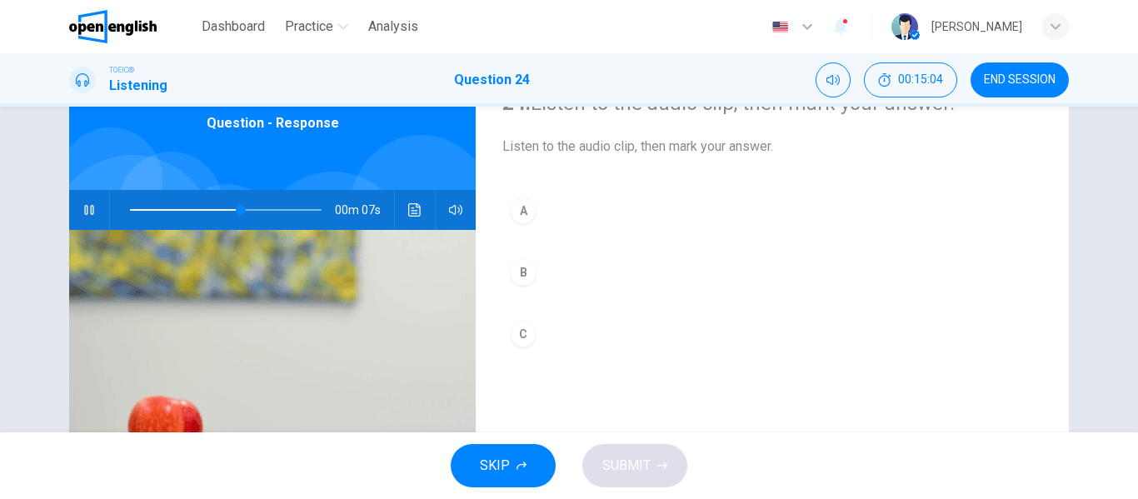
click at [526, 267] on div "B" at bounding box center [523, 272] width 27 height 27
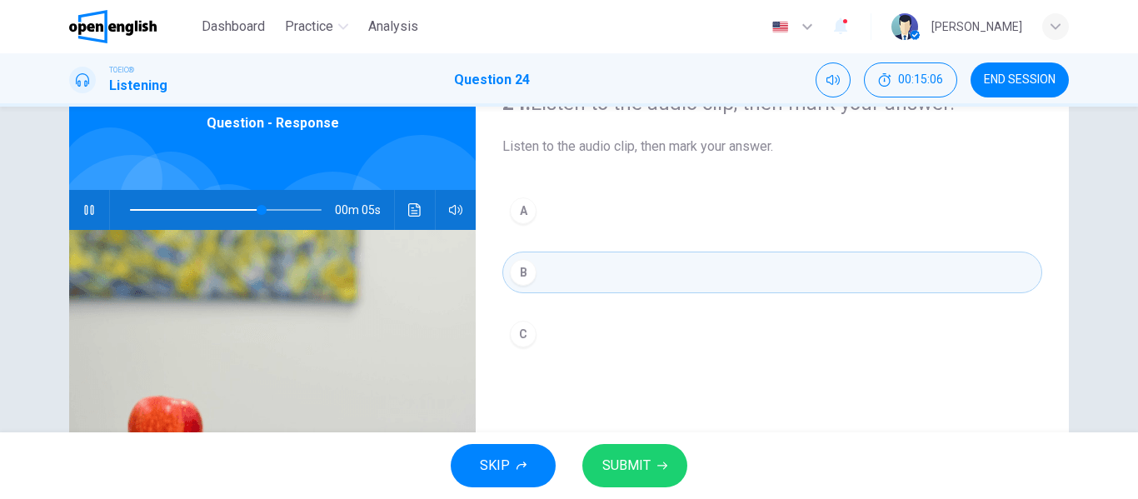
click at [632, 467] on span "SUBMIT" at bounding box center [626, 465] width 48 height 23
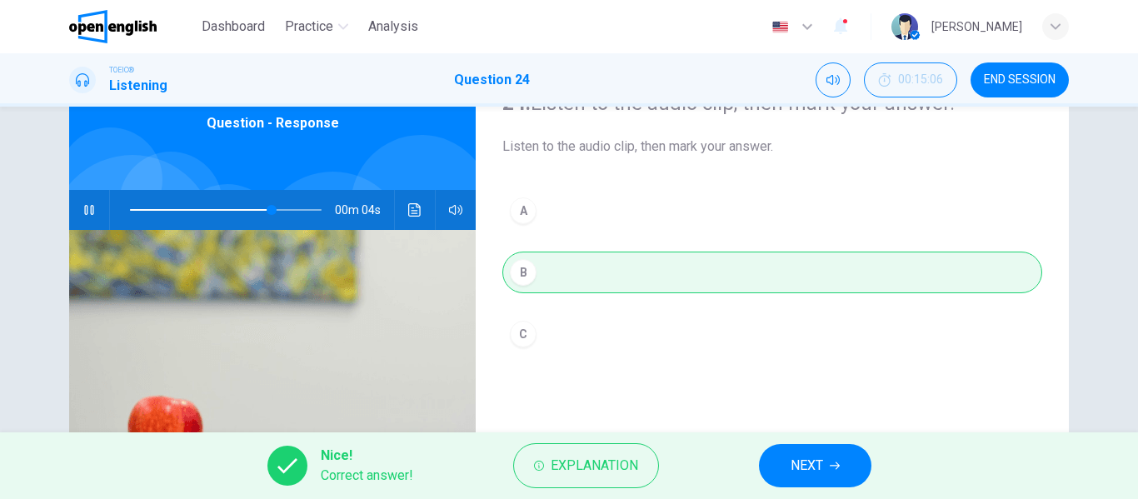
type input "**"
click at [772, 474] on button "NEXT" at bounding box center [815, 465] width 112 height 43
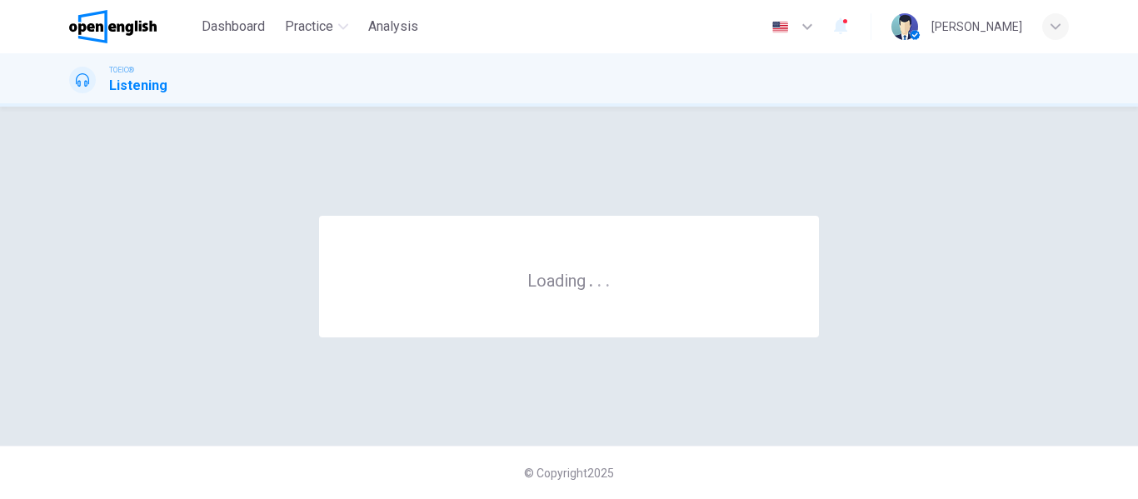
scroll to position [0, 0]
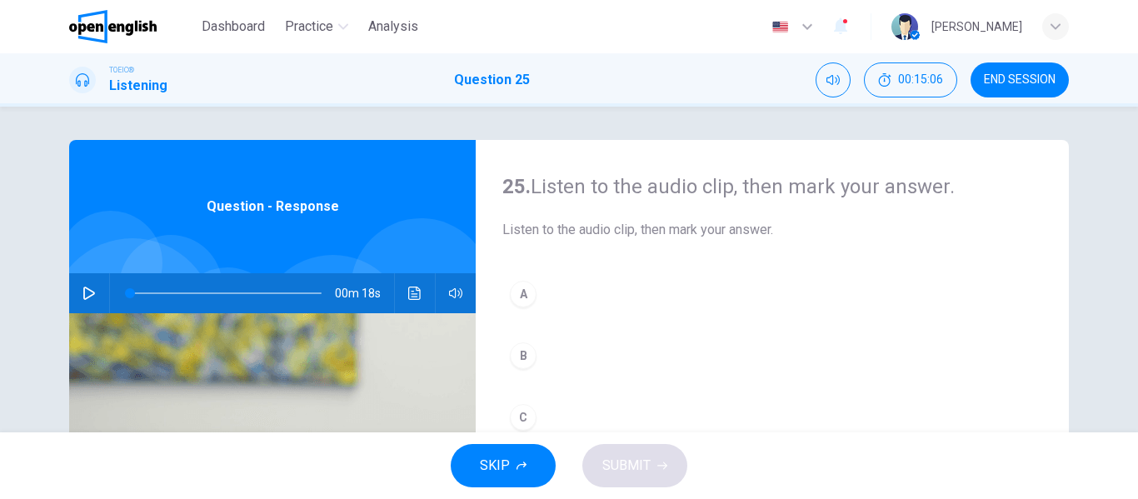
click at [85, 295] on icon "button" at bounding box center [88, 293] width 13 height 13
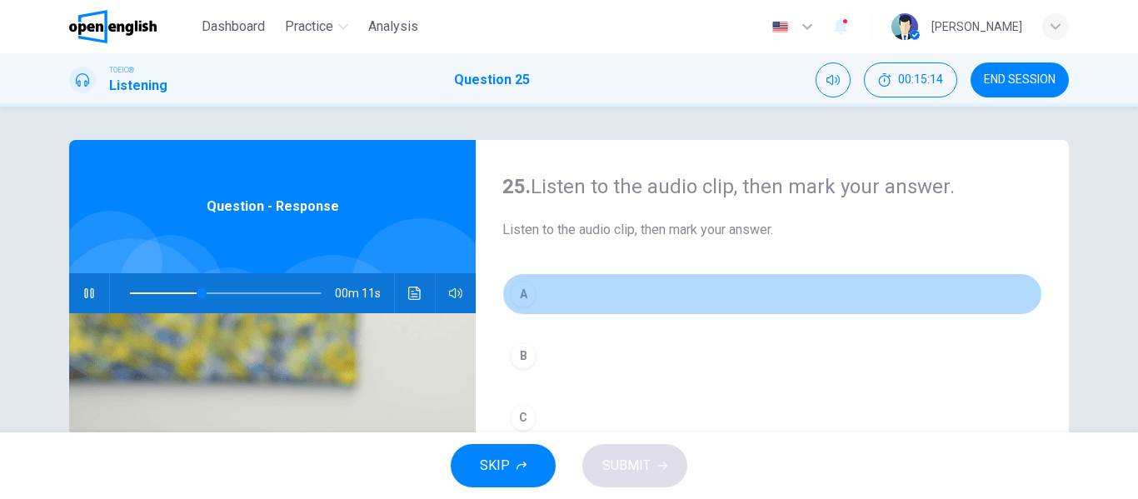
click at [526, 305] on div "A" at bounding box center [523, 294] width 27 height 27
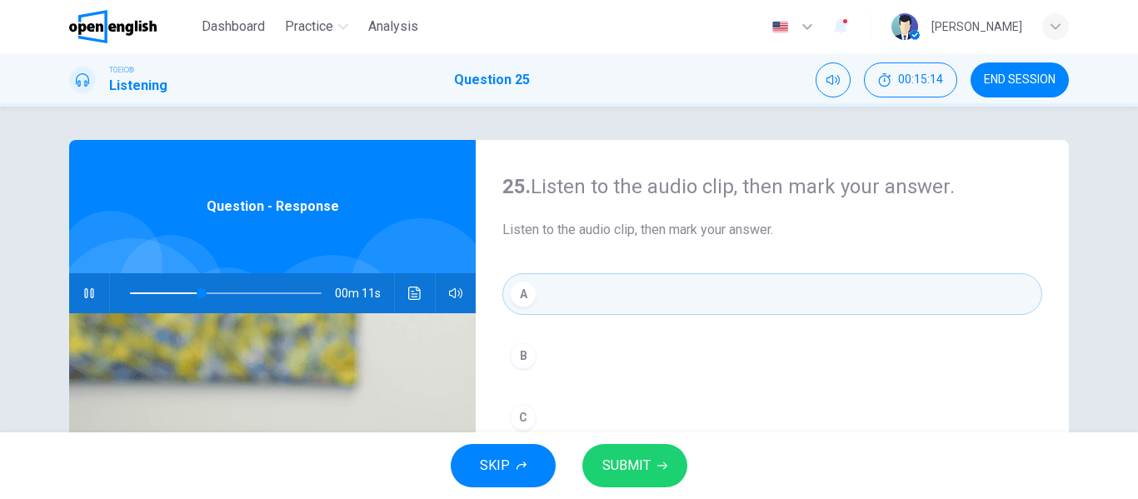
scroll to position [167, 0]
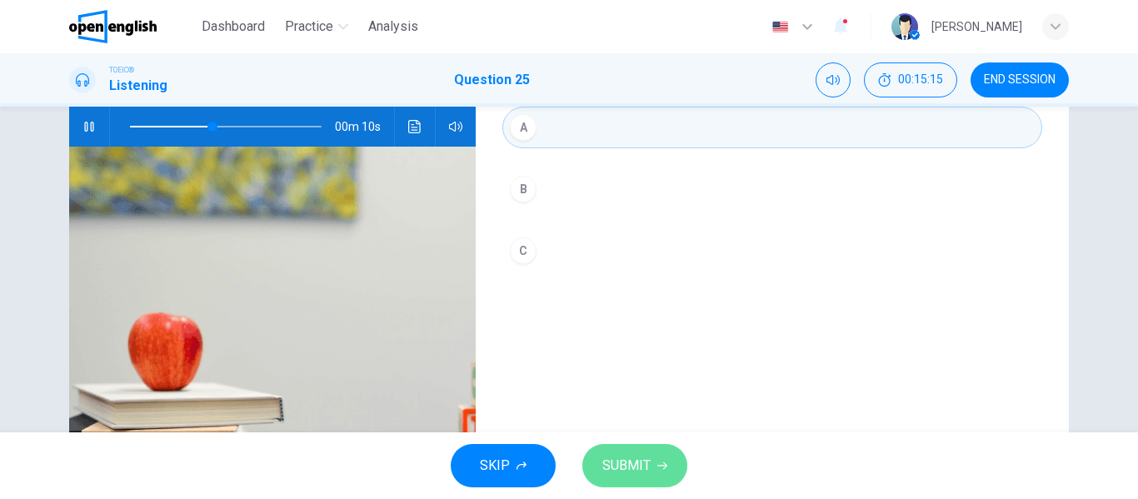
click at [647, 463] on span "SUBMIT" at bounding box center [626, 465] width 48 height 23
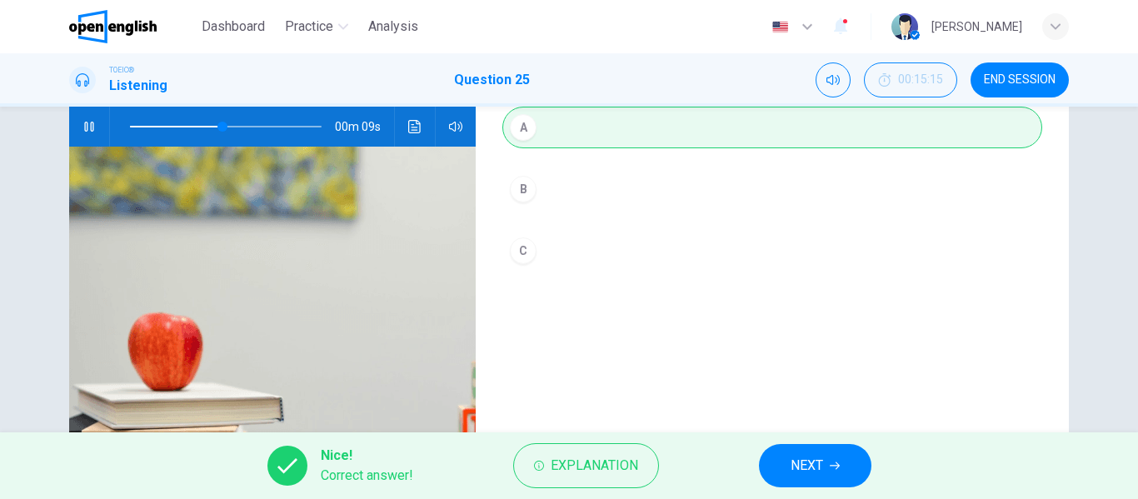
type input "**"
click at [788, 466] on button "NEXT" at bounding box center [815, 465] width 112 height 43
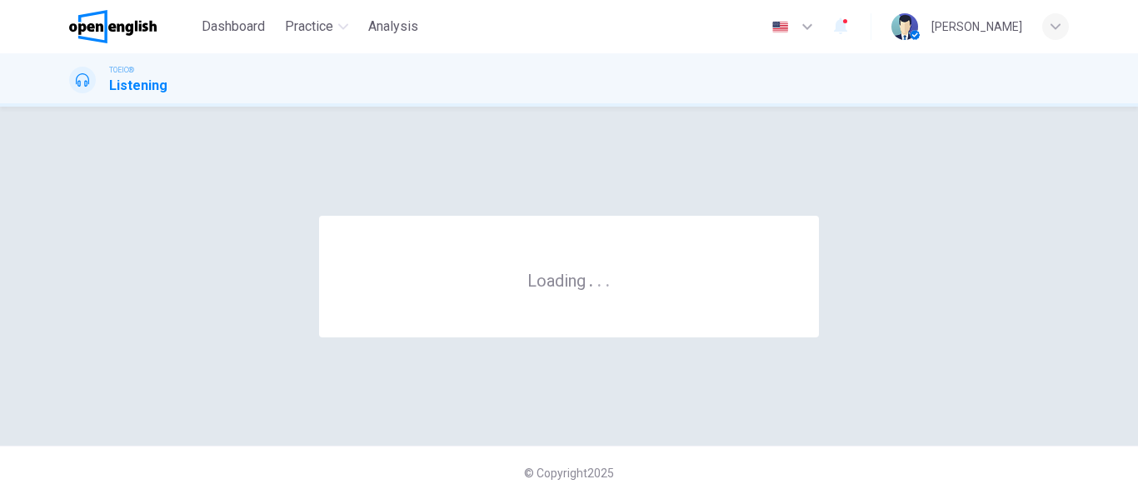
scroll to position [0, 0]
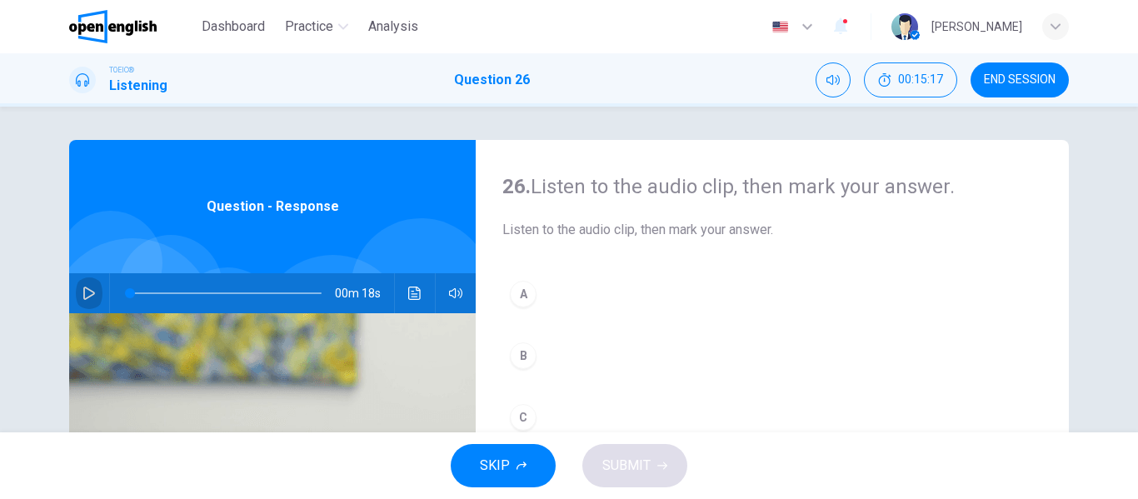
click at [82, 287] on icon "button" at bounding box center [88, 293] width 13 height 13
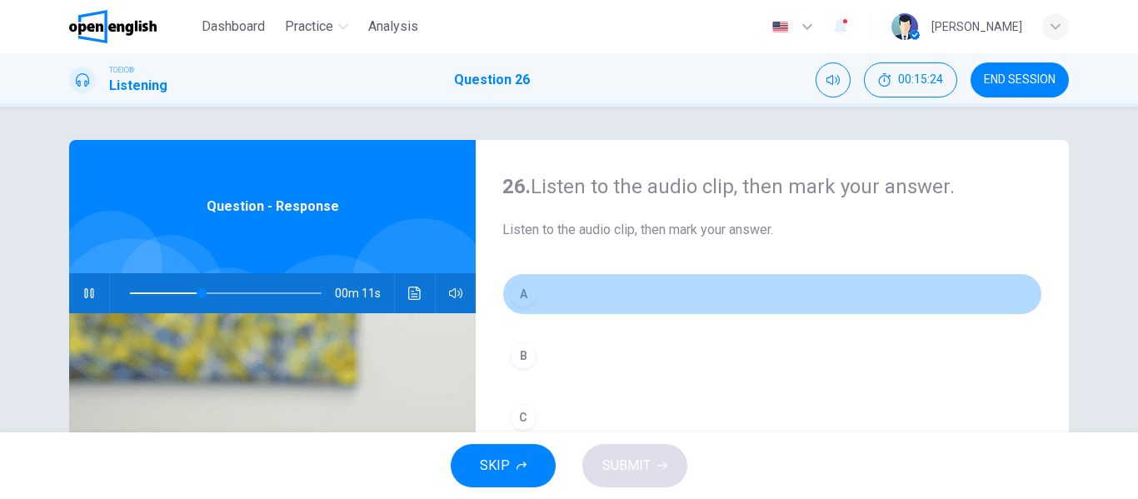
click at [525, 295] on div "A" at bounding box center [523, 294] width 27 height 27
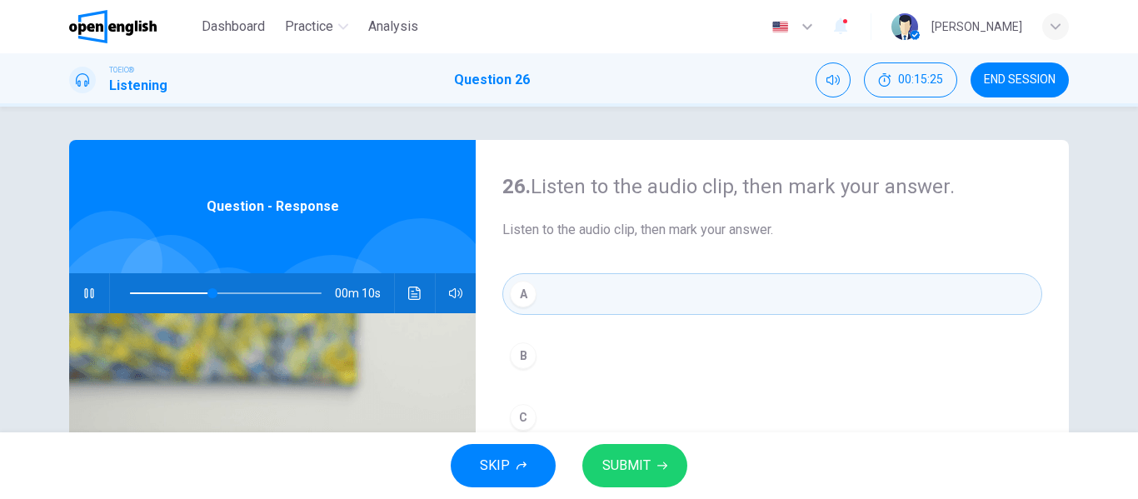
click at [659, 466] on icon "button" at bounding box center [662, 466] width 10 height 10
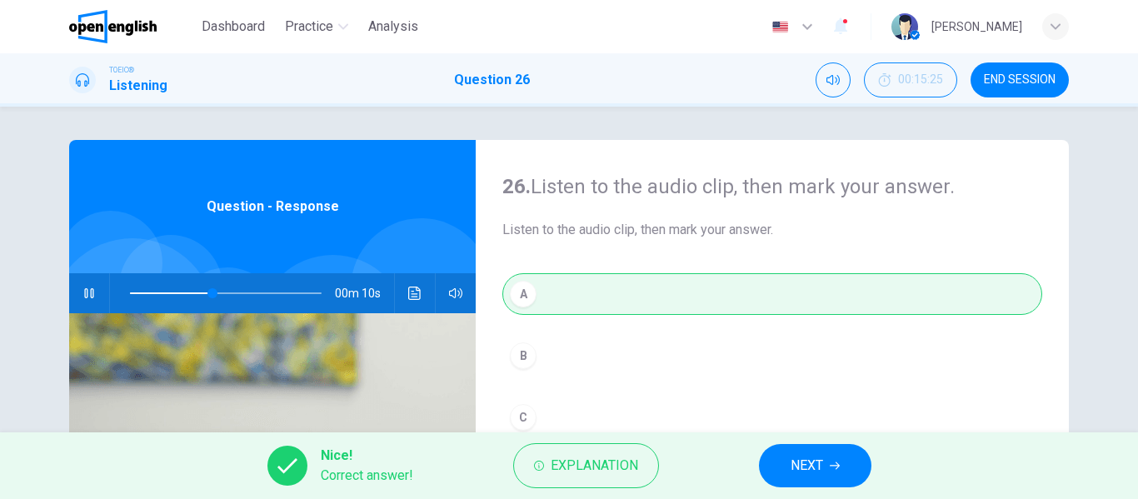
type input "**"
click at [818, 471] on span "NEXT" at bounding box center [806, 465] width 32 height 23
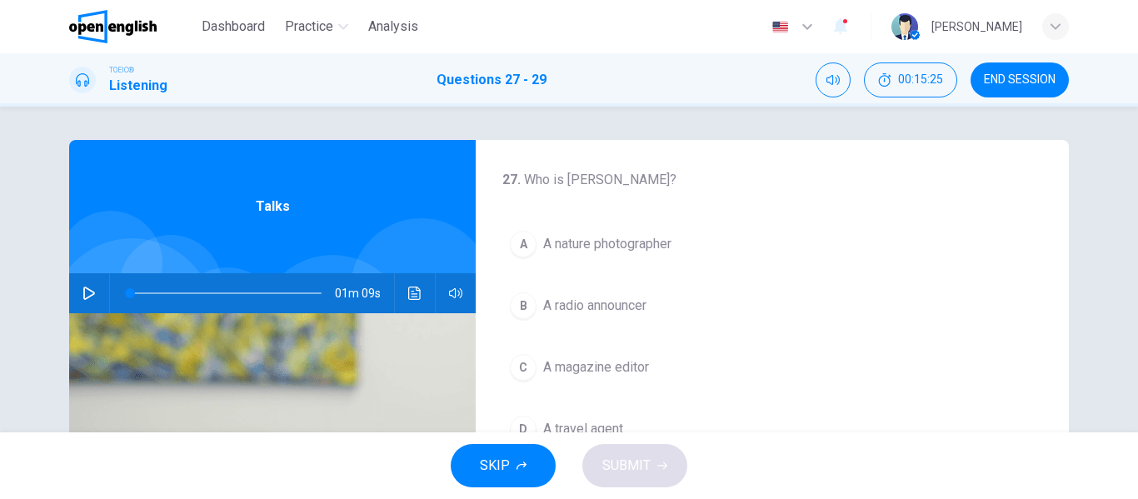
click at [83, 287] on icon "button" at bounding box center [89, 293] width 12 height 13
click at [524, 247] on div "A" at bounding box center [523, 244] width 27 height 27
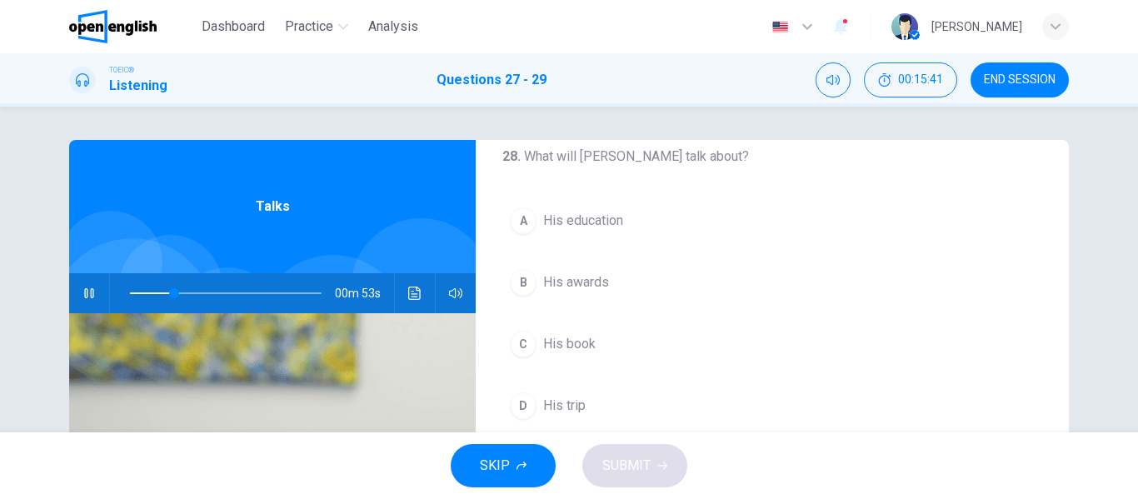
scroll to position [381, 0]
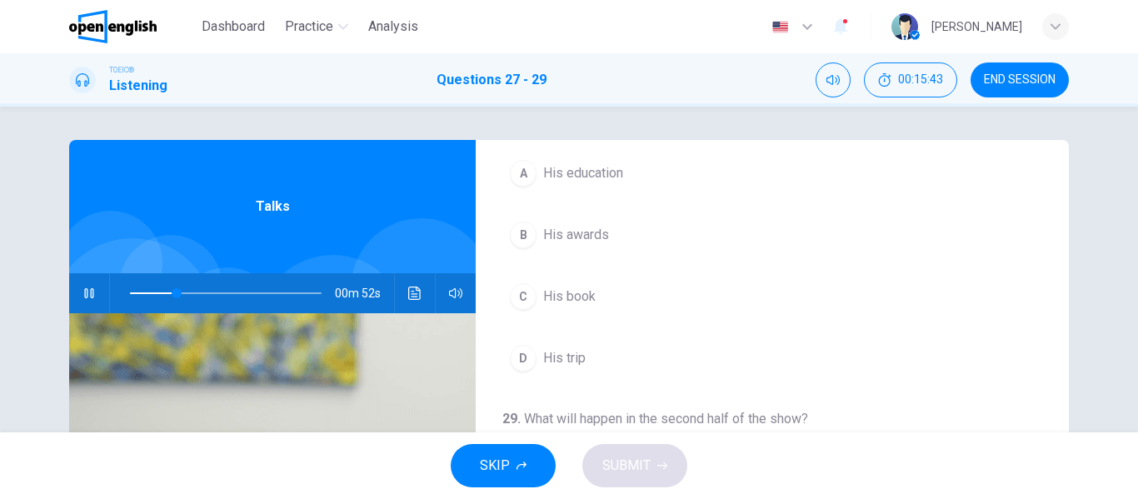
click at [520, 237] on div "B" at bounding box center [523, 235] width 27 height 27
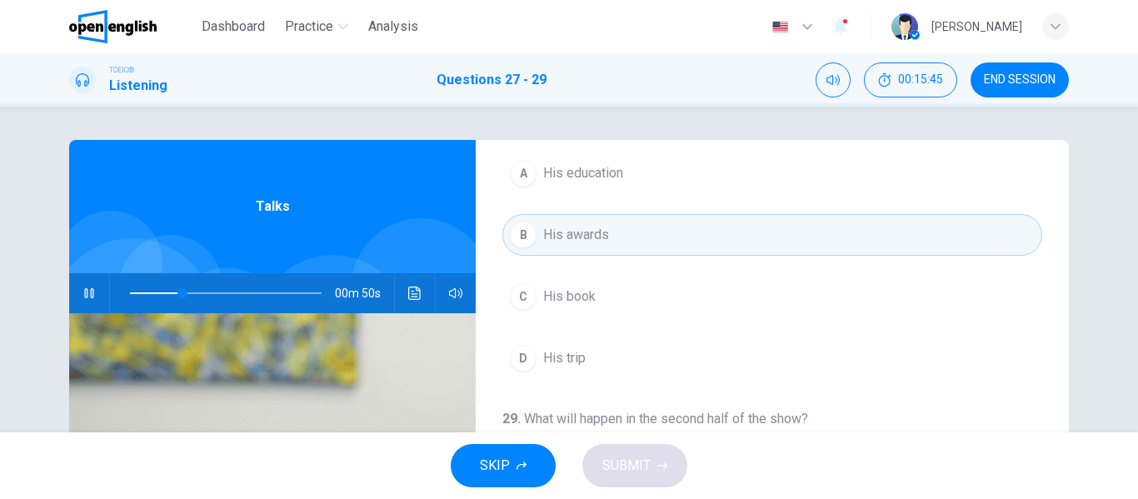
click at [524, 294] on div "C" at bounding box center [523, 296] width 27 height 27
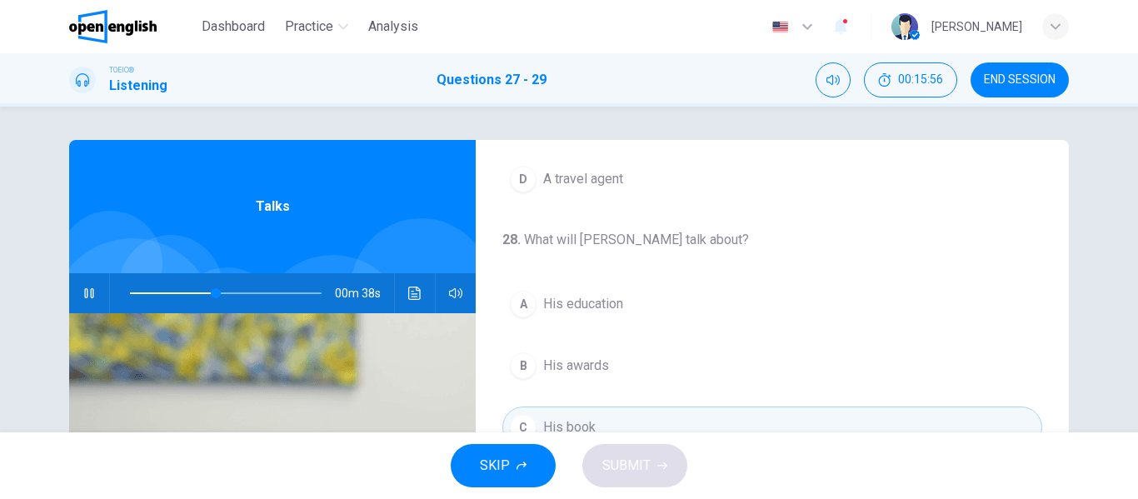
scroll to position [333, 0]
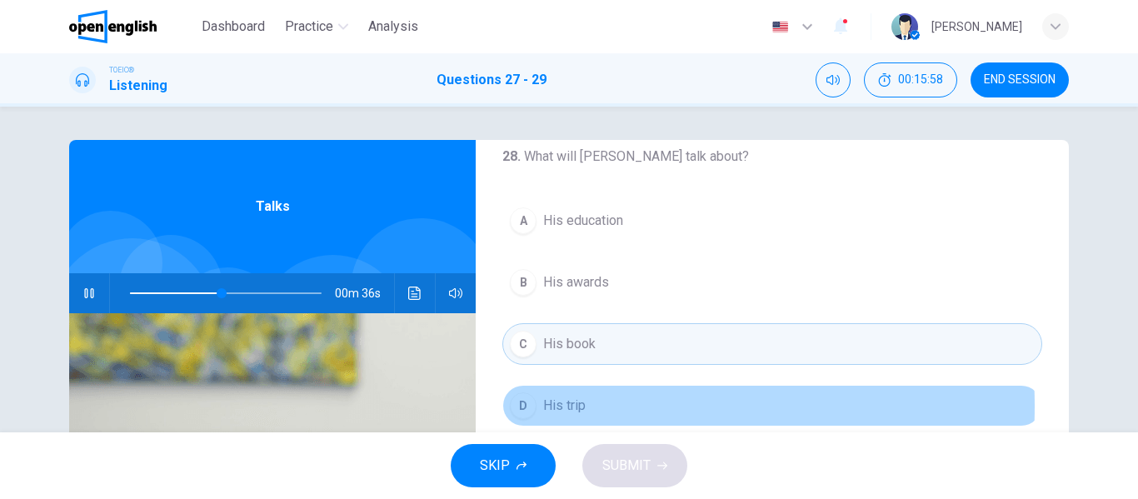
click at [515, 406] on div "D" at bounding box center [523, 405] width 27 height 27
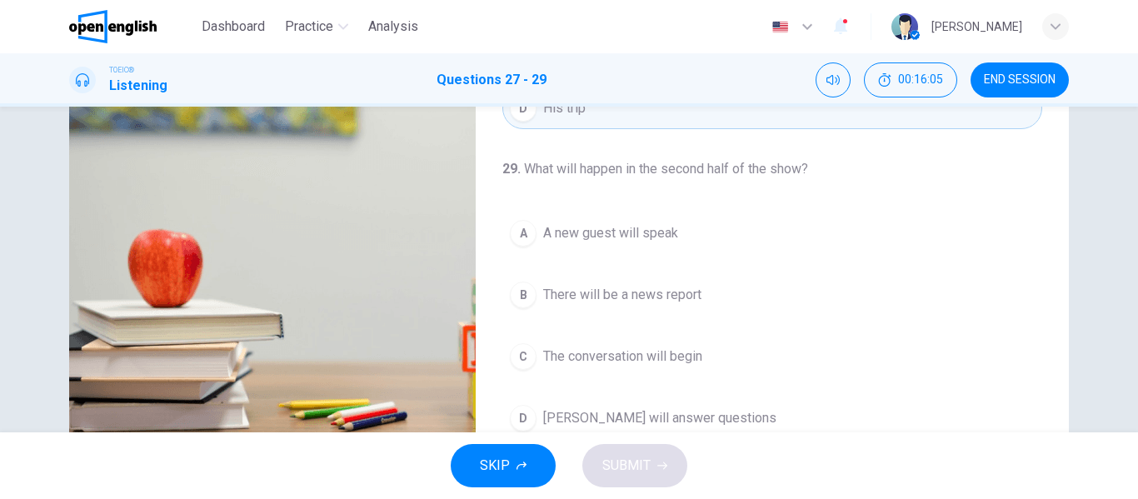
scroll to position [320, 0]
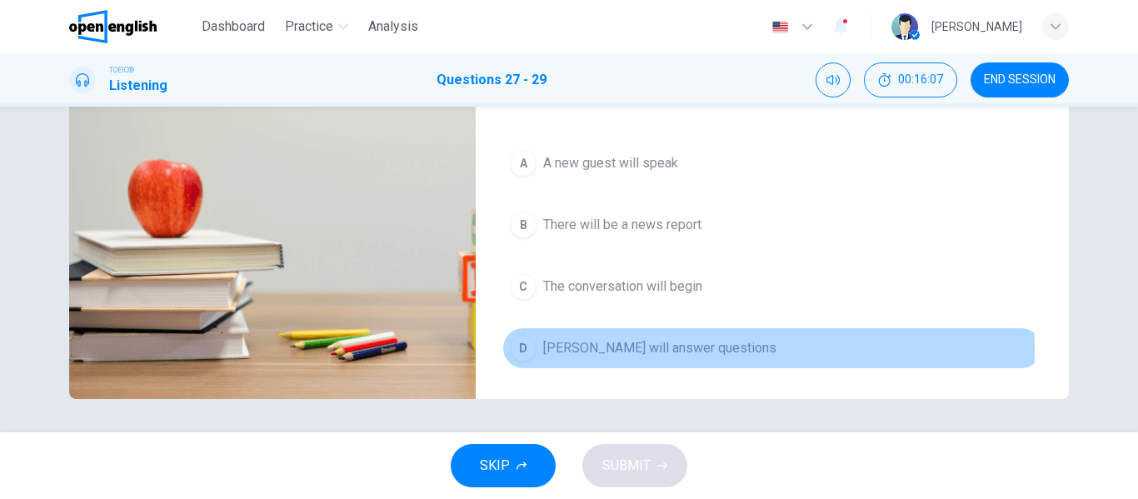
click at [526, 351] on div "D" at bounding box center [523, 348] width 27 height 27
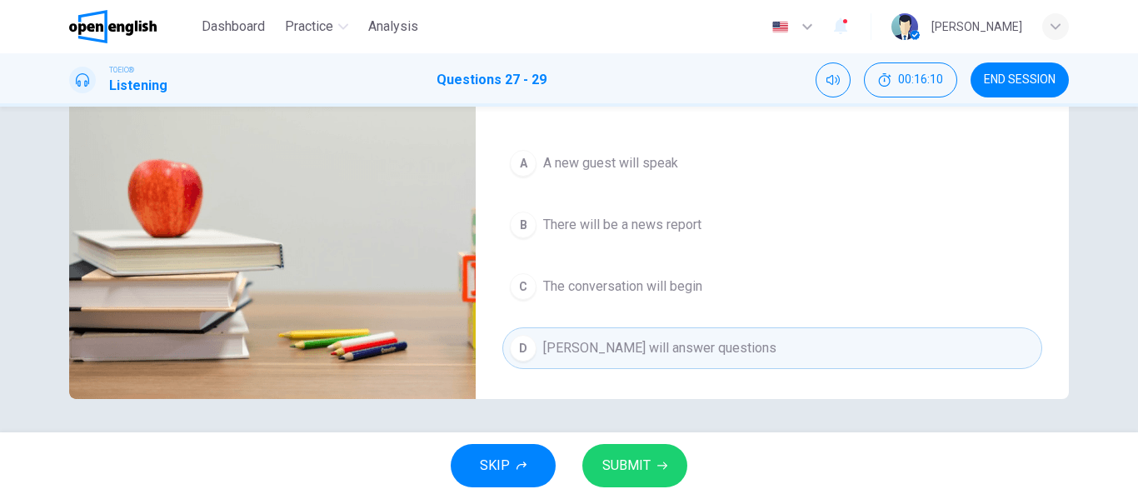
scroll to position [0, 0]
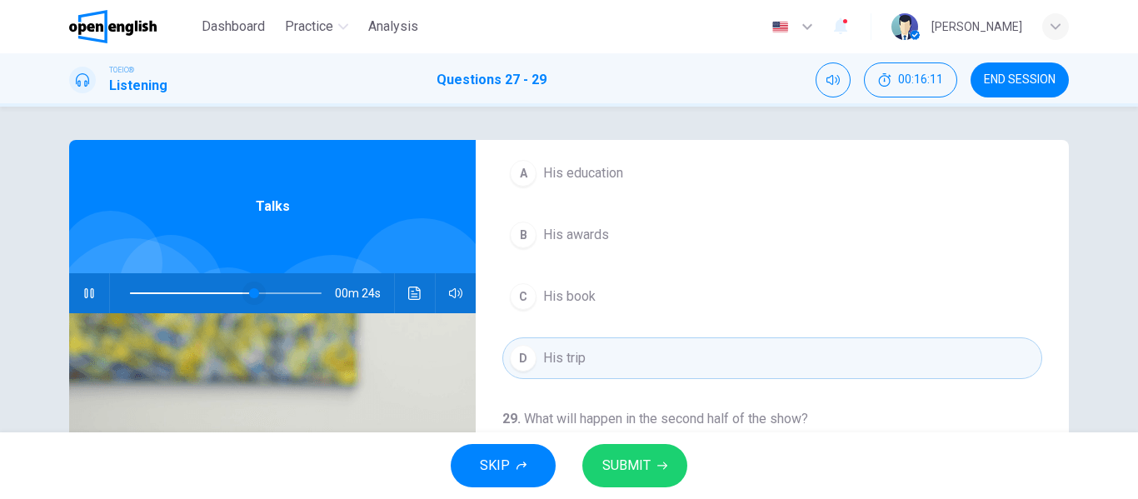
click at [210, 293] on span at bounding box center [226, 293] width 192 height 23
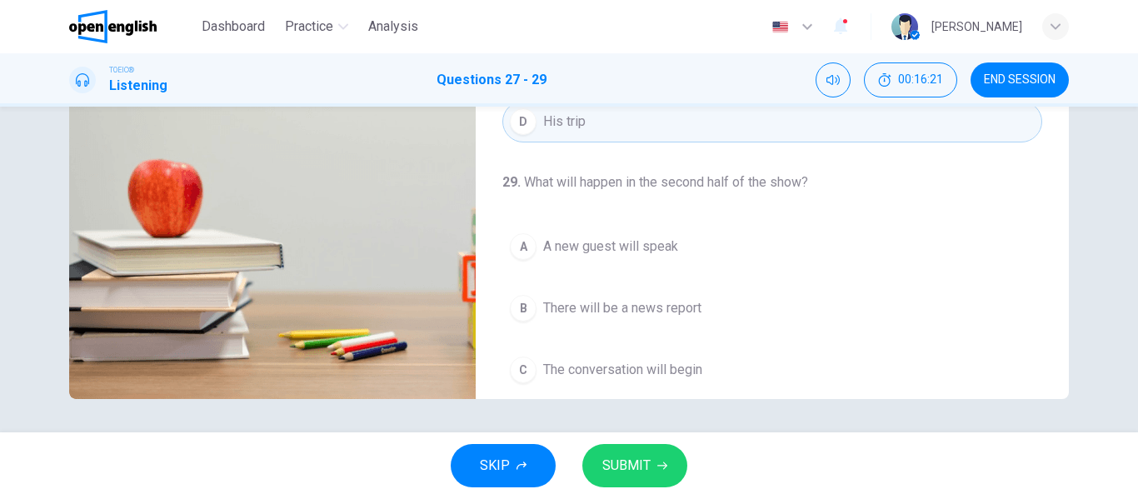
scroll to position [381, 0]
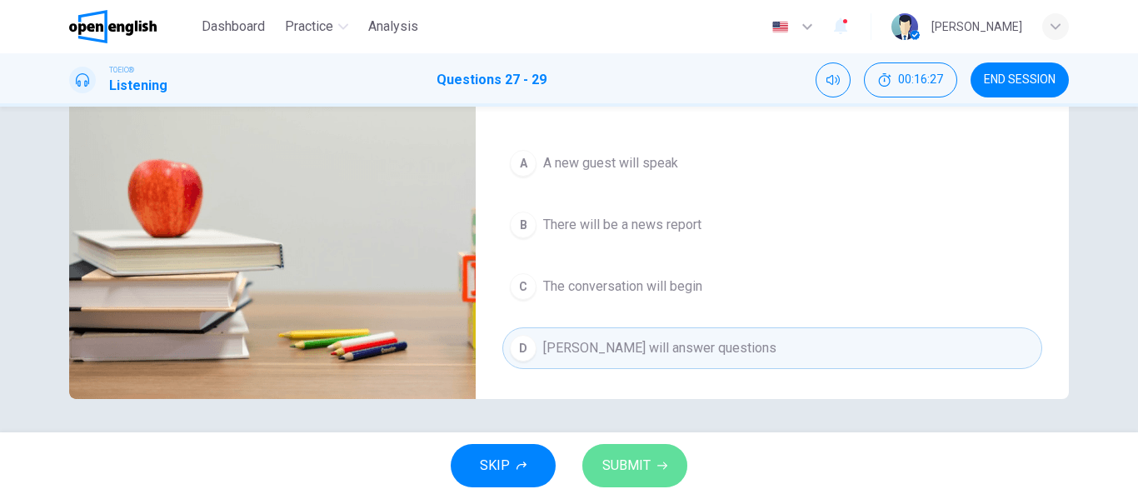
click at [630, 471] on span "SUBMIT" at bounding box center [626, 465] width 48 height 23
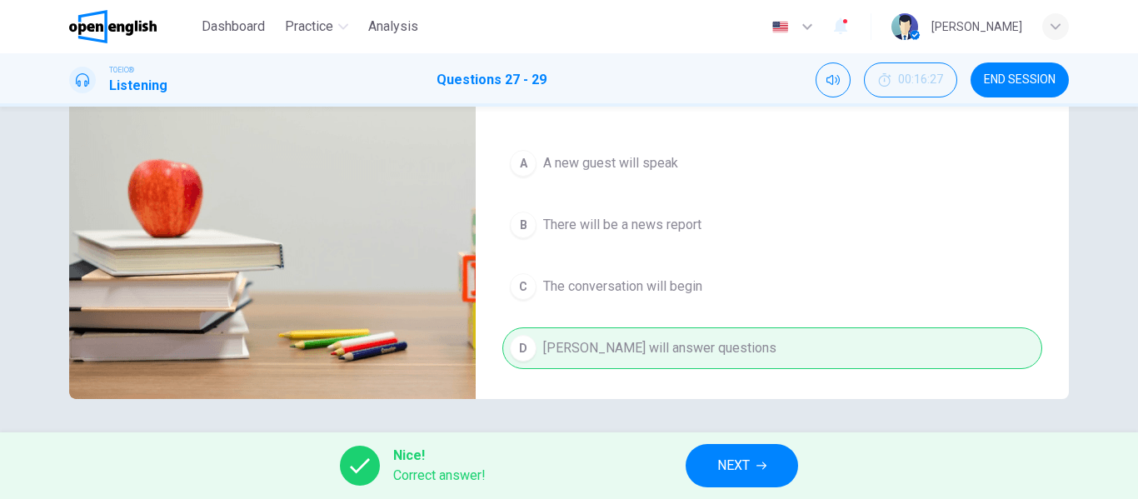
type input "**"
click at [781, 465] on button "NEXT" at bounding box center [742, 465] width 112 height 43
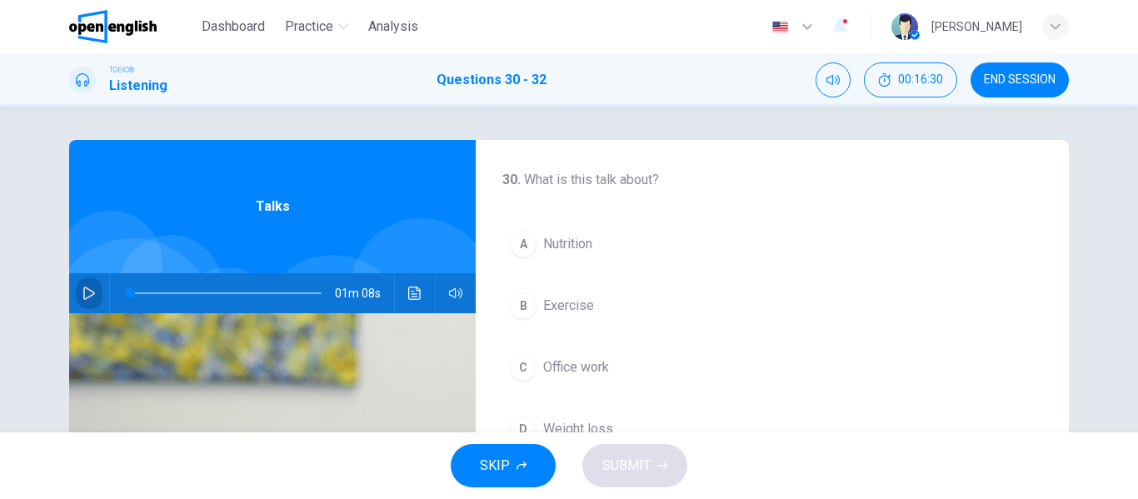
click at [89, 293] on icon "button" at bounding box center [88, 293] width 13 height 13
click at [130, 295] on span at bounding box center [226, 293] width 192 height 23
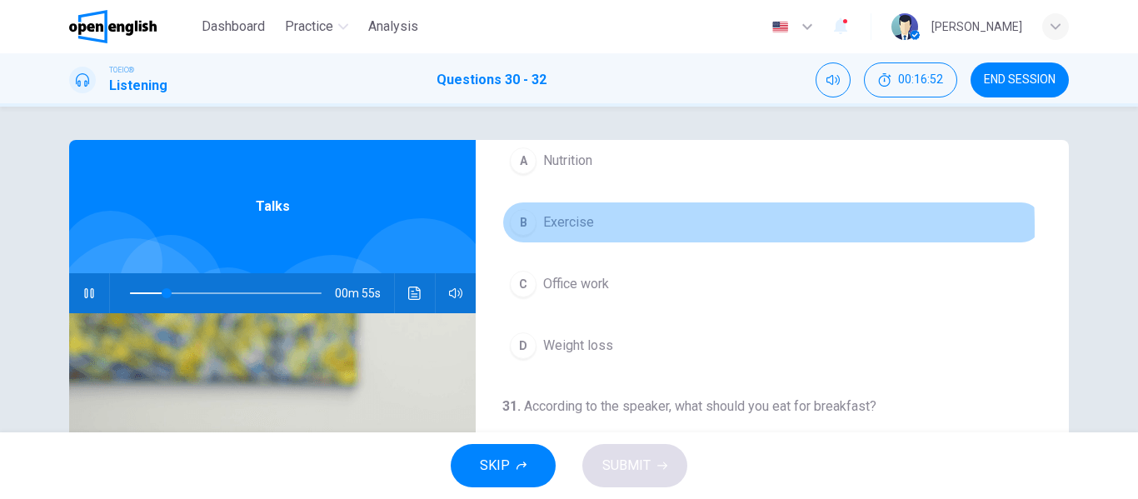
click at [515, 227] on div "B" at bounding box center [523, 222] width 27 height 27
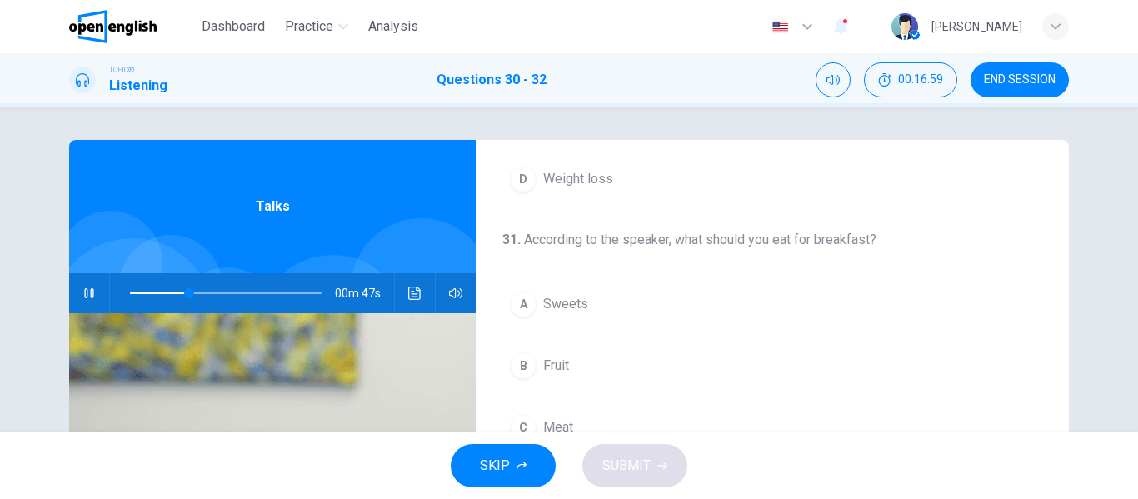
scroll to position [333, 0]
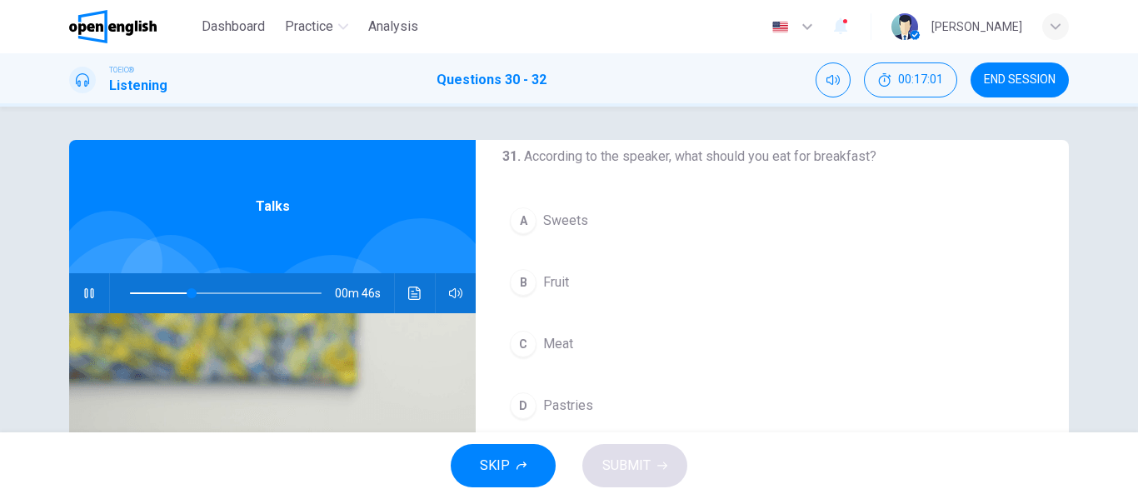
click at [521, 277] on div "B" at bounding box center [523, 282] width 27 height 27
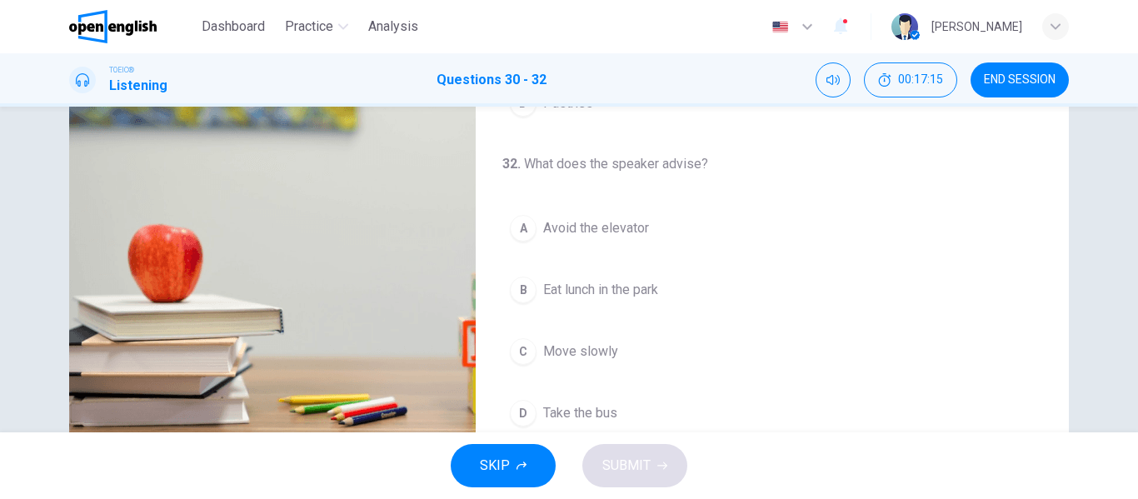
scroll to position [272, 0]
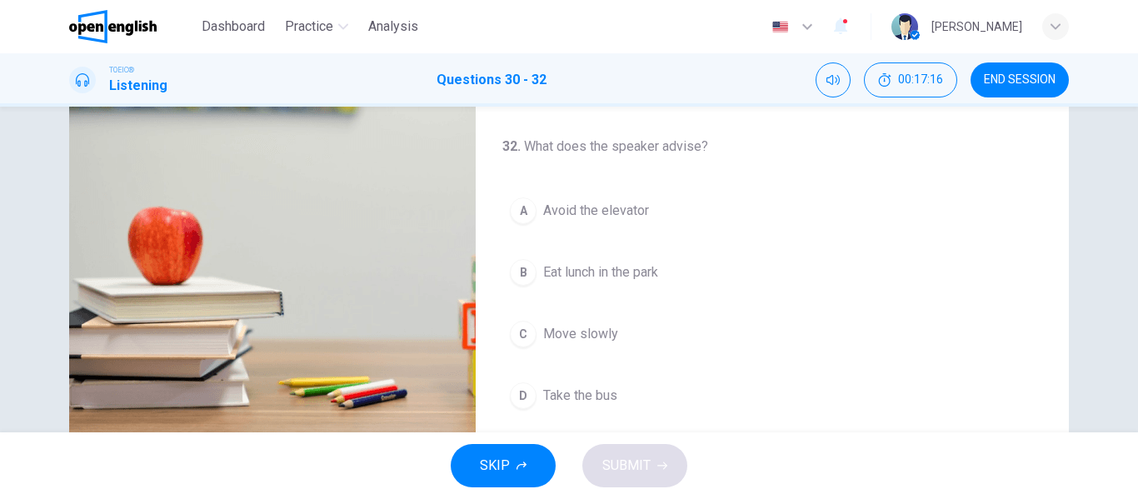
click at [516, 210] on div "A" at bounding box center [523, 210] width 27 height 27
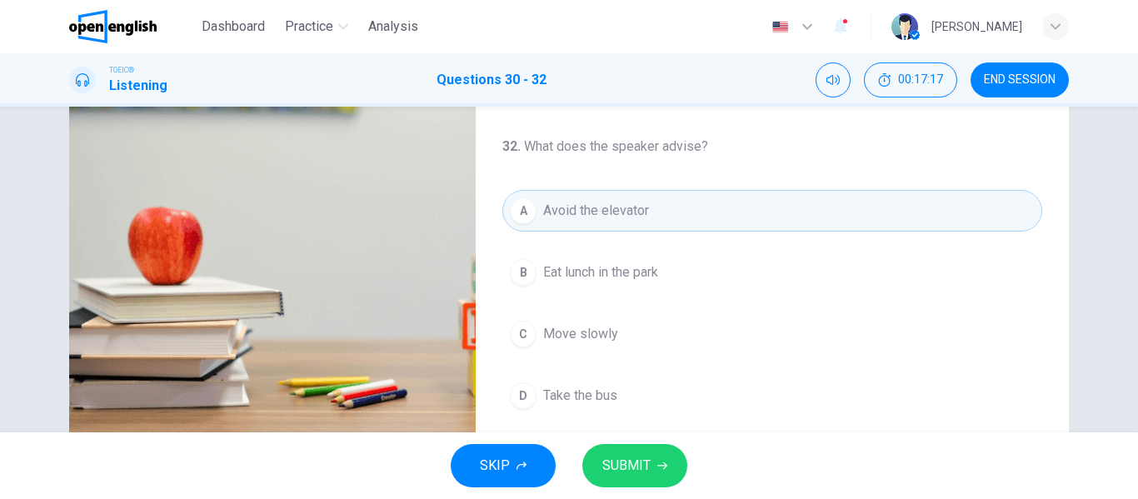
scroll to position [320, 0]
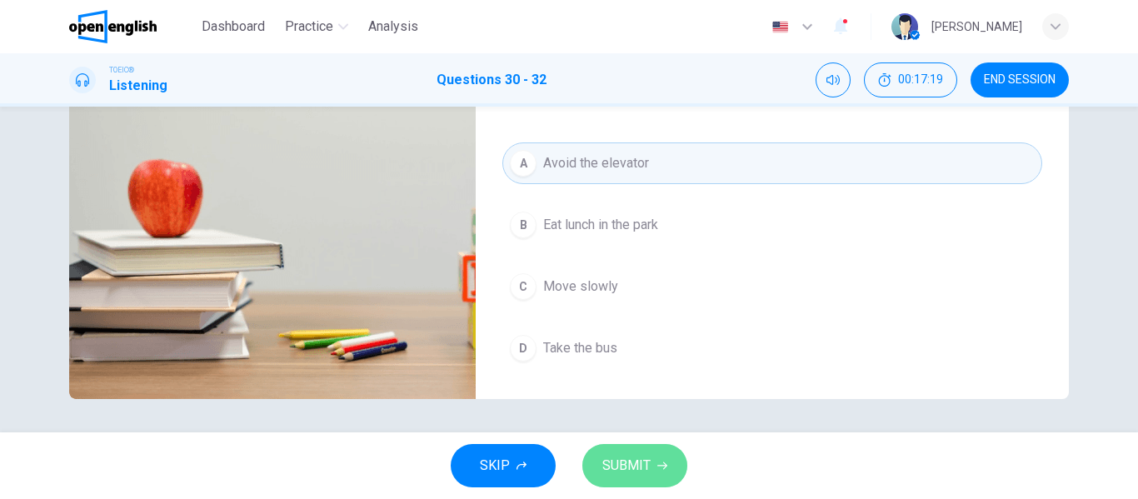
click at [639, 451] on button "SUBMIT" at bounding box center [634, 465] width 105 height 43
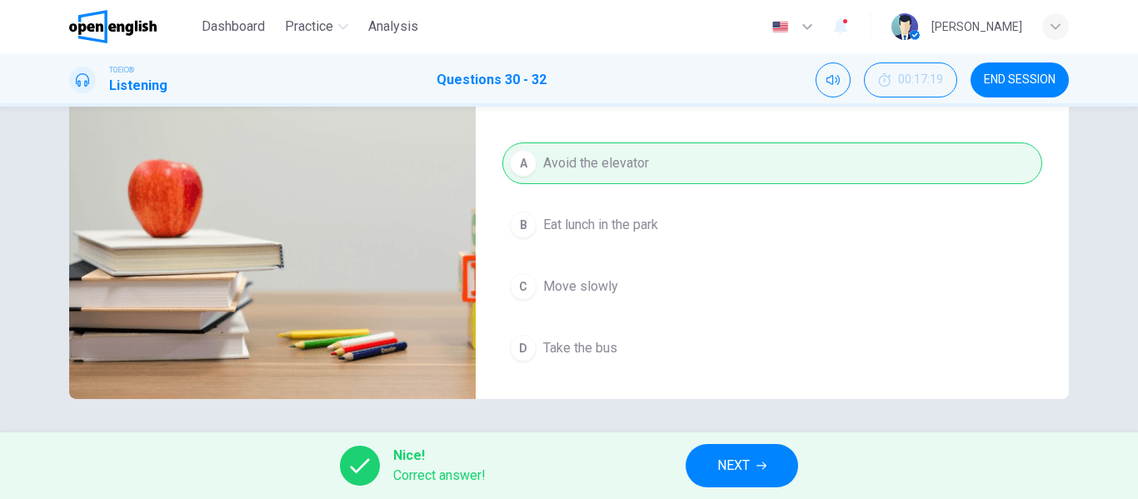
type input "**"
click at [761, 461] on icon "button" at bounding box center [761, 466] width 10 height 10
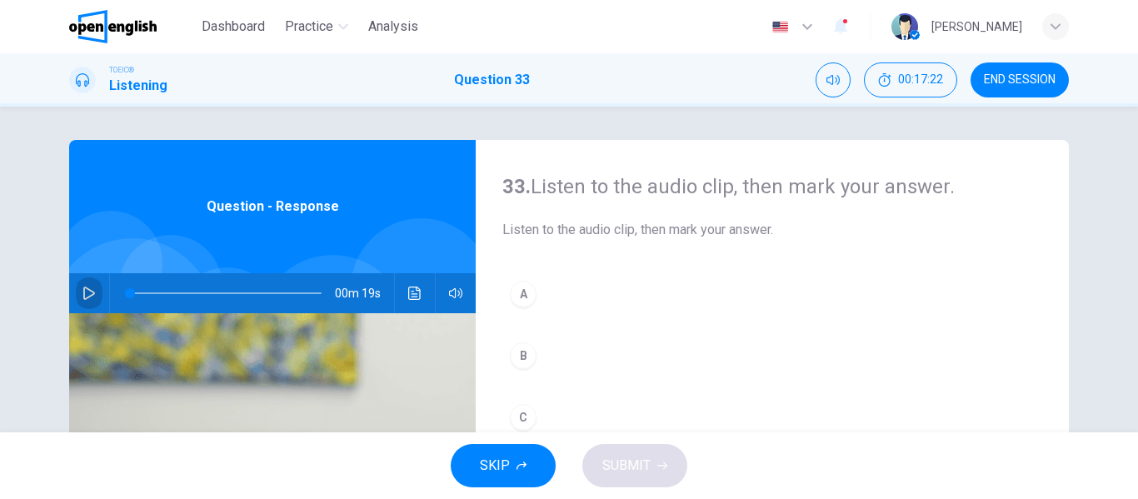
click at [87, 297] on icon "button" at bounding box center [88, 293] width 13 height 13
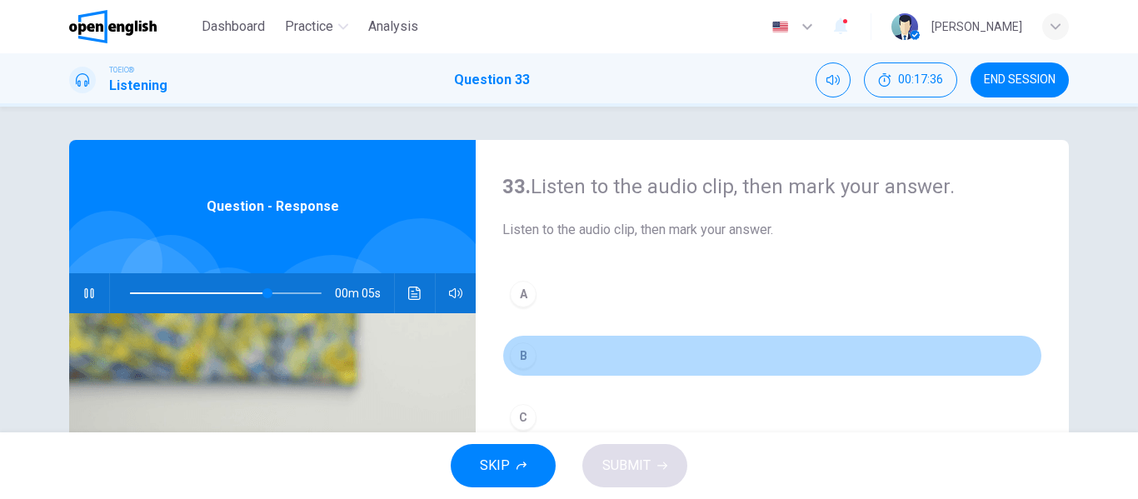
click at [514, 353] on div "B" at bounding box center [523, 355] width 27 height 27
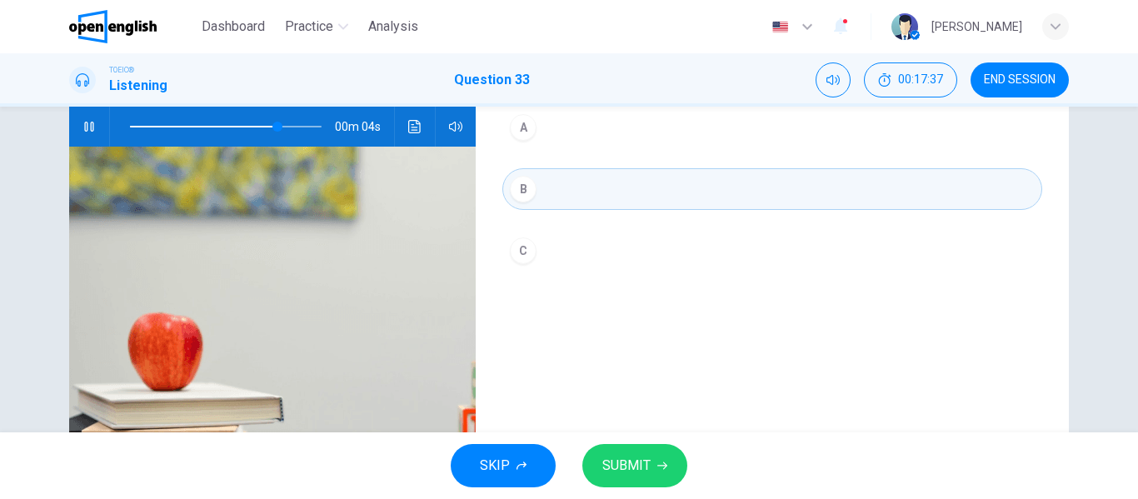
scroll to position [83, 0]
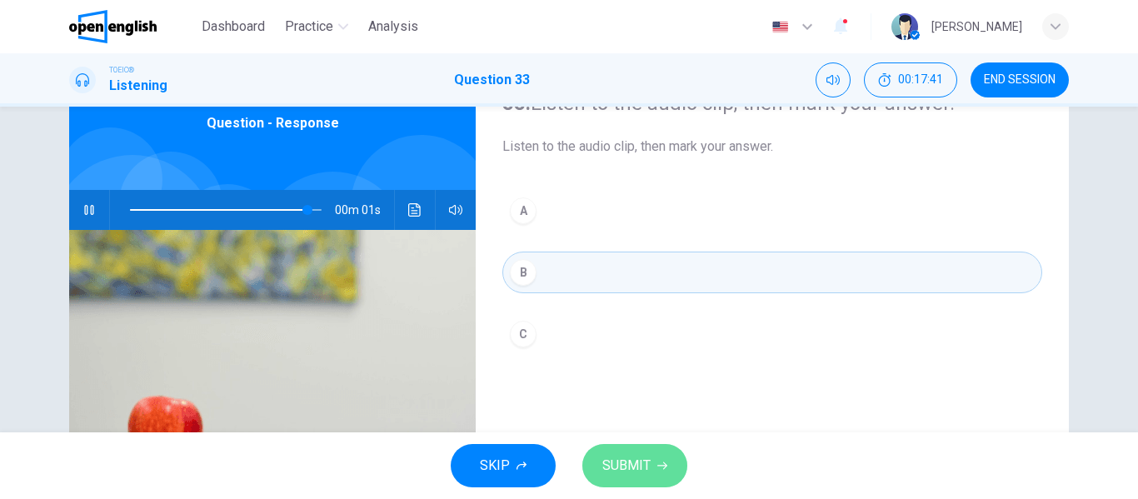
click at [636, 465] on span "SUBMIT" at bounding box center [626, 465] width 48 height 23
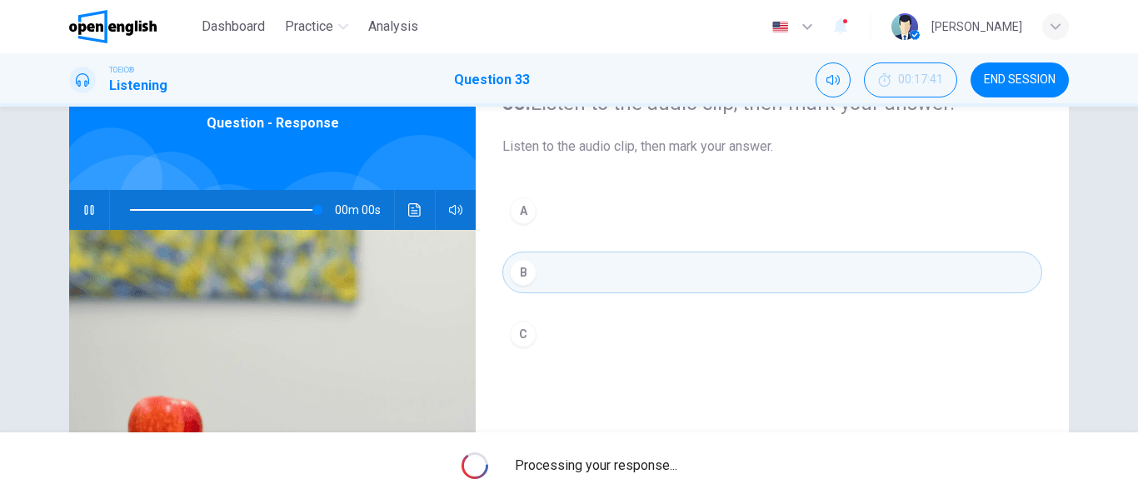
type input "*"
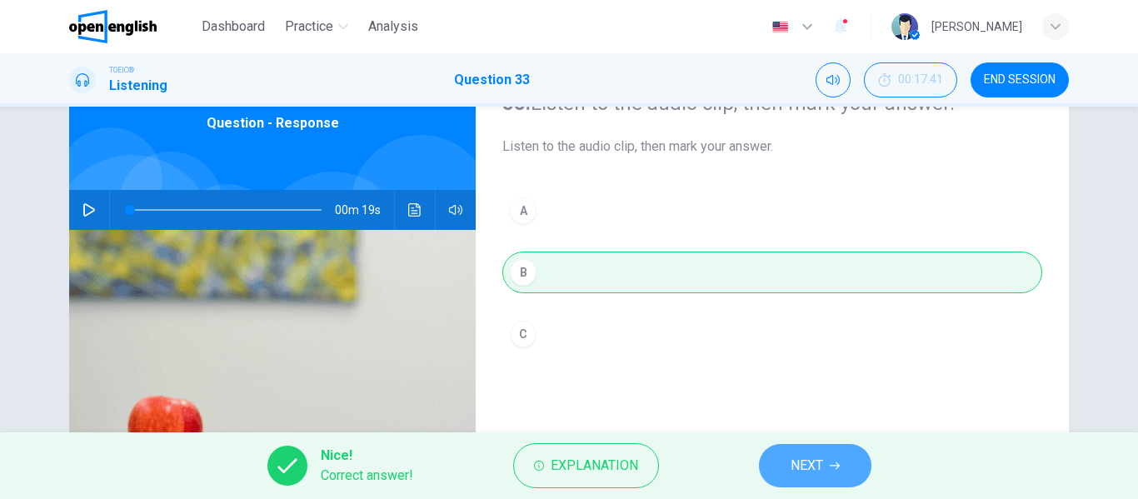
click at [833, 474] on button "NEXT" at bounding box center [815, 465] width 112 height 43
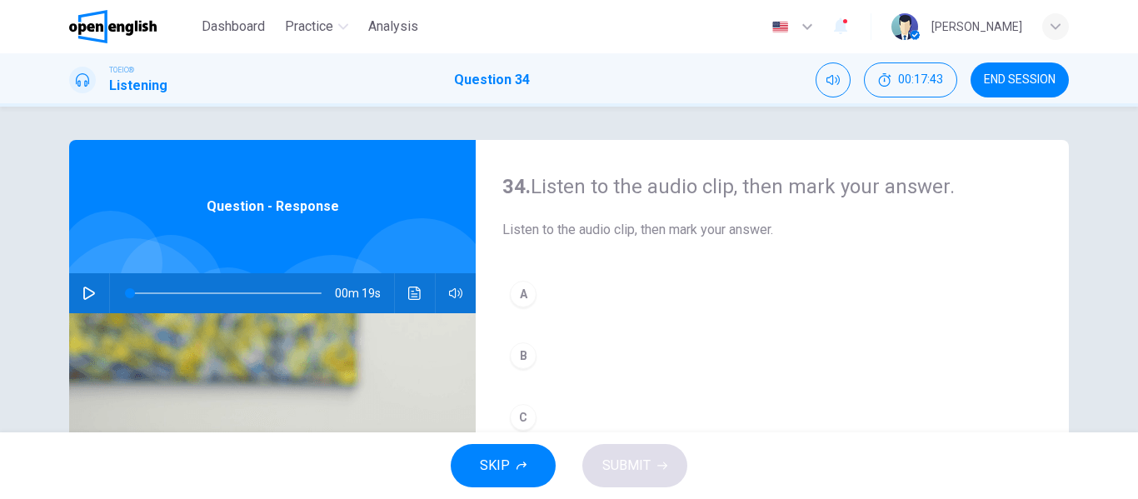
click at [91, 292] on icon "button" at bounding box center [88, 293] width 13 height 13
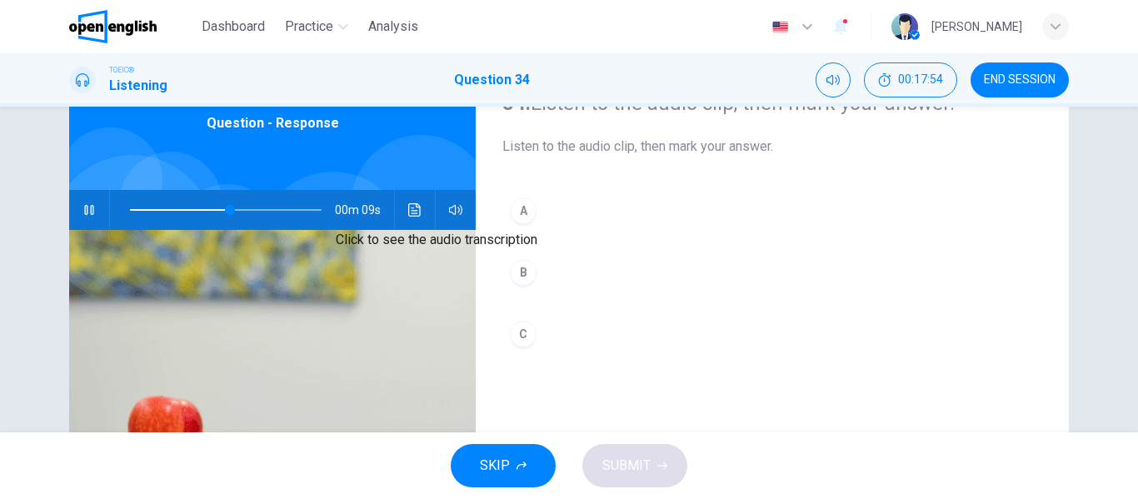
click at [421, 210] on button "Click to see the audio transcription" at bounding box center [414, 210] width 27 height 40
type input "*"
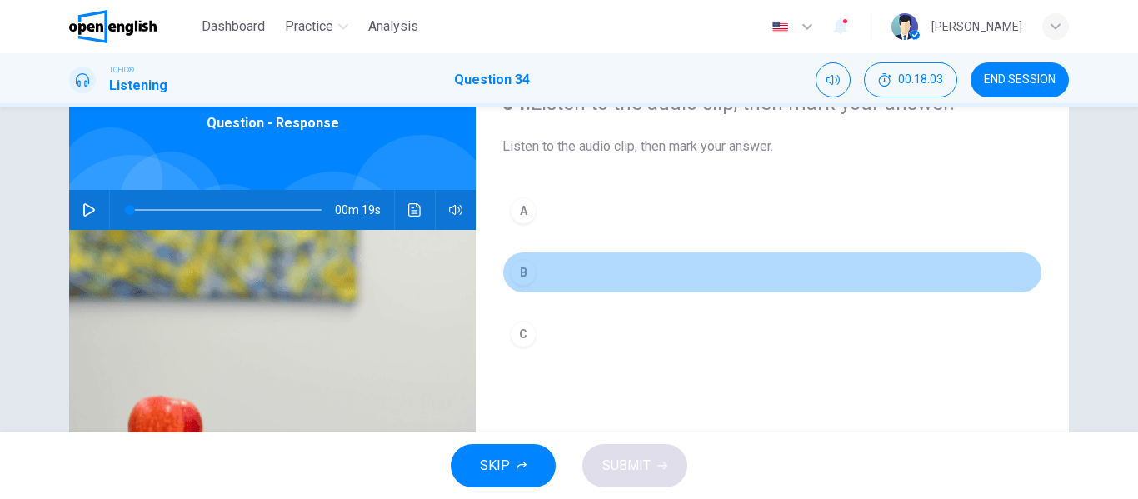
click at [510, 272] on div "B" at bounding box center [523, 272] width 27 height 27
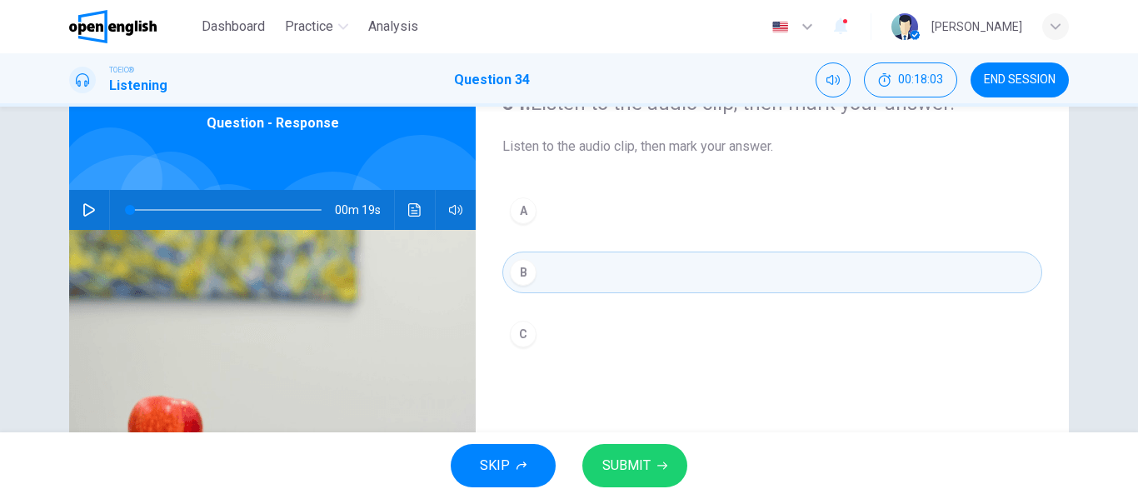
click at [627, 481] on button "SUBMIT" at bounding box center [634, 465] width 105 height 43
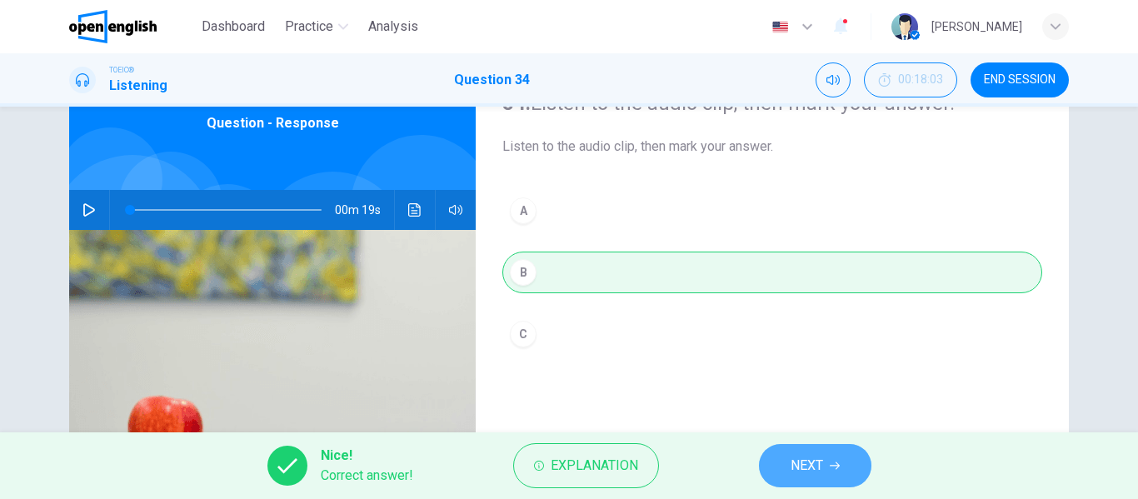
click at [798, 466] on span "NEXT" at bounding box center [806, 465] width 32 height 23
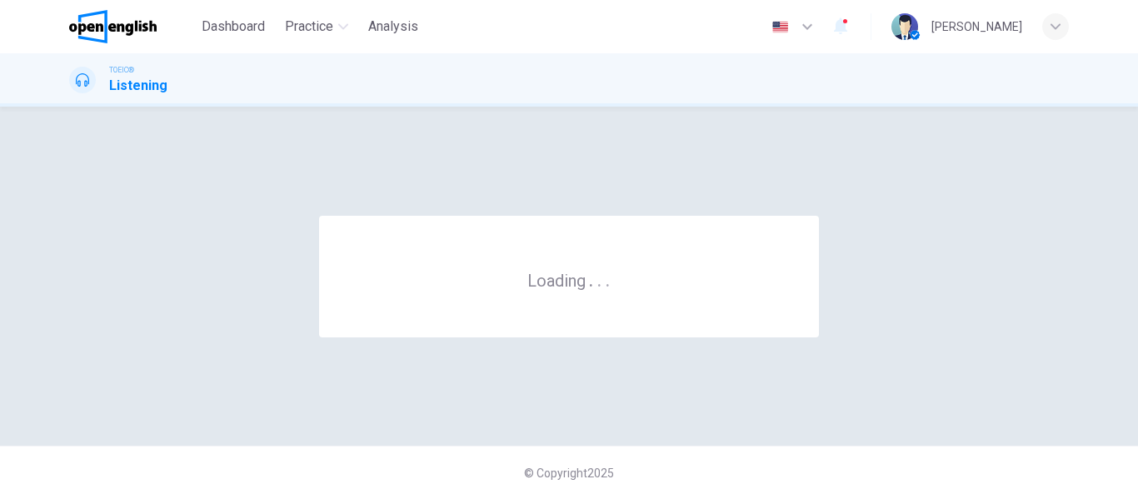
scroll to position [0, 0]
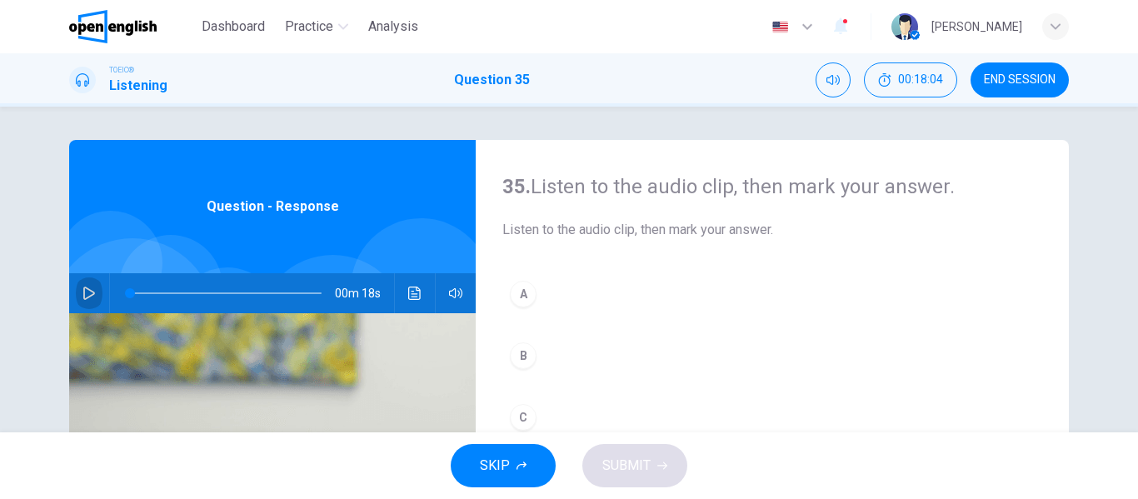
click at [87, 288] on icon "button" at bounding box center [88, 293] width 13 height 13
click at [517, 355] on div "B" at bounding box center [523, 355] width 27 height 27
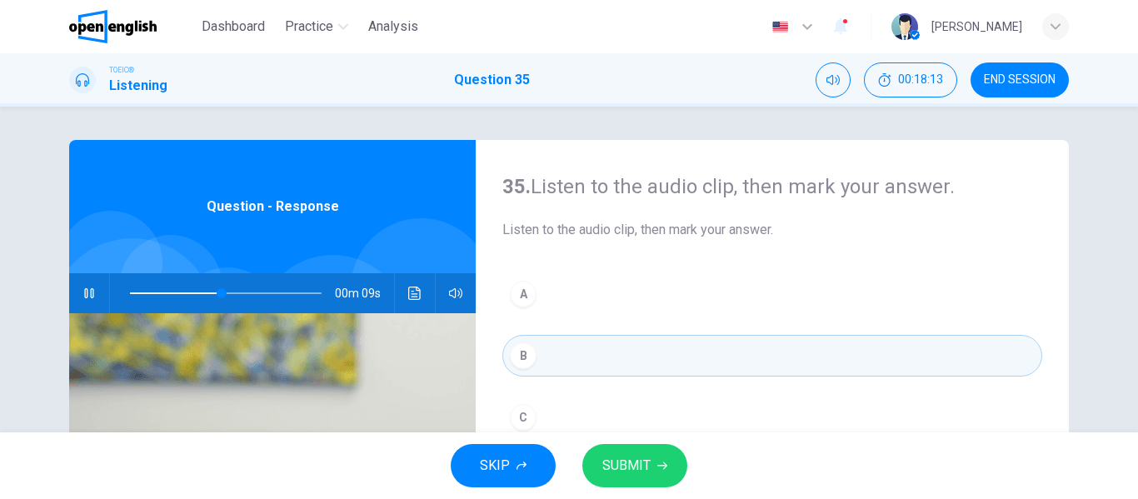
scroll to position [167, 0]
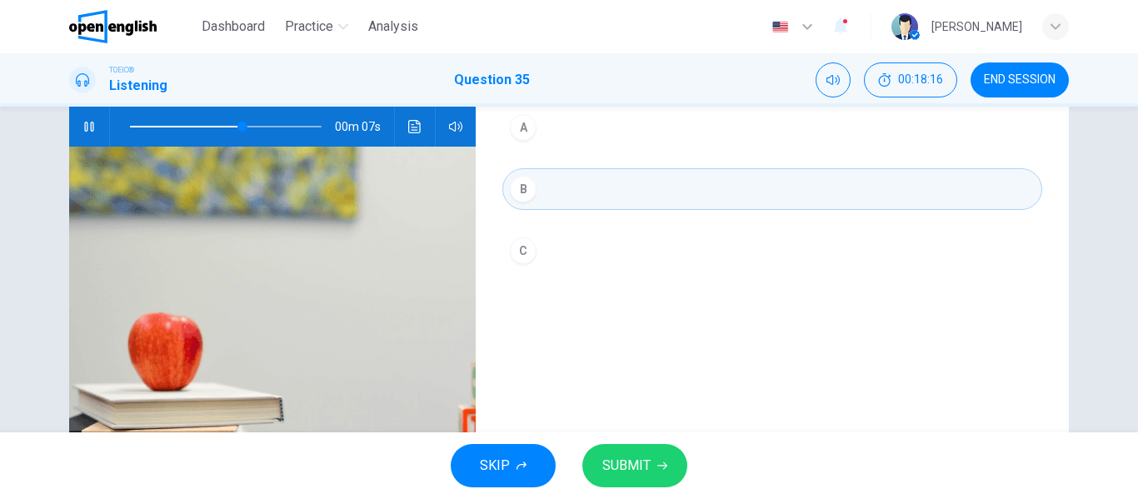
click at [649, 472] on span "SUBMIT" at bounding box center [626, 465] width 48 height 23
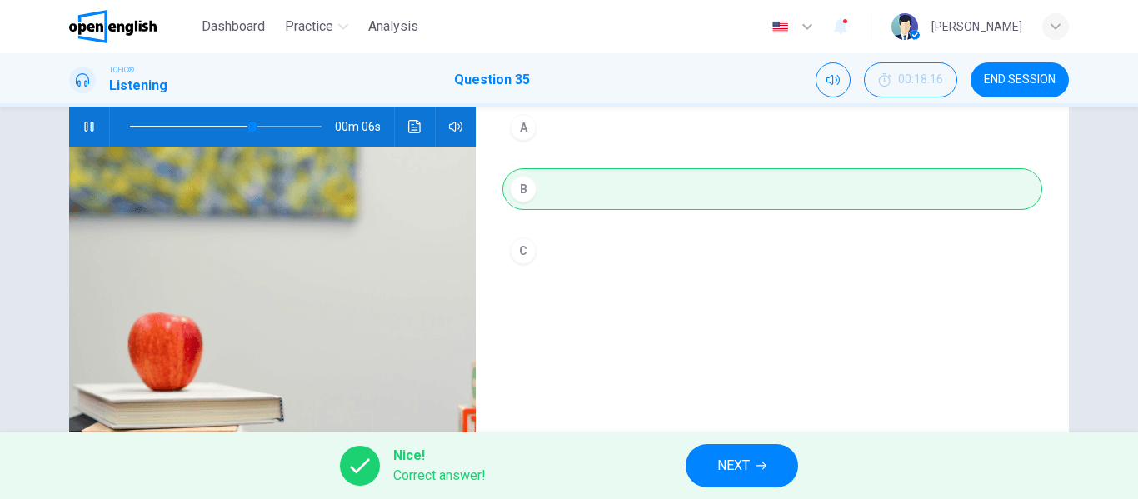
type input "**"
click at [745, 466] on span "NEXT" at bounding box center [733, 465] width 32 height 23
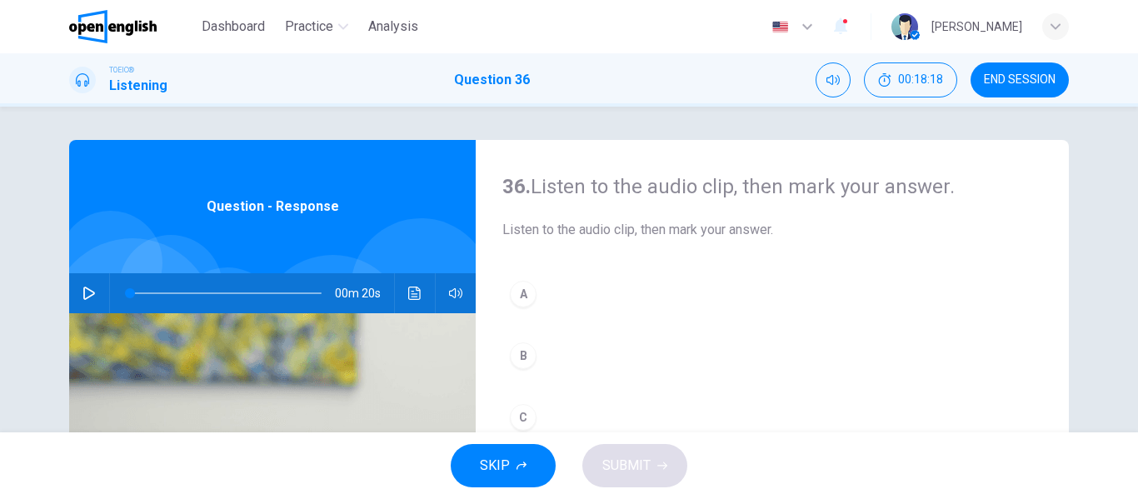
click at [83, 286] on button "button" at bounding box center [89, 293] width 27 height 40
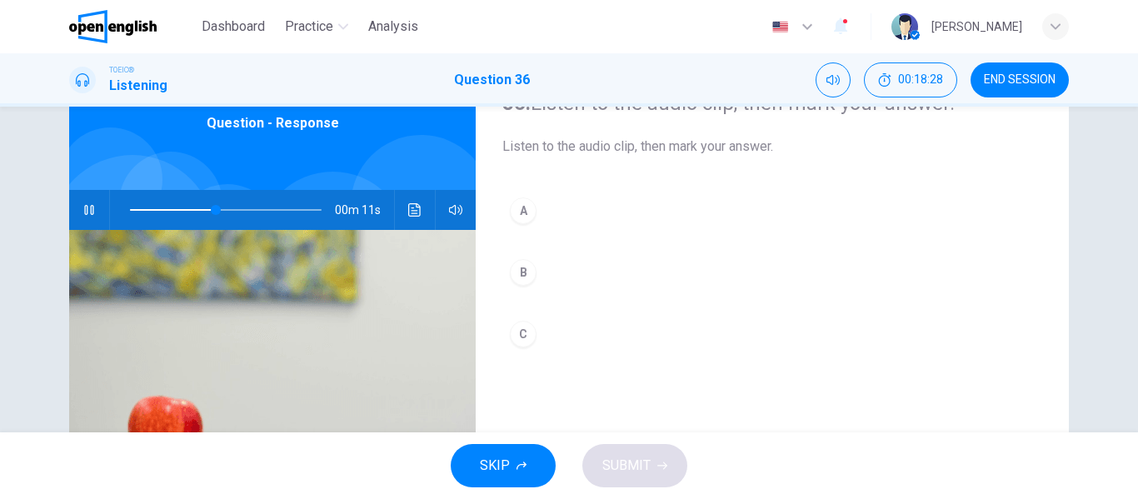
drag, startPoint x: 520, startPoint y: 216, endPoint x: 540, endPoint y: 247, distance: 36.7
click at [519, 215] on div "A" at bounding box center [523, 210] width 27 height 27
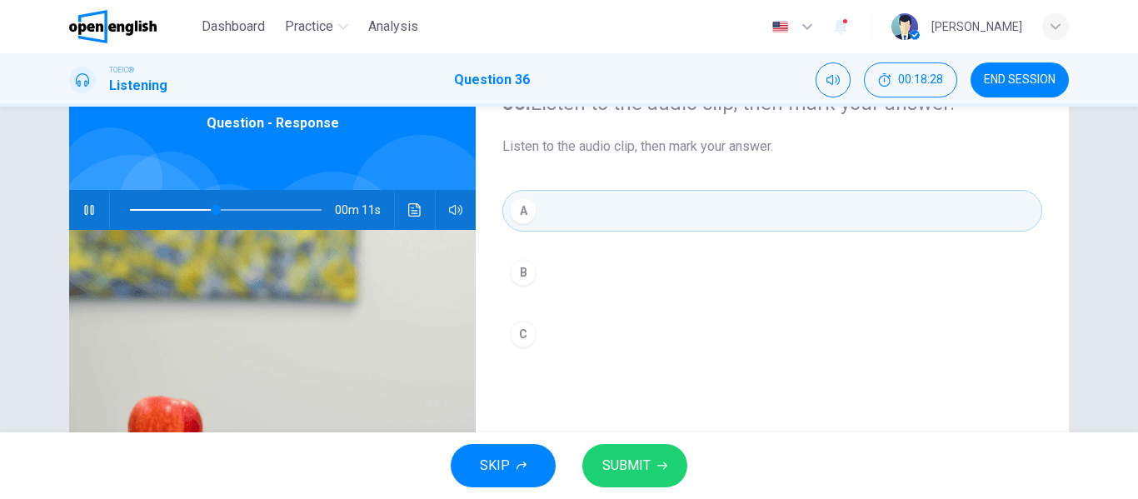
click at [638, 462] on span "SUBMIT" at bounding box center [626, 465] width 48 height 23
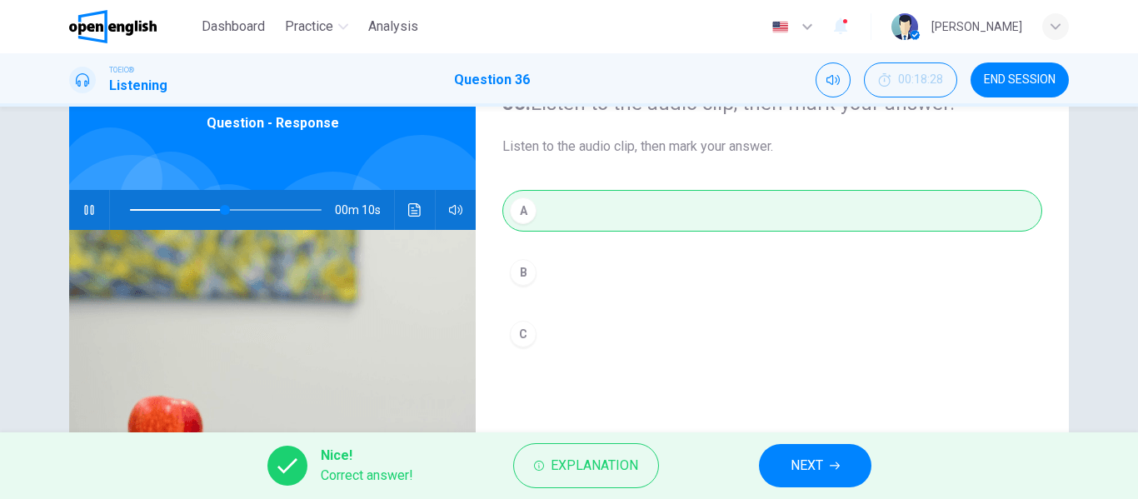
type input "**"
click at [810, 473] on span "NEXT" at bounding box center [806, 465] width 32 height 23
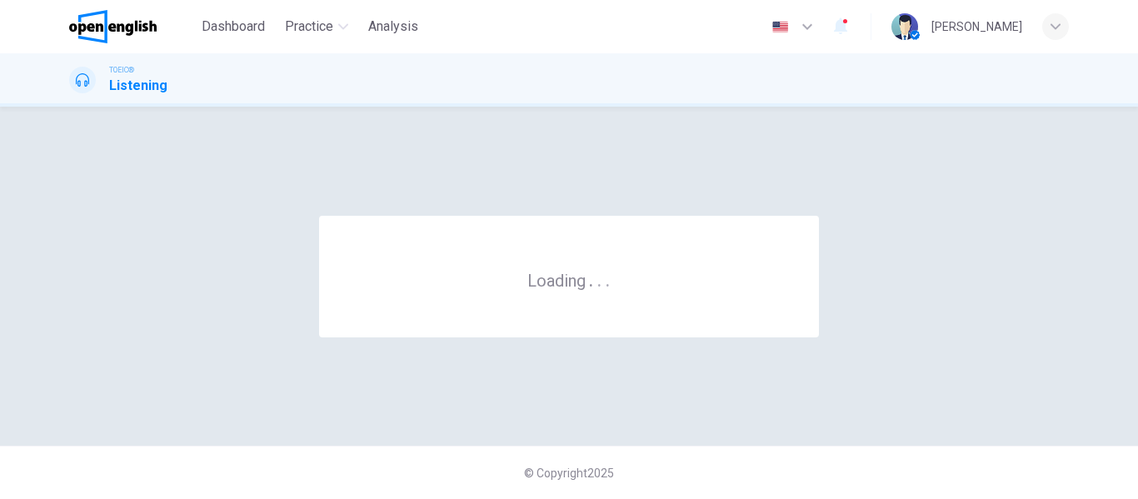
scroll to position [0, 0]
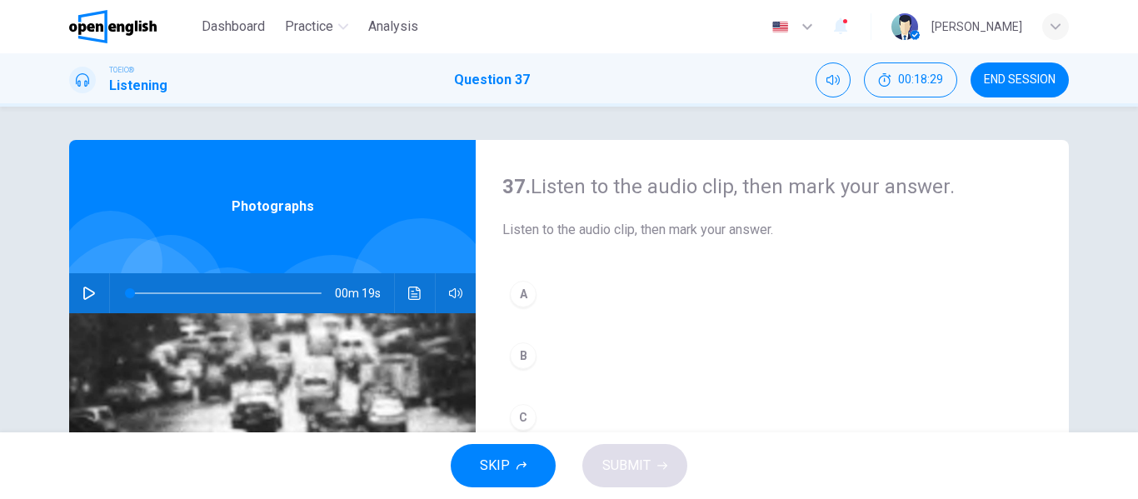
click at [87, 288] on icon "button" at bounding box center [88, 293] width 13 height 13
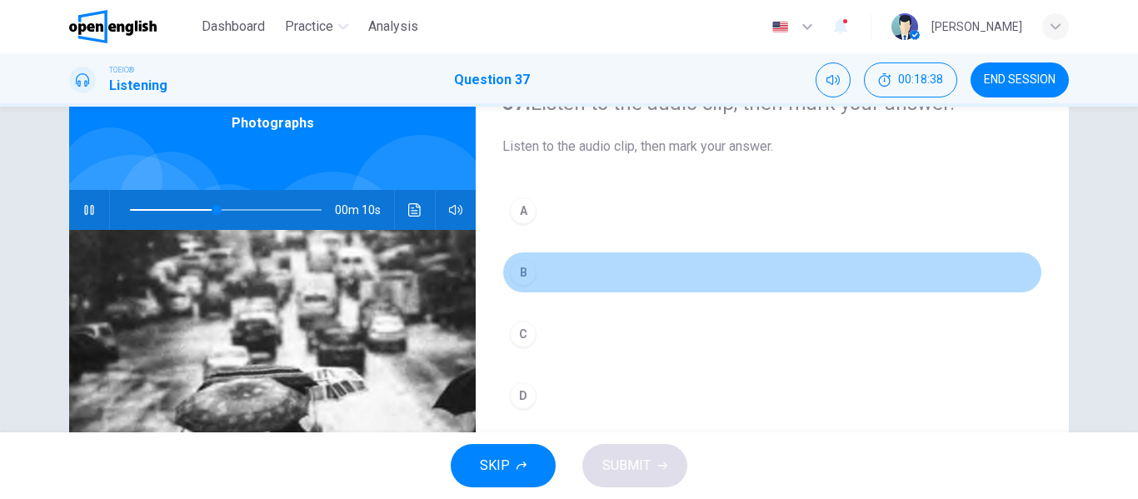
click at [516, 272] on div "B" at bounding box center [523, 272] width 27 height 27
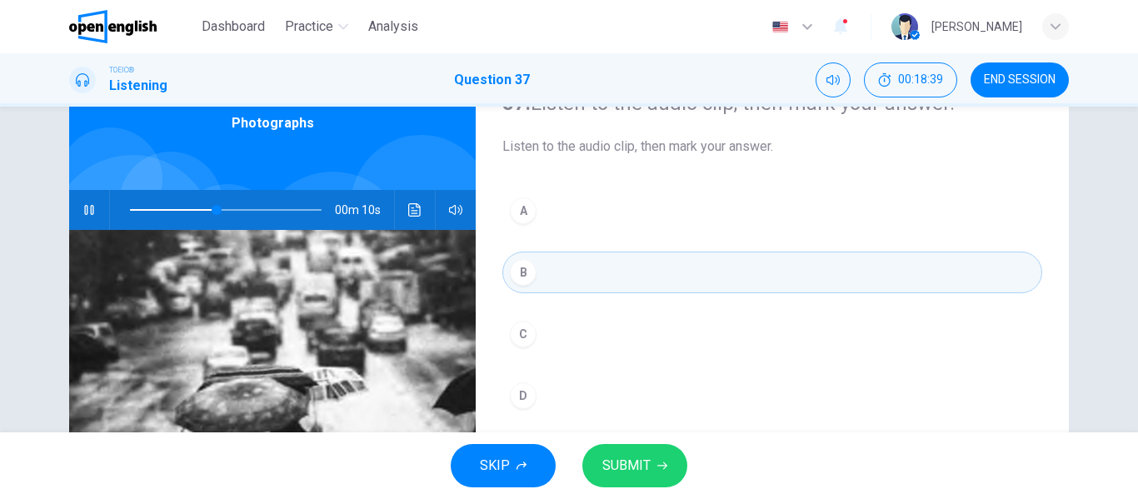
scroll to position [320, 0]
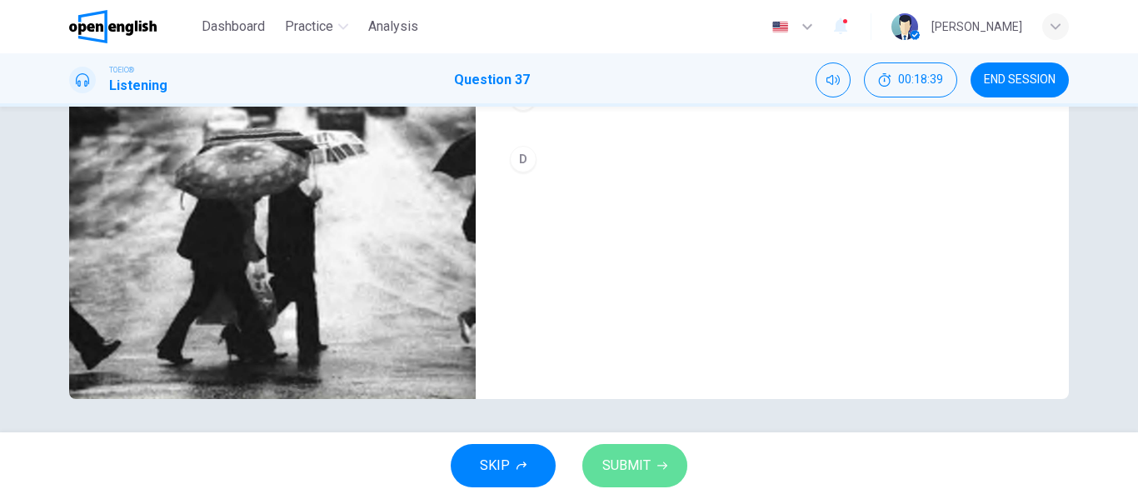
click at [612, 459] on span "SUBMIT" at bounding box center [626, 465] width 48 height 23
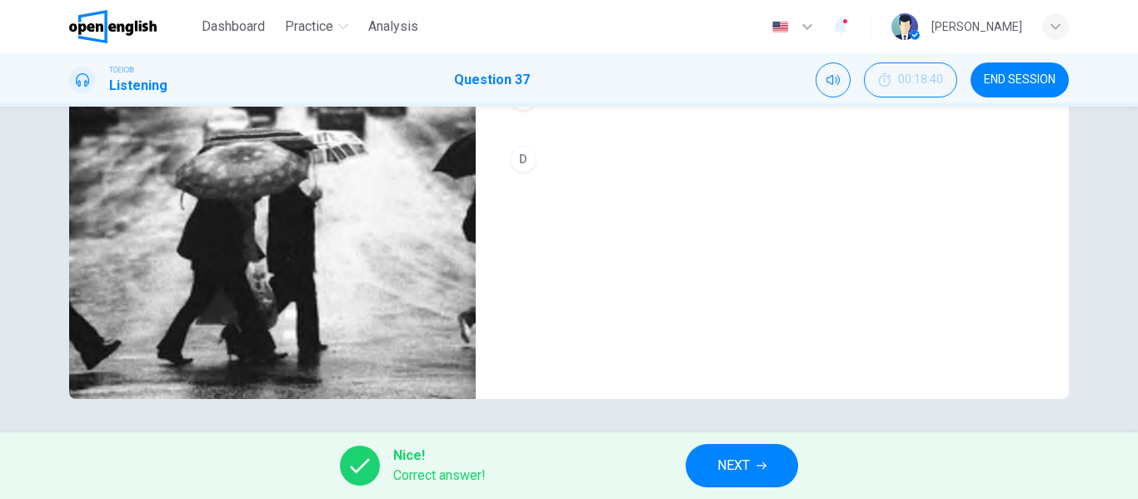
type input "**"
click at [726, 456] on span "NEXT" at bounding box center [733, 465] width 32 height 23
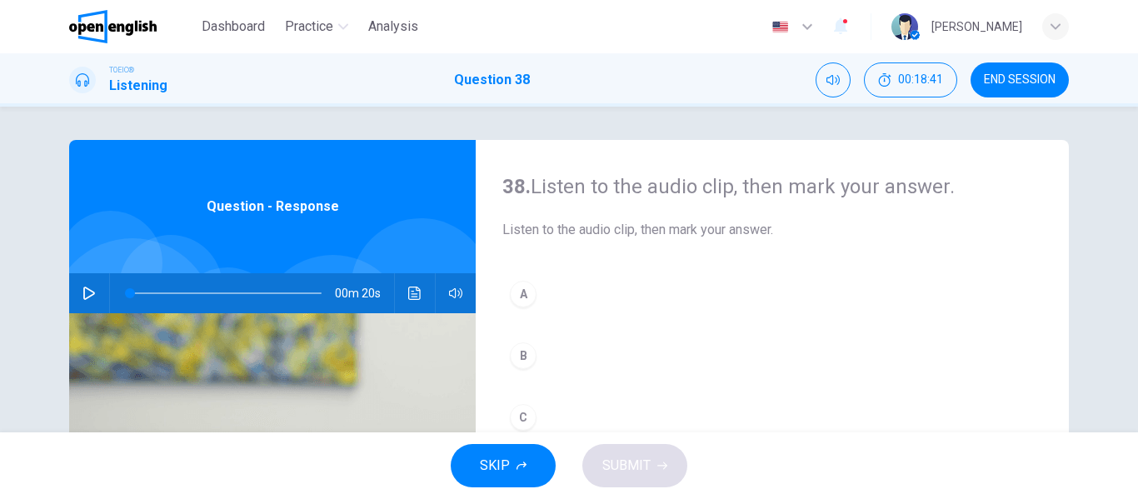
click at [91, 292] on icon "button" at bounding box center [88, 293] width 13 height 13
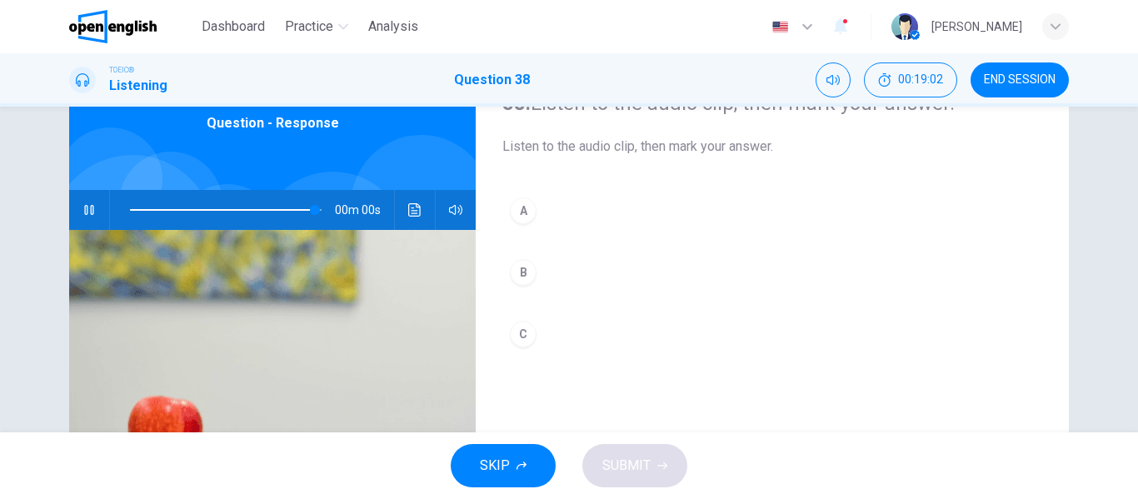
type input "*"
click at [643, 388] on div "38. Listen to the audio clip, then [PERSON_NAME] your answer. Listen to the aud…" at bounding box center [772, 346] width 593 height 579
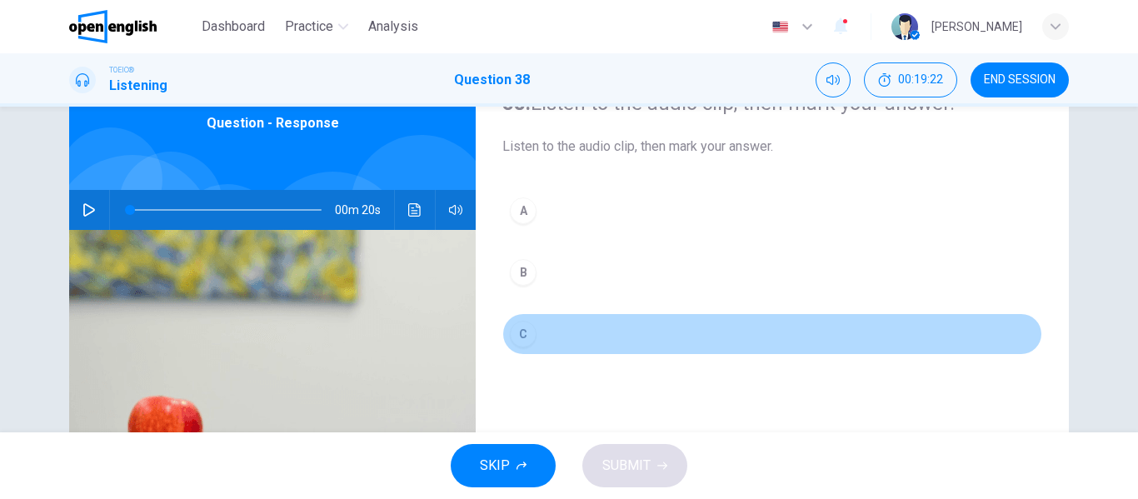
click at [533, 326] on button "C" at bounding box center [772, 334] width 540 height 42
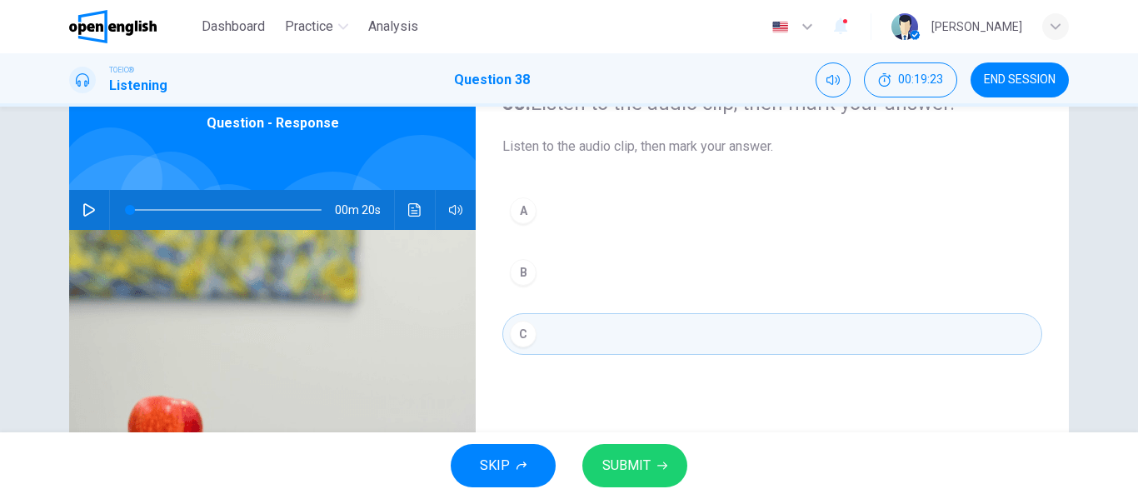
click at [641, 462] on span "SUBMIT" at bounding box center [626, 465] width 48 height 23
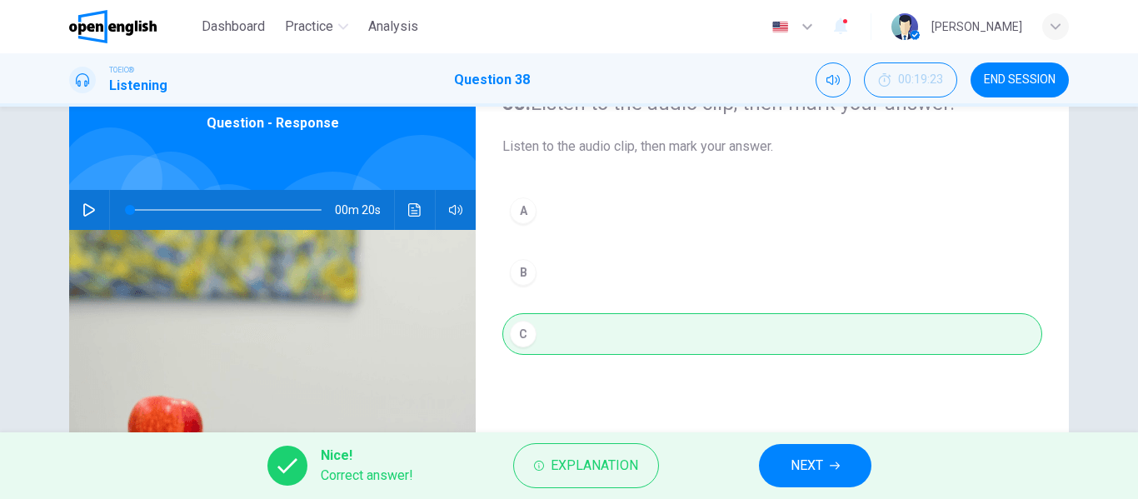
scroll to position [0, 0]
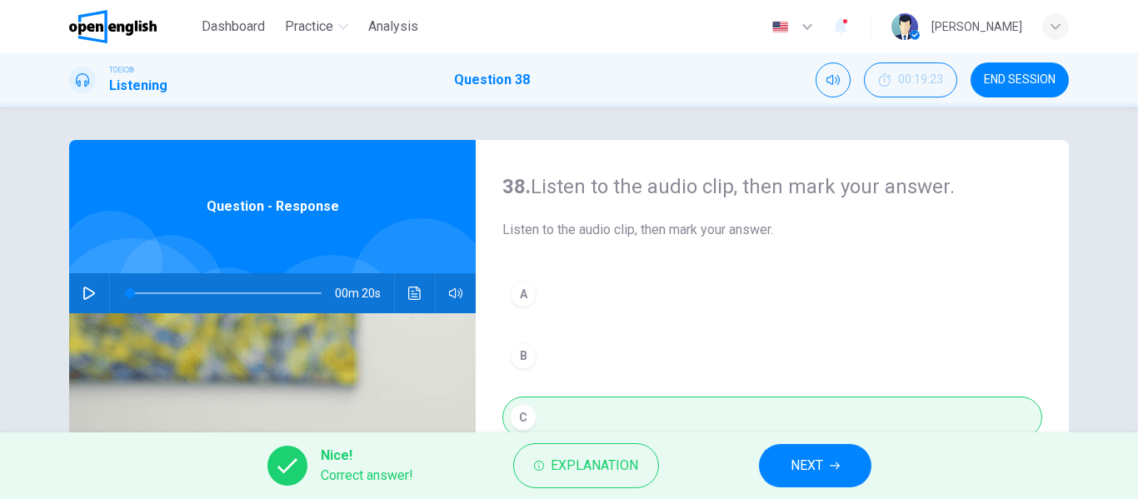
click at [985, 84] on span "END SESSION" at bounding box center [1020, 79] width 72 height 13
